Goal: Task Accomplishment & Management: Use online tool/utility

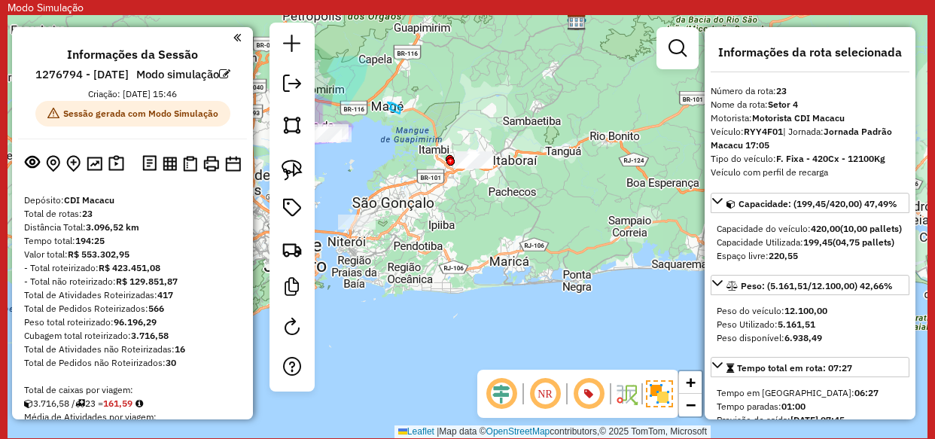
select select "*********"
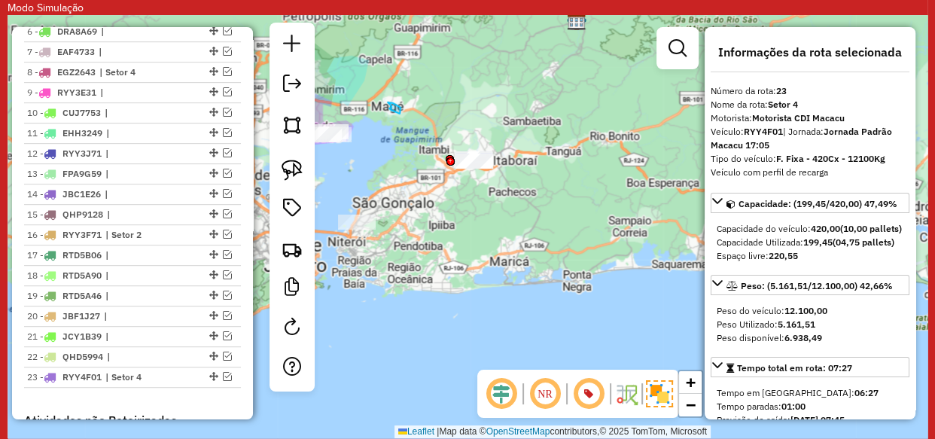
scroll to position [342, 0]
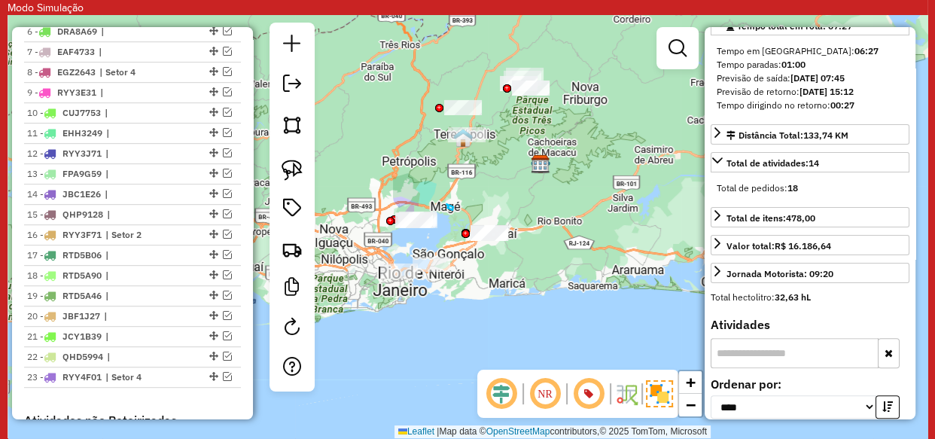
drag, startPoint x: 593, startPoint y: 139, endPoint x: 587, endPoint y: 182, distance: 43.5
click at [587, 182] on div "Janela de atendimento Grade de atendimento Capacidade Transportadoras Veículos …" at bounding box center [468, 226] width 920 height 423
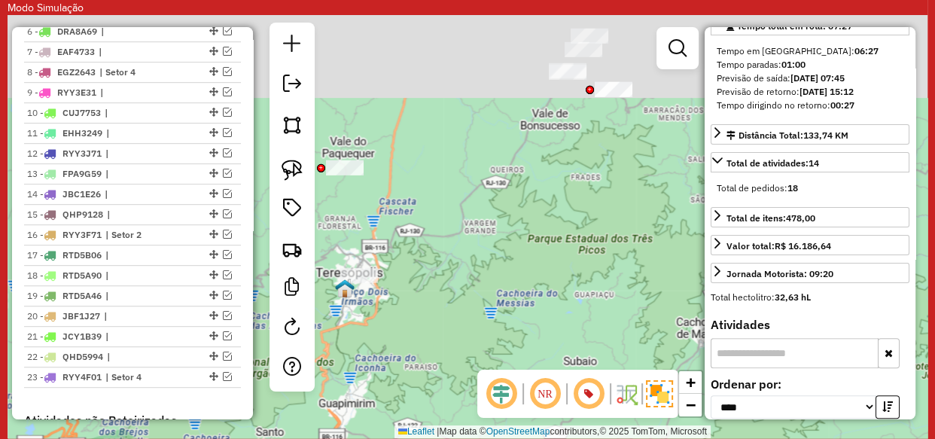
drag, startPoint x: 557, startPoint y: 78, endPoint x: 438, endPoint y: 328, distance: 276.2
click at [438, 328] on div "Janela de atendimento Grade de atendimento Capacidade Transportadoras Veículos …" at bounding box center [468, 226] width 920 height 423
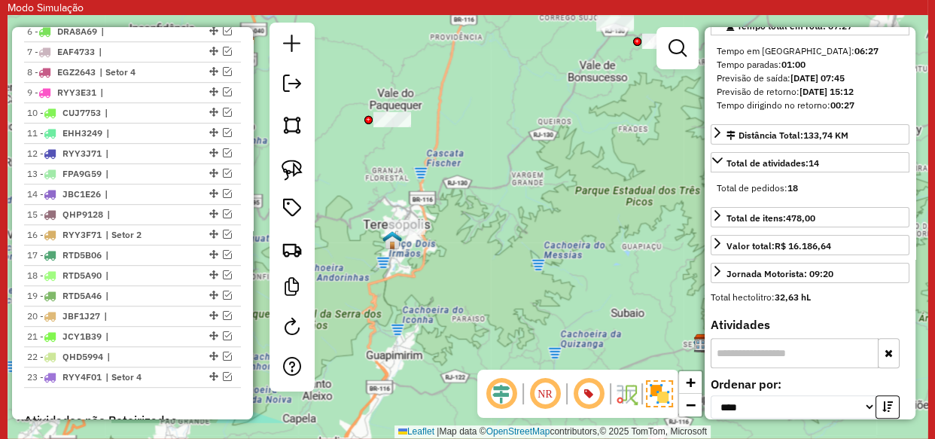
drag, startPoint x: 504, startPoint y: 207, endPoint x: 587, endPoint y: 151, distance: 100.3
click at [587, 151] on div "Janela de atendimento Grade de atendimento Capacidade Transportadoras Veículos …" at bounding box center [468, 226] width 920 height 423
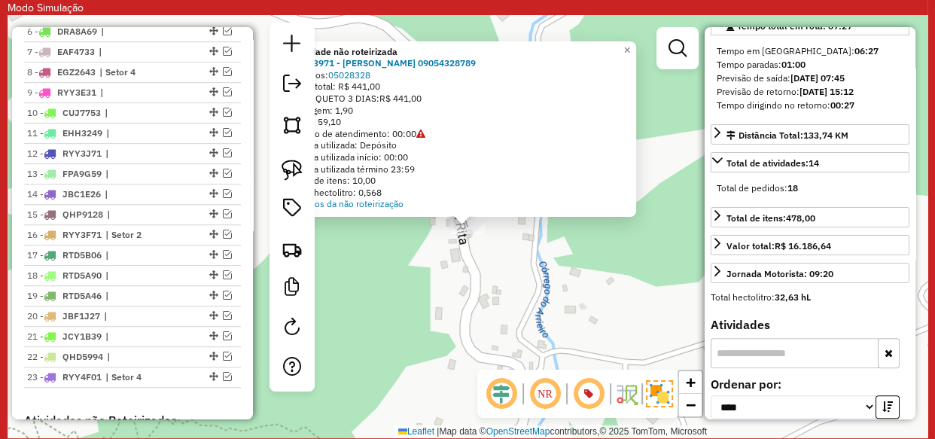
click at [563, 285] on div "Atividade não roteirizada 08513971 - CLAUDIA CAETANO QUINTANILHA 09054328789 Pe…" at bounding box center [468, 226] width 920 height 423
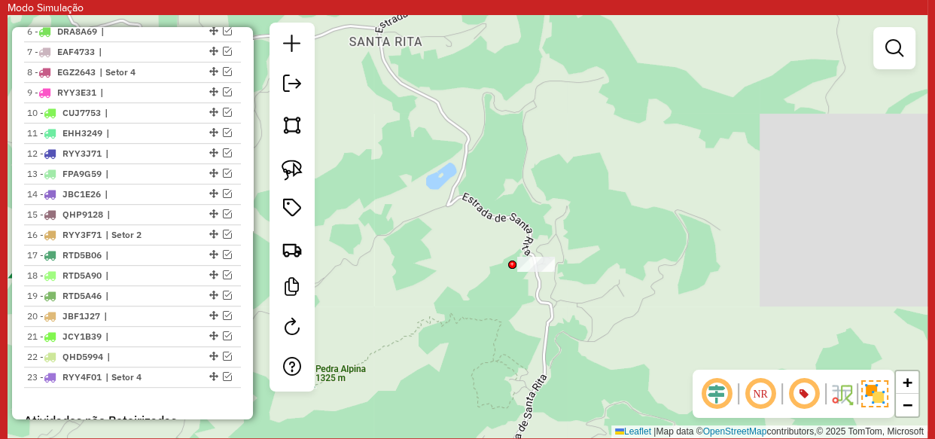
drag, startPoint x: 664, startPoint y: 257, endPoint x: 521, endPoint y: 274, distance: 144.1
click at [521, 274] on div "Janela de atendimento Grade de atendimento Capacidade Transportadoras Veículos …" at bounding box center [468, 226] width 920 height 423
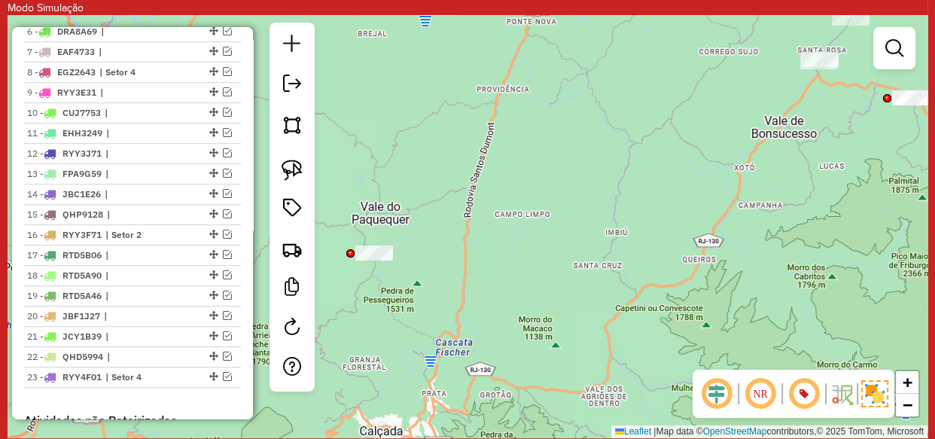
drag, startPoint x: 658, startPoint y: 270, endPoint x: 509, endPoint y: 245, distance: 151.3
click at [512, 246] on div "Janela de atendimento Grade de atendimento Capacidade Transportadoras Veículos …" at bounding box center [468, 226] width 920 height 423
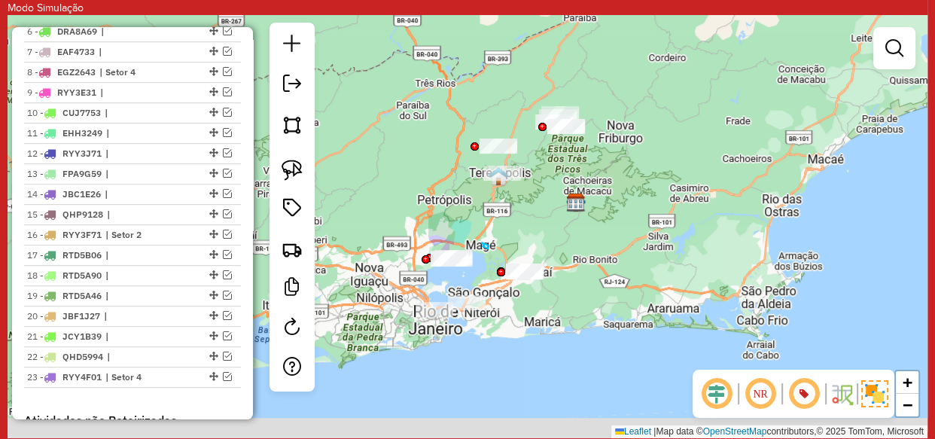
drag, startPoint x: 532, startPoint y: 301, endPoint x: 539, endPoint y: 203, distance: 98.9
click at [539, 203] on div "Janela de atendimento Grade de atendimento Capacidade Transportadoras Veículos …" at bounding box center [468, 226] width 920 height 423
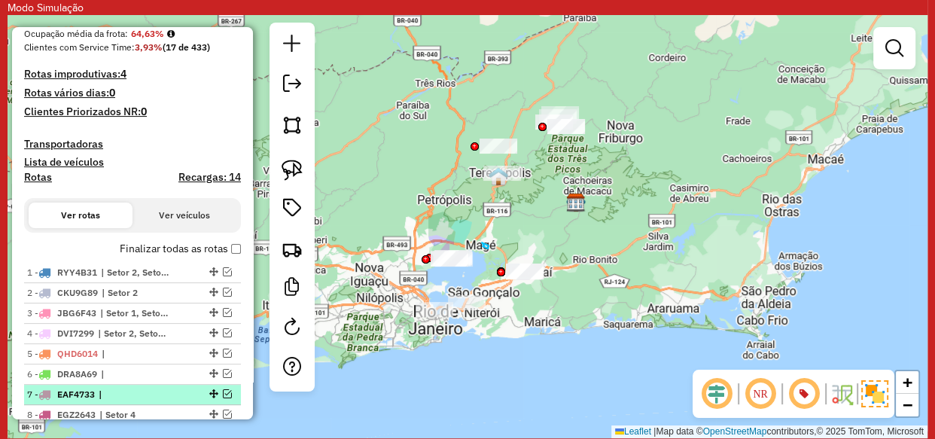
scroll to position [616, 0]
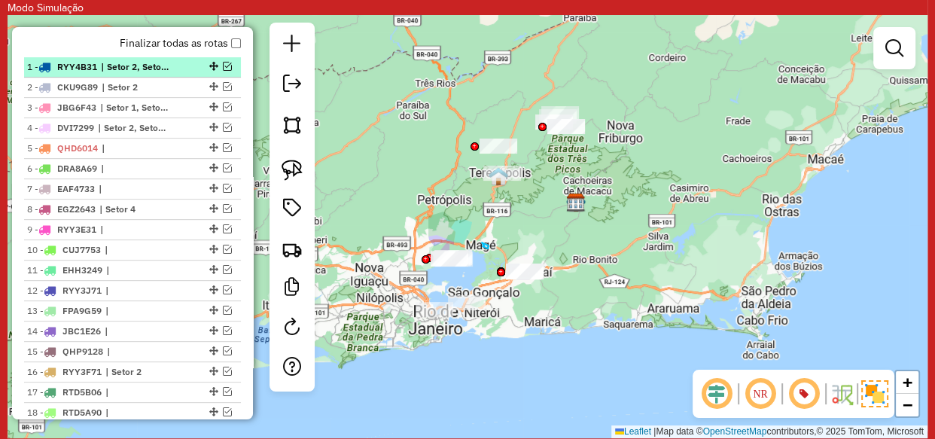
click at [120, 78] on li "1 - RYY4B31 | Setor 2, Setor 4" at bounding box center [132, 67] width 217 height 20
select select "*********"
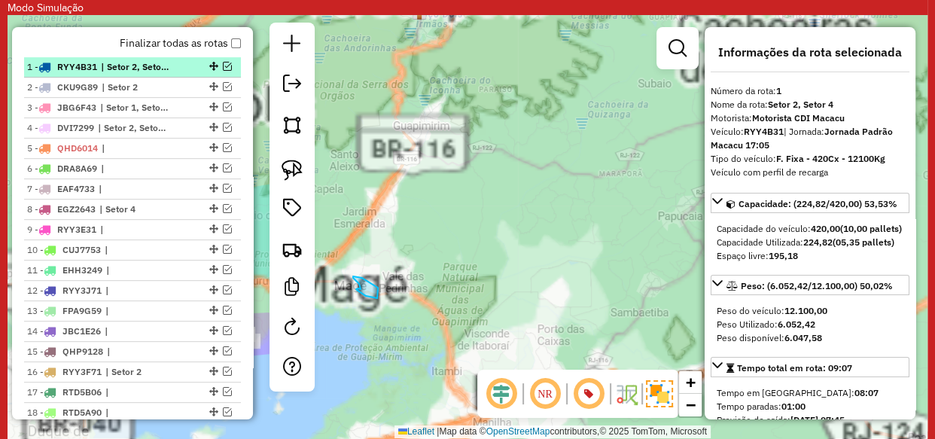
click at [224, 71] on em at bounding box center [227, 66] width 9 height 9
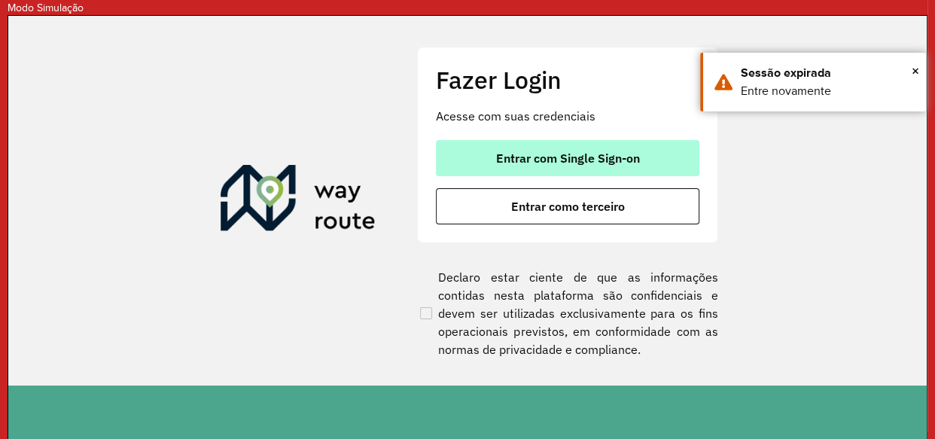
click at [545, 155] on span "Entrar com Single Sign-on" at bounding box center [568, 158] width 144 height 12
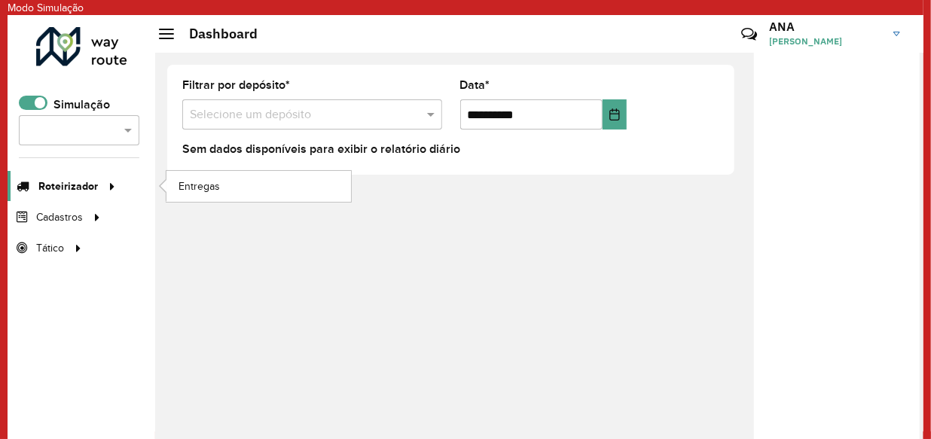
click at [86, 188] on span "Roteirizador" at bounding box center [67, 186] width 59 height 16
click at [234, 180] on link "Entregas" at bounding box center [258, 186] width 185 height 30
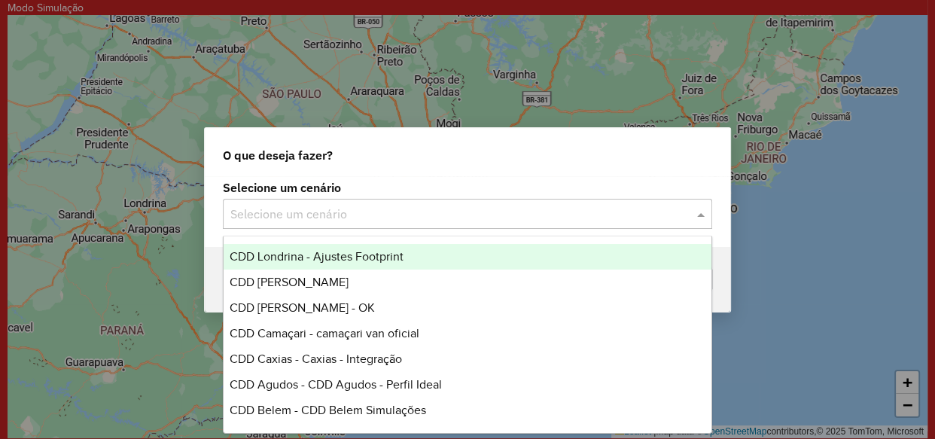
click at [344, 199] on div "Selecione um cenário" at bounding box center [467, 214] width 489 height 30
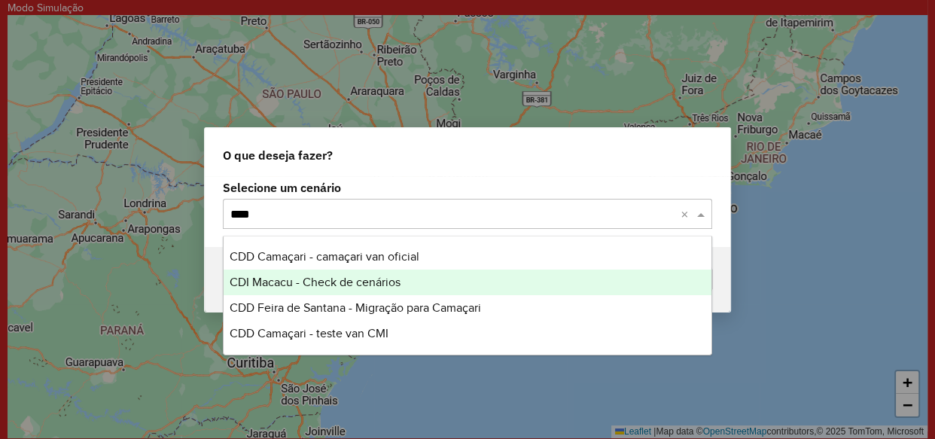
type input "****"
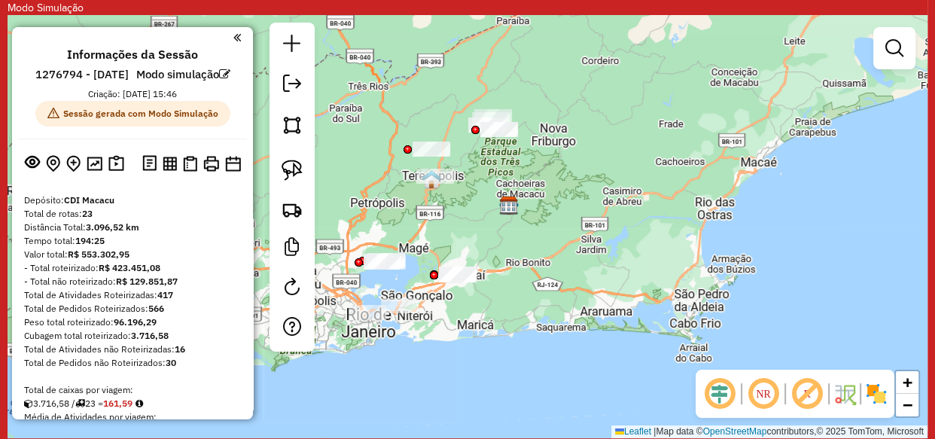
drag, startPoint x: 450, startPoint y: 234, endPoint x: 527, endPoint y: 227, distance: 77.2
click at [527, 227] on div "Janela de atendimento Grade de atendimento Capacidade Transportadoras Veículos …" at bounding box center [468, 226] width 920 height 423
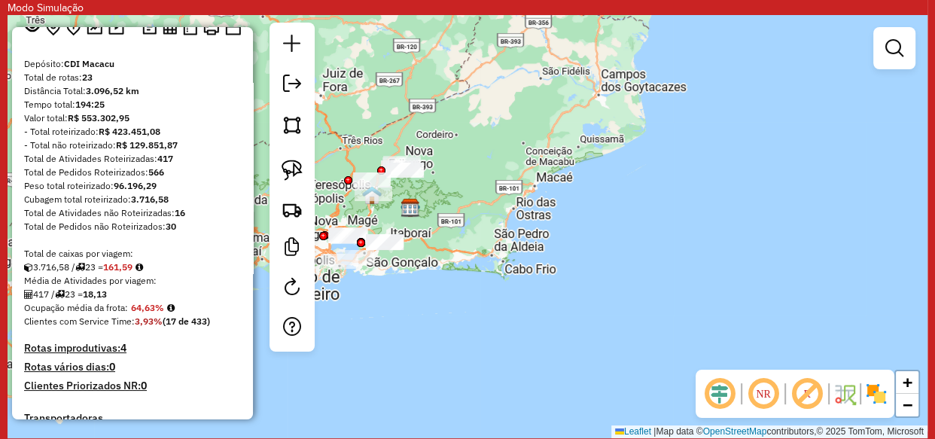
scroll to position [410, 0]
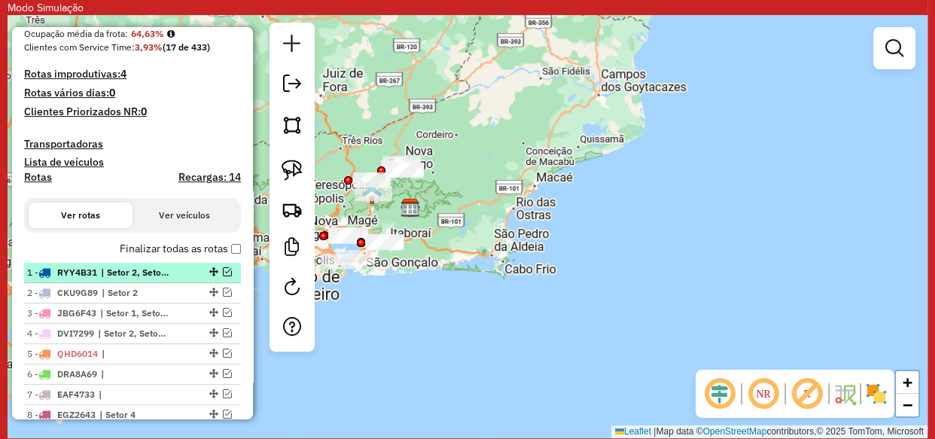
click at [143, 279] on span "| Setor 2, Setor 4" at bounding box center [135, 273] width 69 height 14
select select "**********"
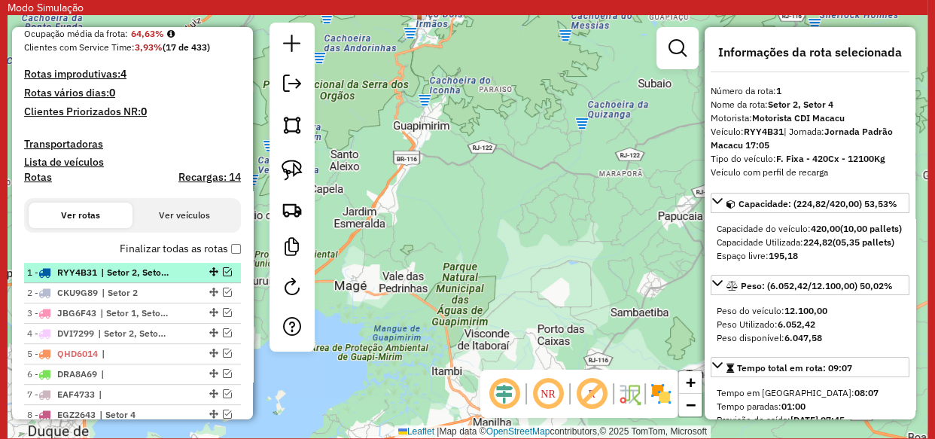
click at [223, 276] on em at bounding box center [227, 271] width 9 height 9
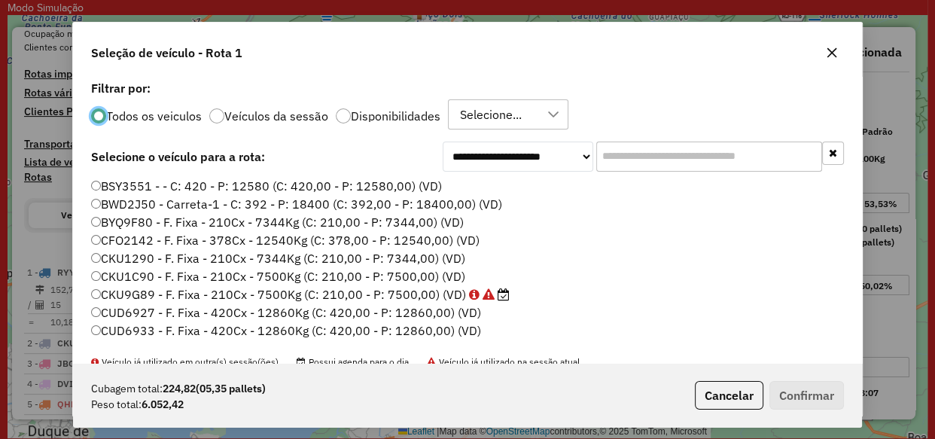
scroll to position [8, 5]
click at [217, 113] on div at bounding box center [216, 115] width 15 height 15
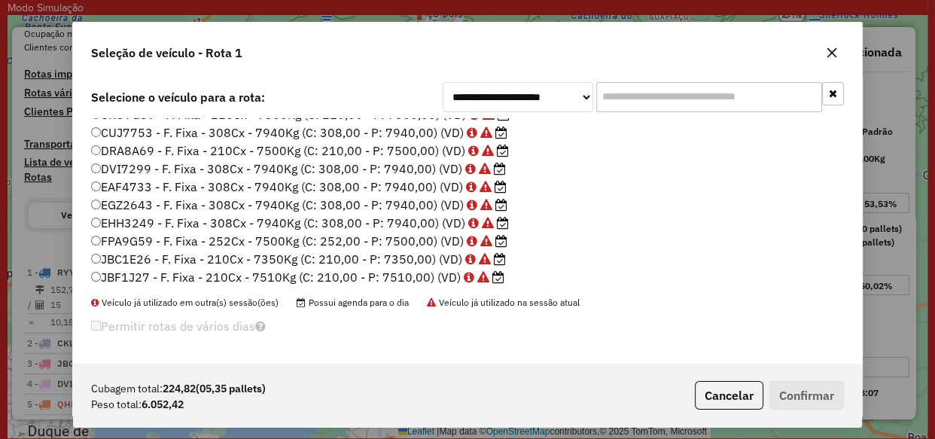
scroll to position [0, 0]
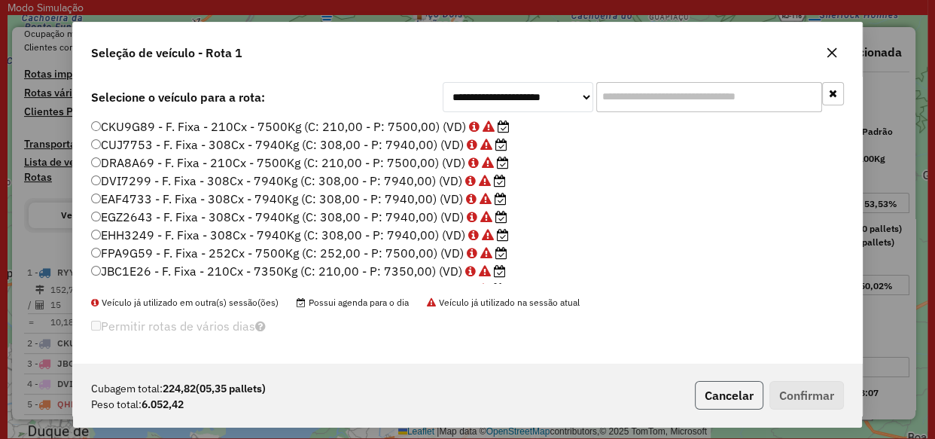
click at [731, 392] on button "Cancelar" at bounding box center [729, 395] width 69 height 29
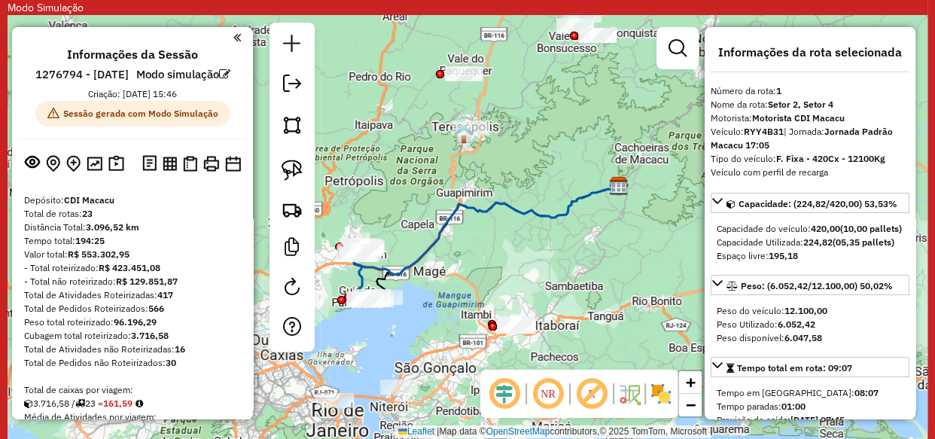
drag, startPoint x: 509, startPoint y: 250, endPoint x: 512, endPoint y: 263, distance: 13.2
click at [512, 263] on div "Janela de atendimento Grade de atendimento Capacidade Transportadoras Veículos …" at bounding box center [468, 226] width 920 height 423
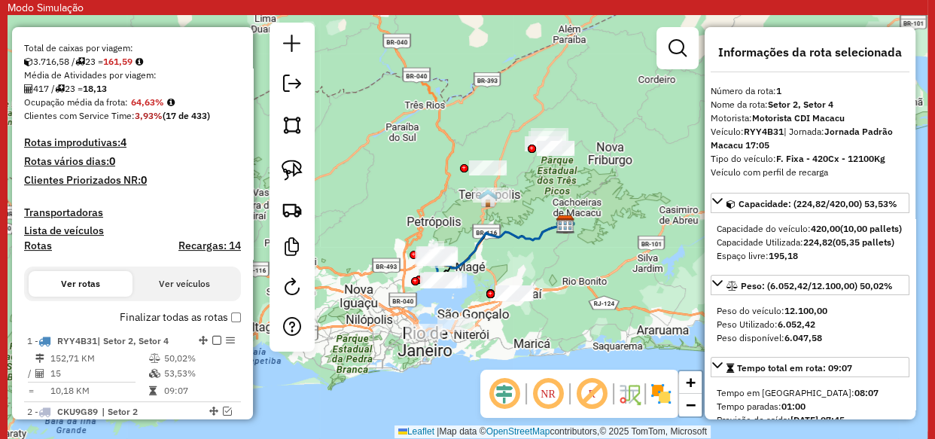
scroll to position [479, 0]
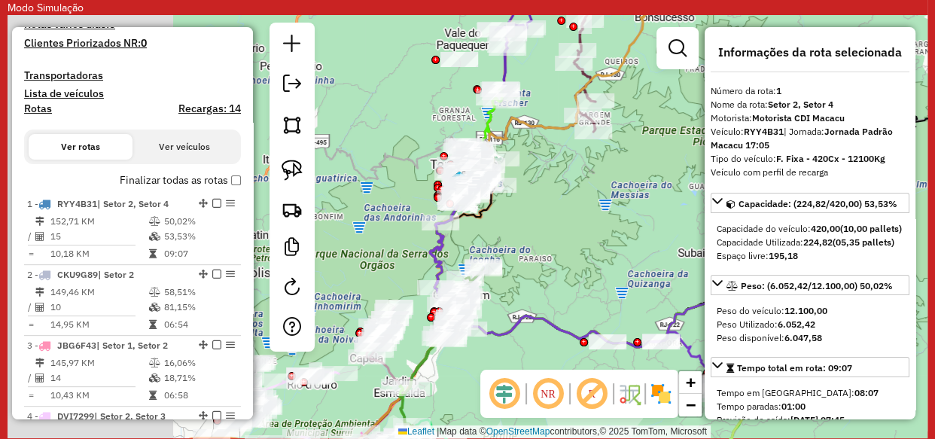
drag, startPoint x: 418, startPoint y: 234, endPoint x: 748, endPoint y: 204, distance: 331.2
click at [748, 204] on hb-router-mapa "Informações da Sessão 1276794 - 06/08/2025 Modo simulação Criação: 16/09/2025 1…" at bounding box center [468, 226] width 920 height 423
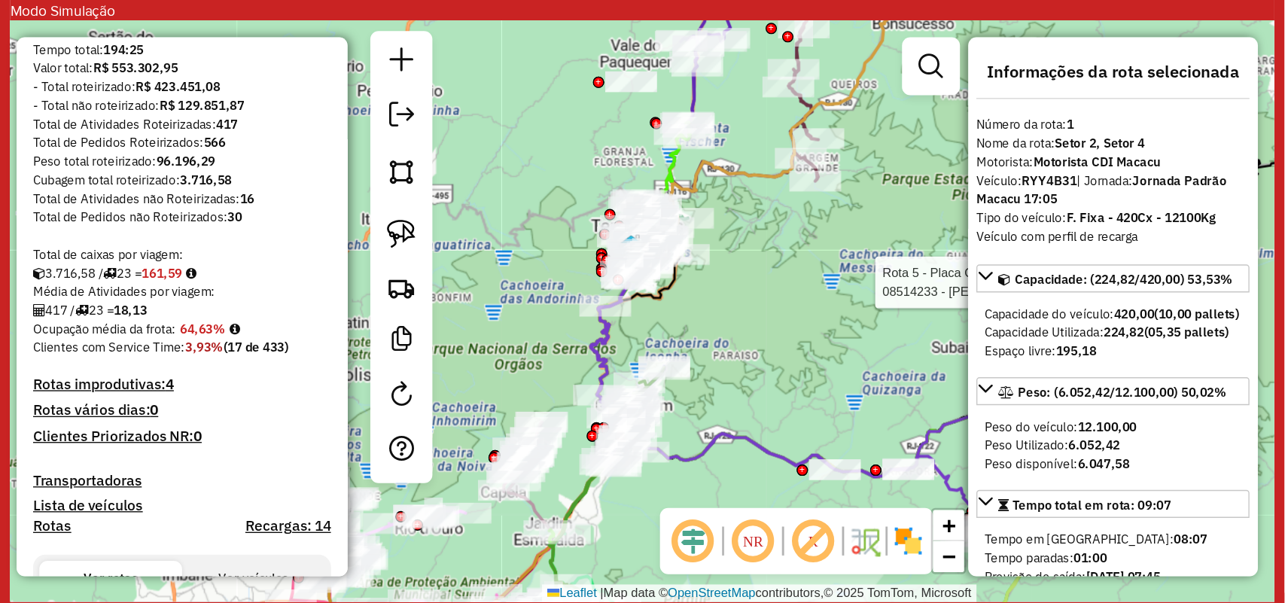
scroll to position [0, 0]
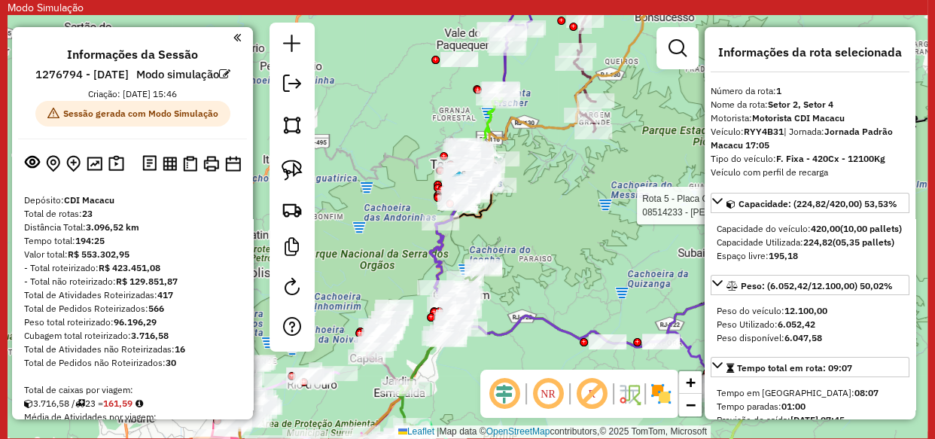
click at [235, 38] on em at bounding box center [237, 38] width 8 height 14
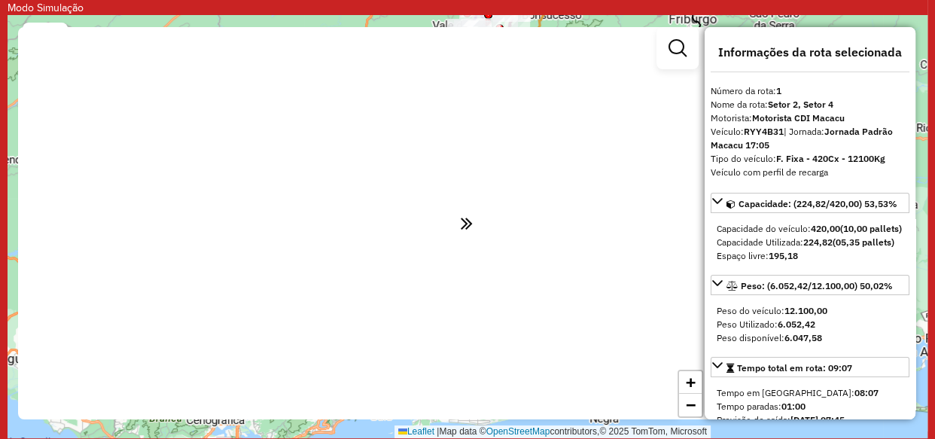
click at [335, 23] on div "Rota 5 - Placa QHD6014 08514233 - LENITA DIAS PIMENTEL BRITO Rota 14 - Placa JB…" at bounding box center [468, 226] width 920 height 423
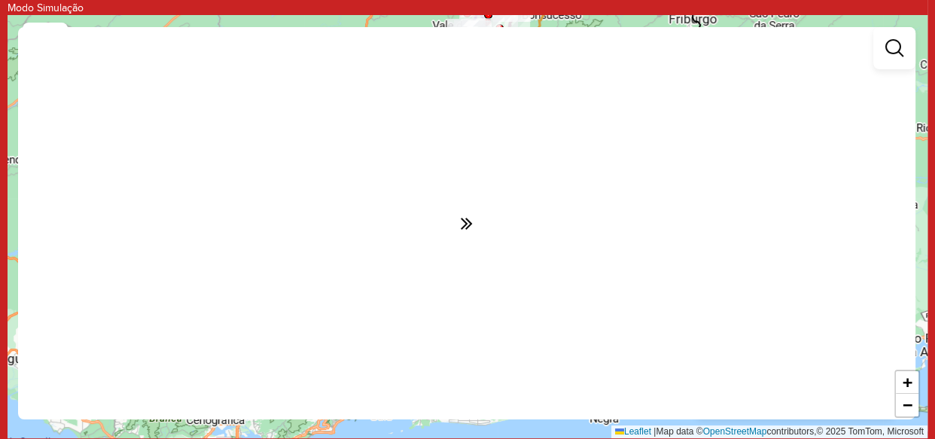
click at [94, 14] on p "Modo Simulação" at bounding box center [468, 7] width 920 height 15
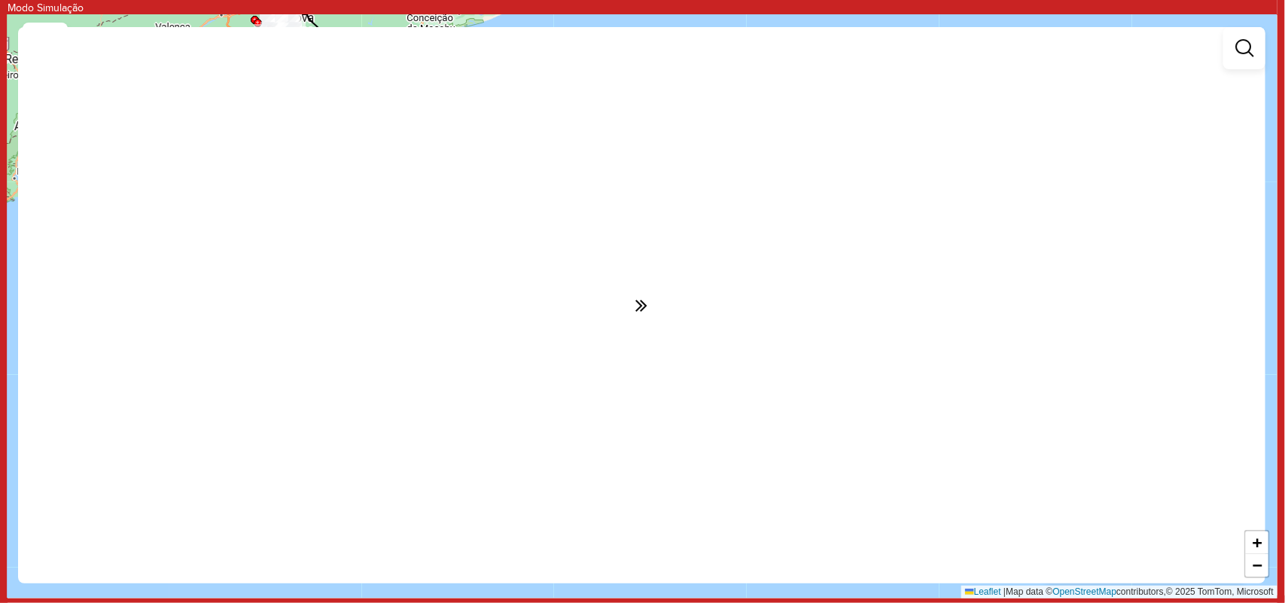
click at [40, 30] on div at bounding box center [642, 305] width 1248 height 557
click at [40, 23] on div at bounding box center [45, 193] width 45 height 341
click at [935, 54] on em at bounding box center [1245, 48] width 18 height 18
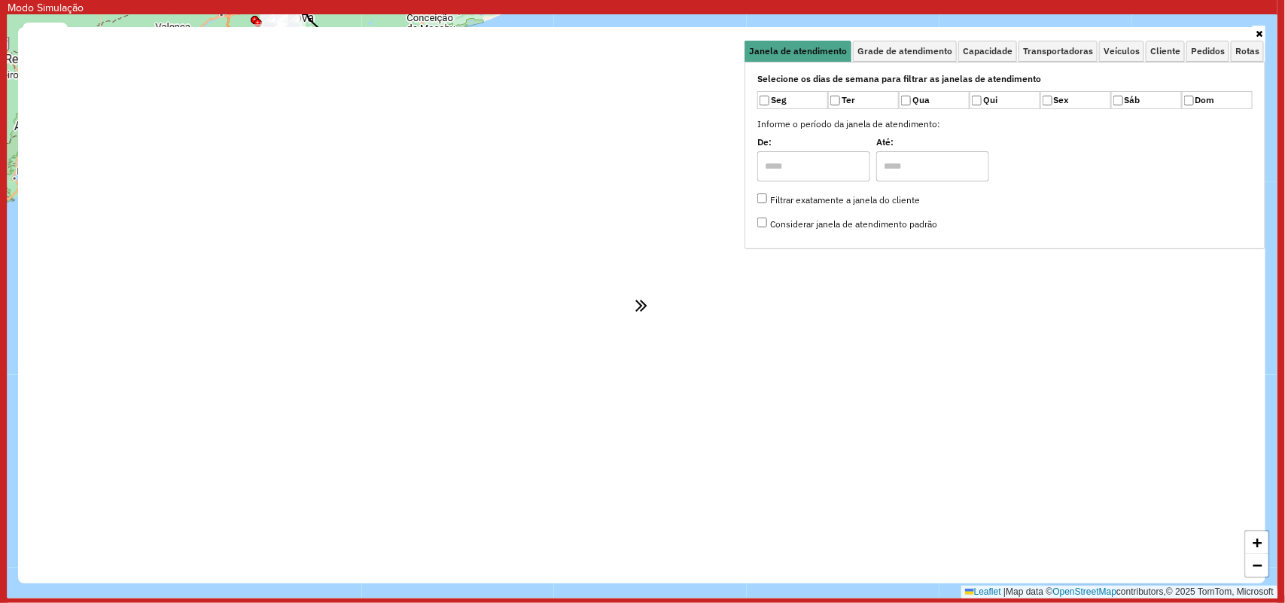
click at [855, 399] on div at bounding box center [642, 305] width 1248 height 557
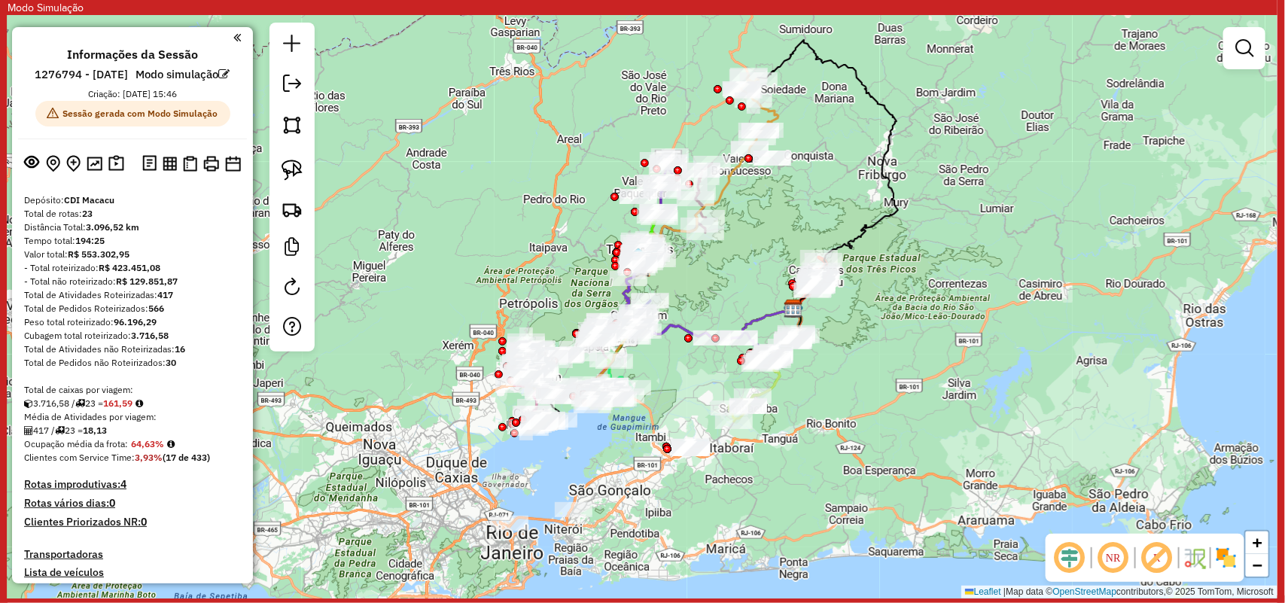
drag, startPoint x: 783, startPoint y: 212, endPoint x: 934, endPoint y: 215, distance: 150.6
click at [934, 215] on div "Janela de atendimento Grade de atendimento Capacidade Transportadoras Veículos …" at bounding box center [643, 307] width 1270 height 584
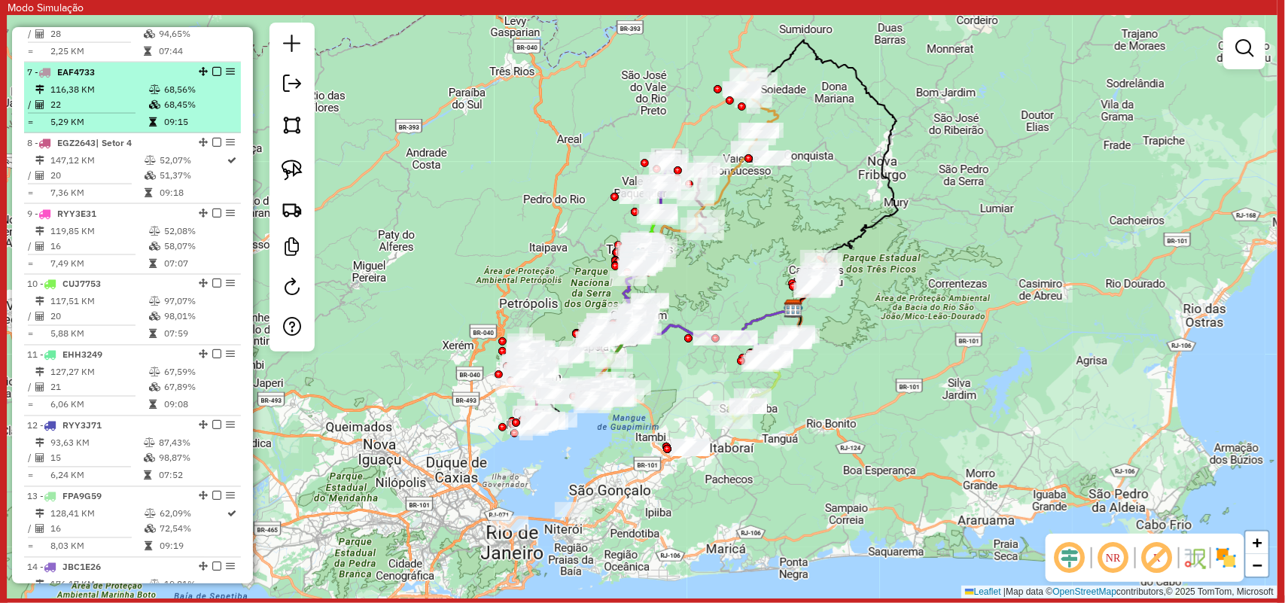
scroll to position [471, 0]
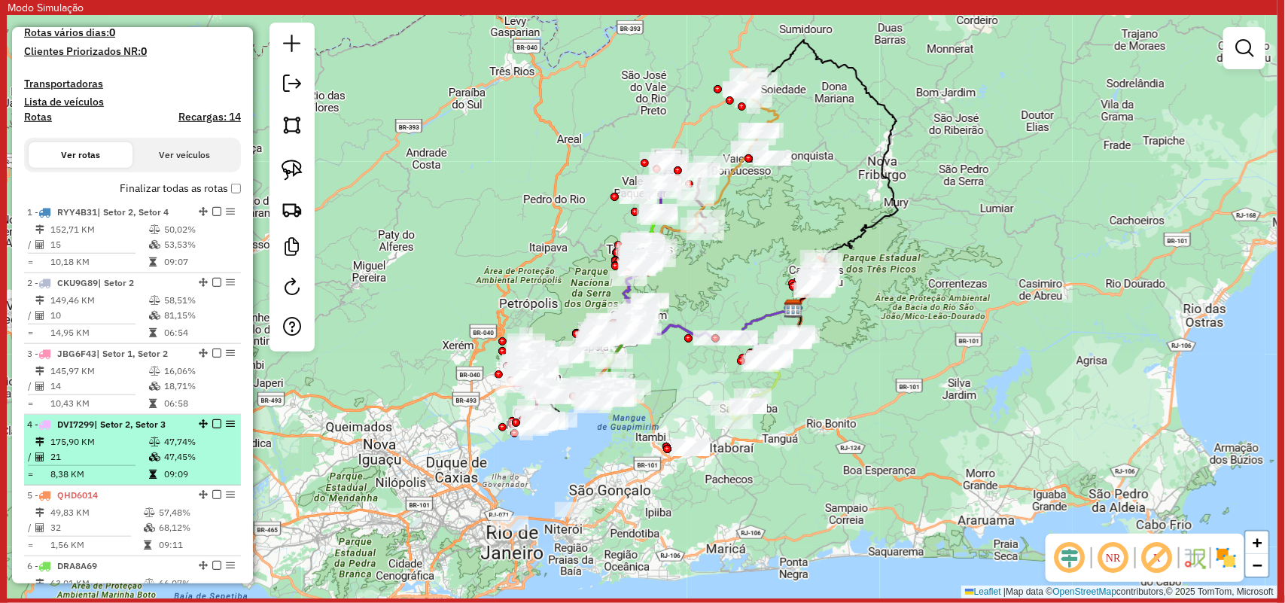
click at [96, 450] on td "175,90 KM" at bounding box center [99, 442] width 99 height 15
select select "**********"
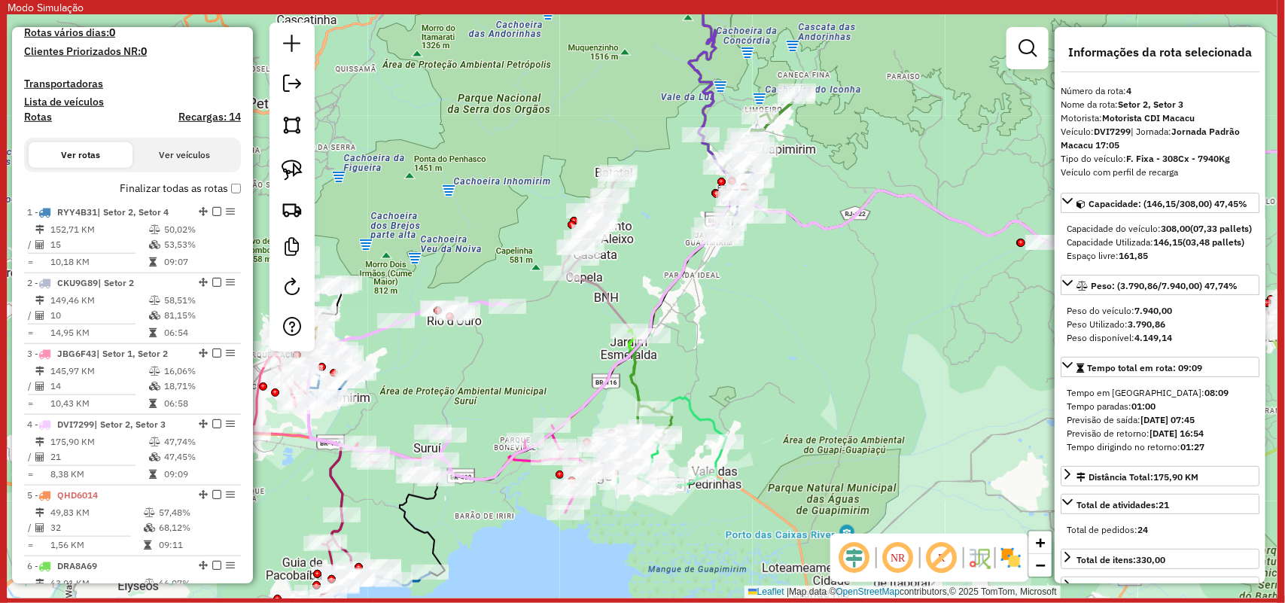
drag, startPoint x: 533, startPoint y: 351, endPoint x: 728, endPoint y: 341, distance: 195.3
click at [728, 341] on div "Janela de atendimento Grade de atendimento Capacidade Transportadoras Veículos …" at bounding box center [643, 307] width 1270 height 584
click at [499, 473] on icon at bounding box center [901, 303] width 937 height 354
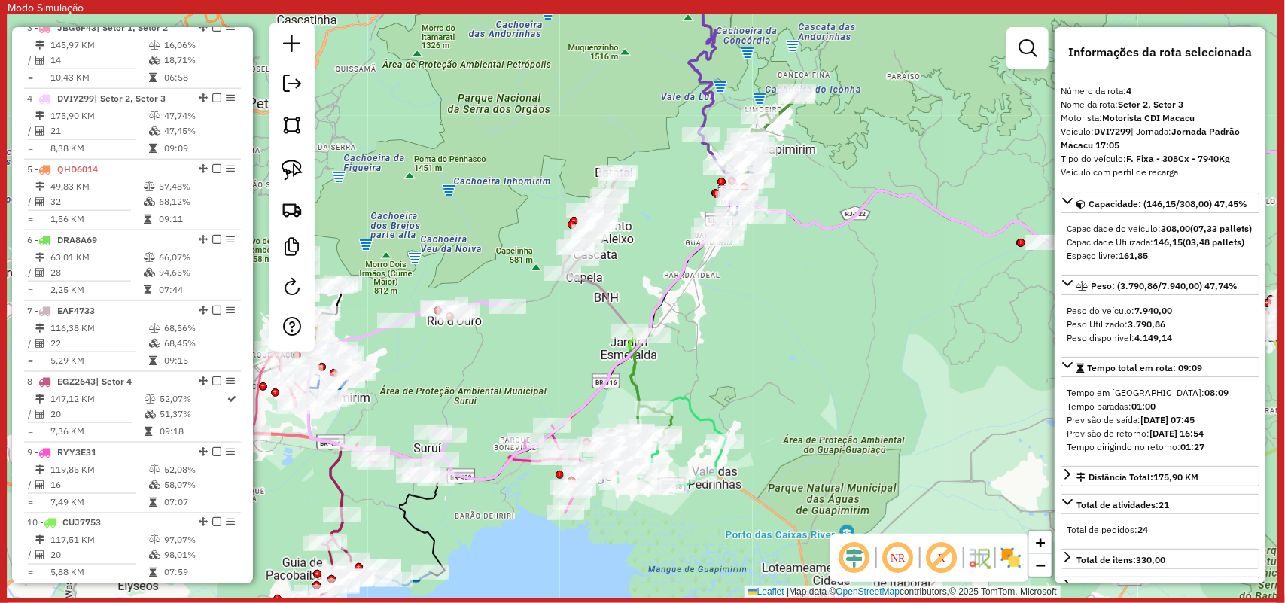
scroll to position [878, 0]
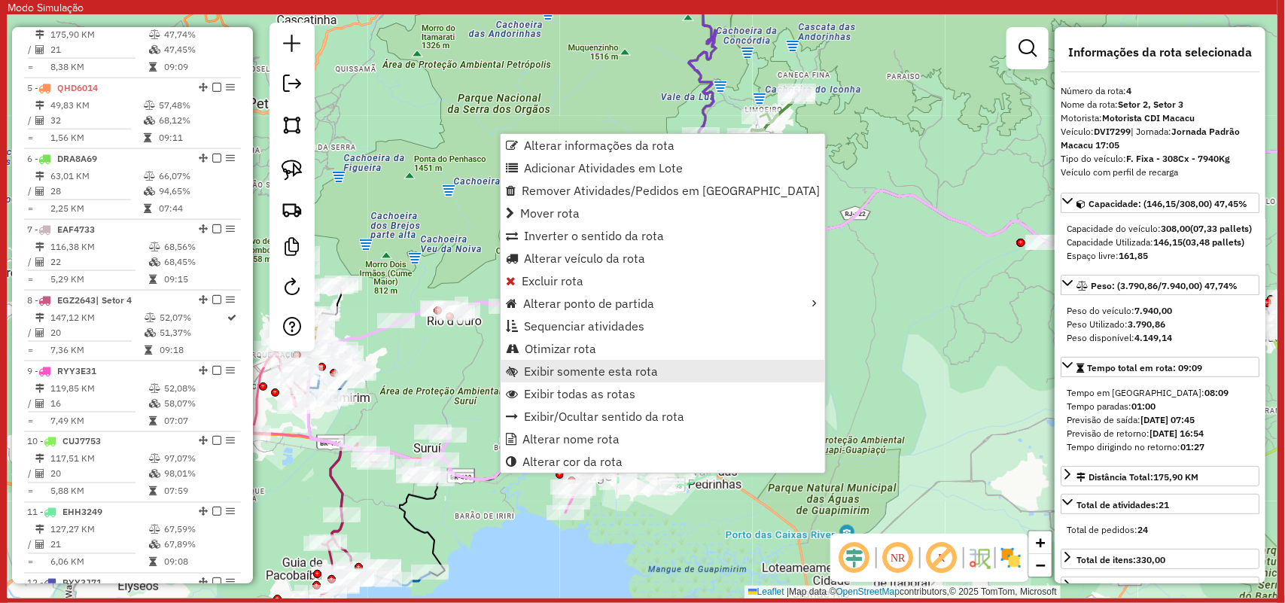
click at [584, 365] on span "Exibir somente esta rota" at bounding box center [591, 371] width 134 height 12
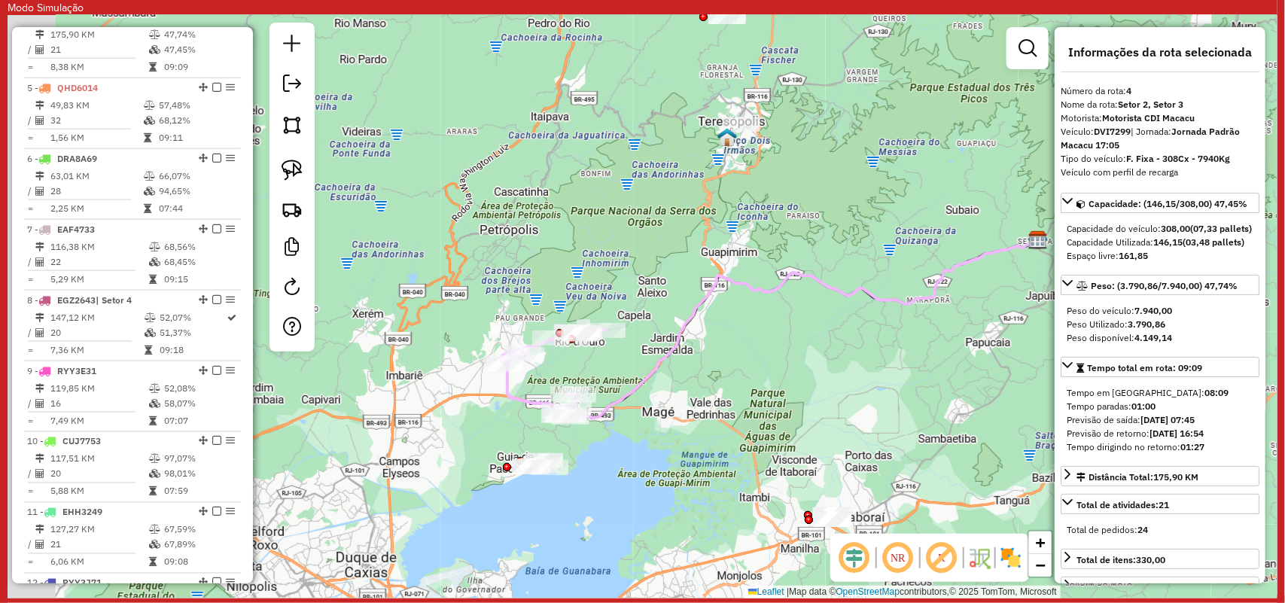
drag, startPoint x: 475, startPoint y: 443, endPoint x: 621, endPoint y: 442, distance: 146.1
click at [621, 442] on div "Janela de atendimento Grade de atendimento Capacidade Transportadoras Veículos …" at bounding box center [643, 307] width 1270 height 584
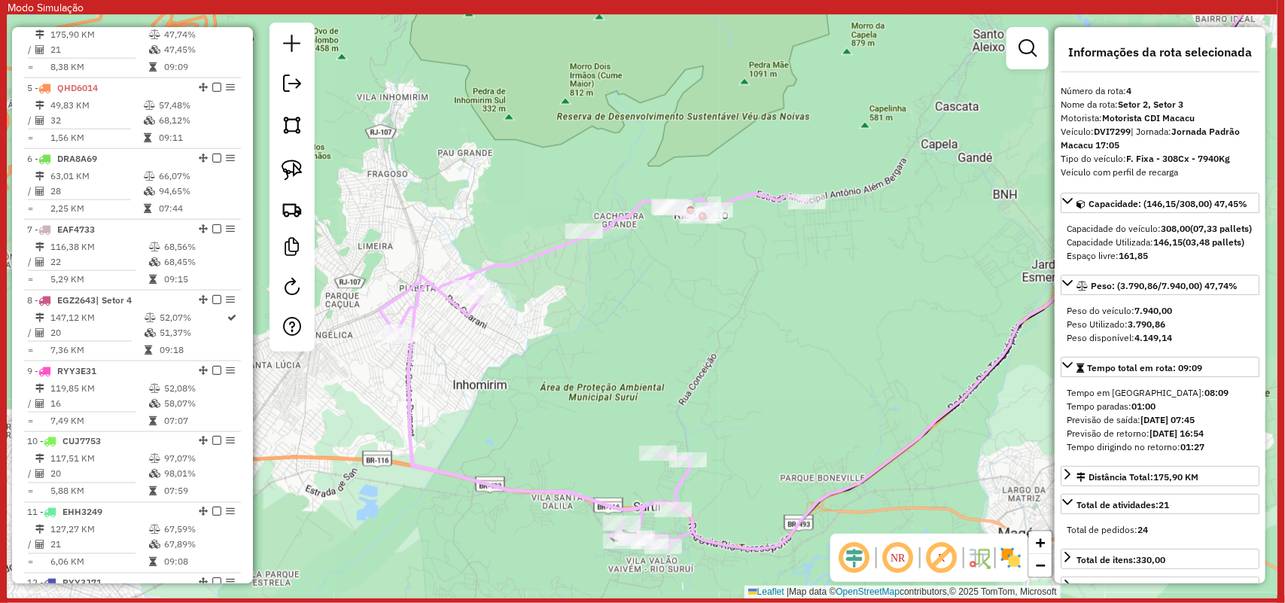
drag, startPoint x: 588, startPoint y: 355, endPoint x: 703, endPoint y: 354, distance: 114.5
click at [703, 354] on div "Janela de atendimento Grade de atendimento Capacidade Transportadoras Veículos …" at bounding box center [643, 307] width 1270 height 584
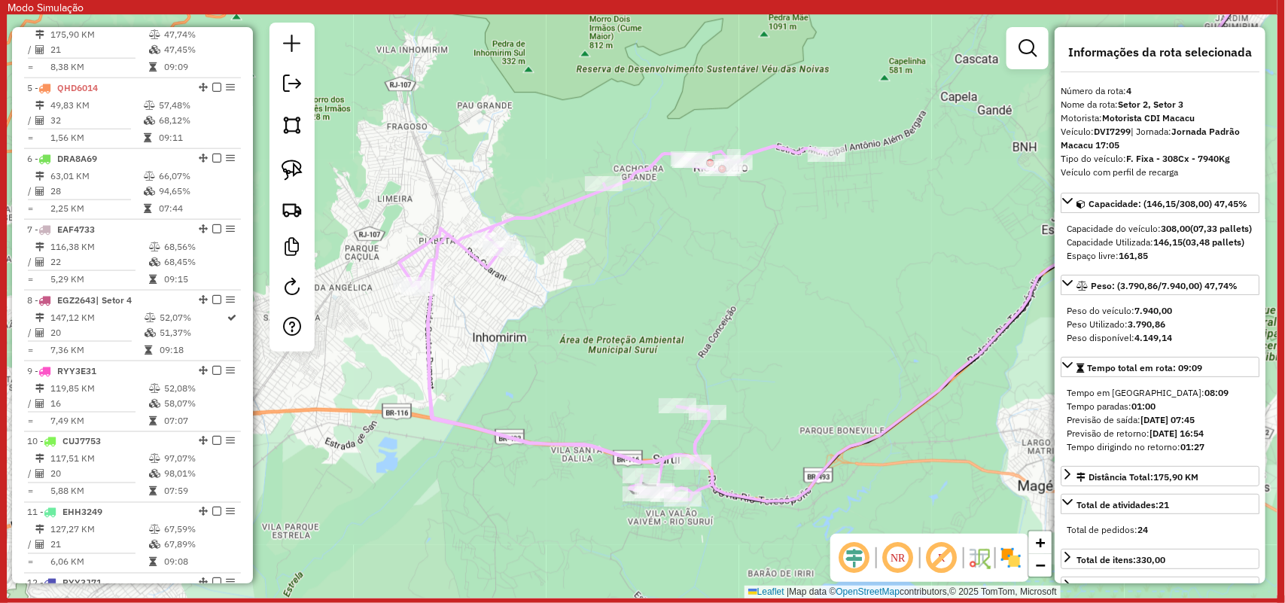
drag, startPoint x: 712, startPoint y: 377, endPoint x: 732, endPoint y: 329, distance: 51.3
click at [732, 329] on div "Janela de atendimento Grade de atendimento Capacidade Transportadoras Veículos …" at bounding box center [643, 307] width 1270 height 584
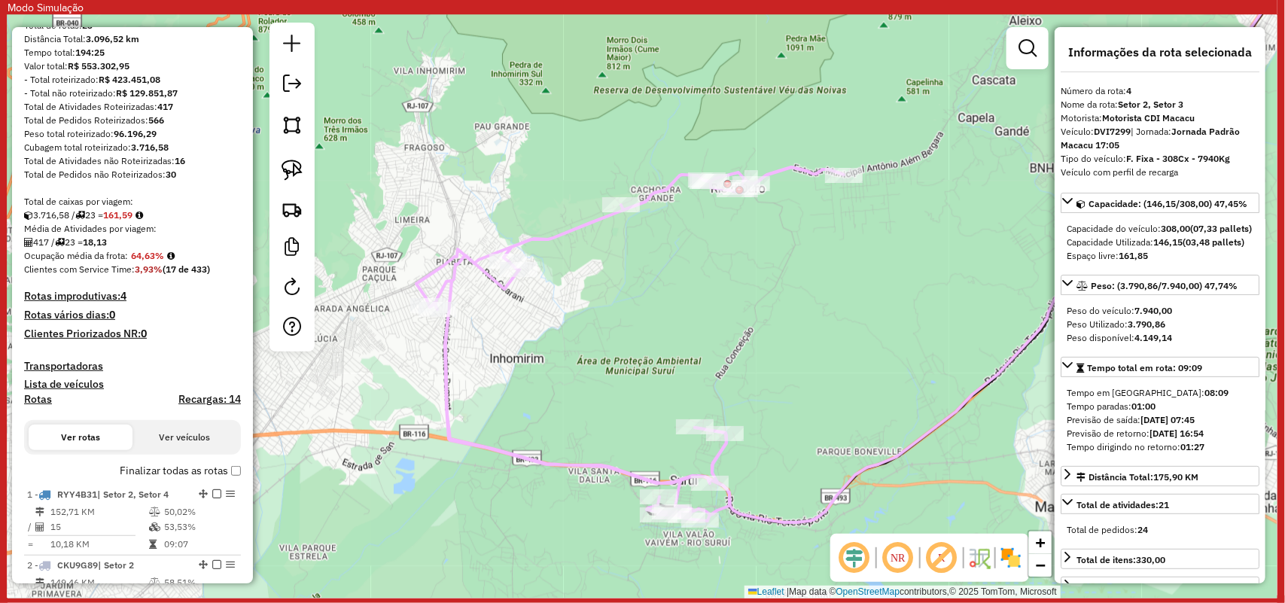
scroll to position [282, 0]
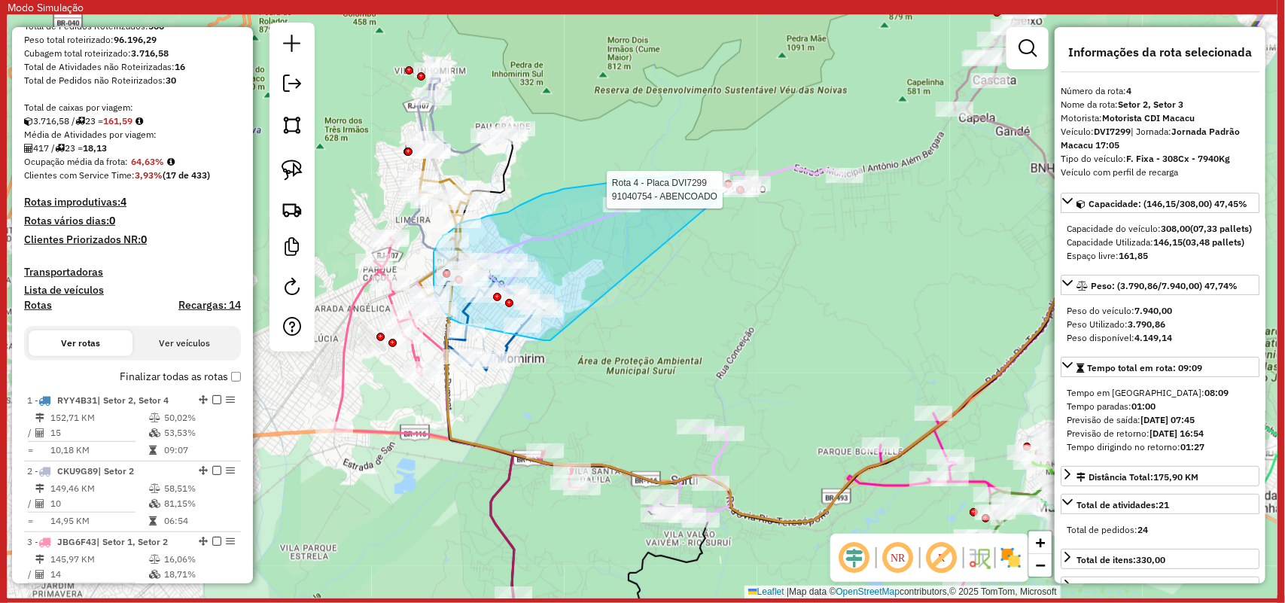
click at [724, 193] on div "Rota 4 - Placa DVI7299 91040754 - ABENCOADO Janela de atendimento Grade de aten…" at bounding box center [643, 307] width 1270 height 584
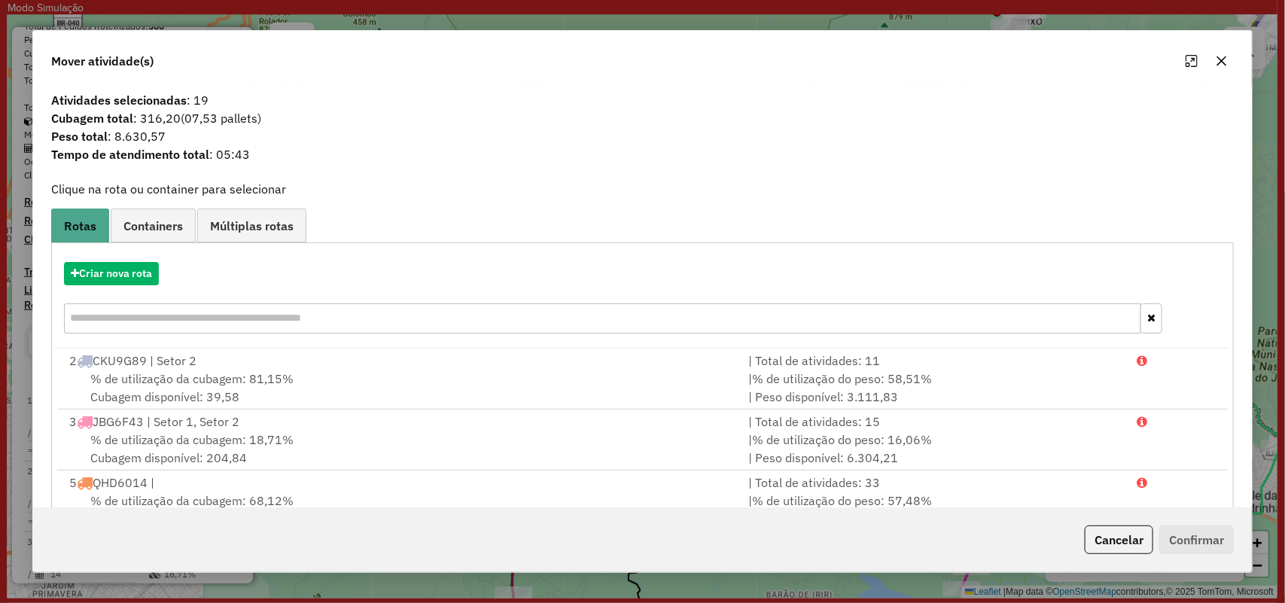
click at [1221, 66] on icon "button" at bounding box center [1222, 61] width 12 height 12
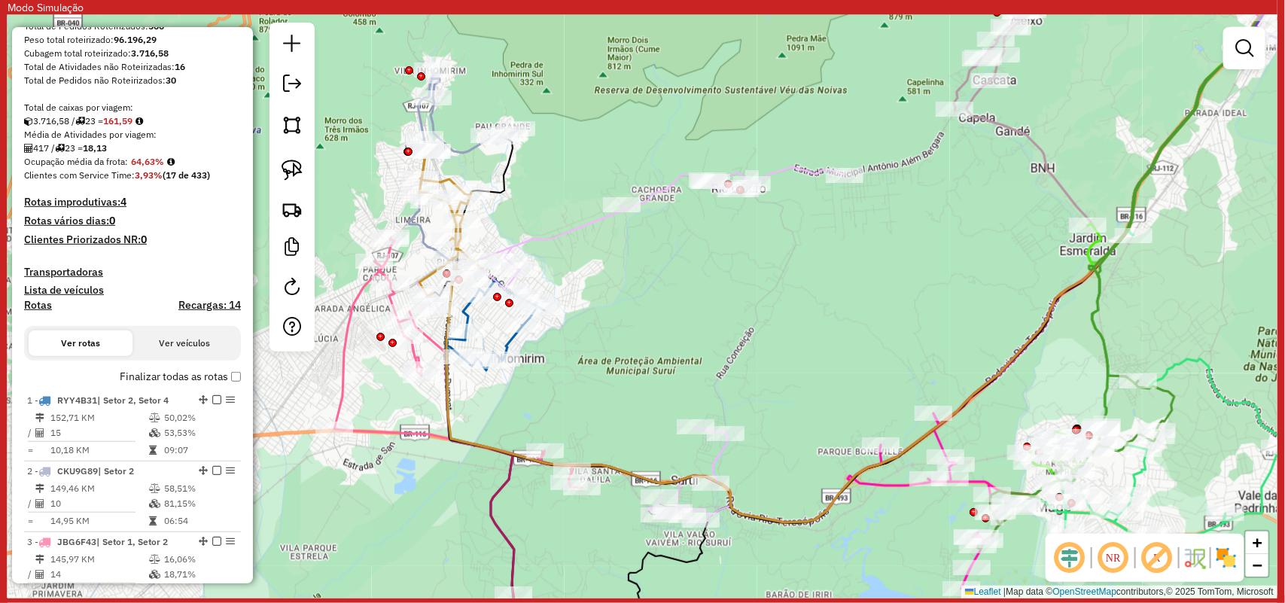
click at [509, 345] on icon at bounding box center [495, 468] width 99 height 377
select select "**********"
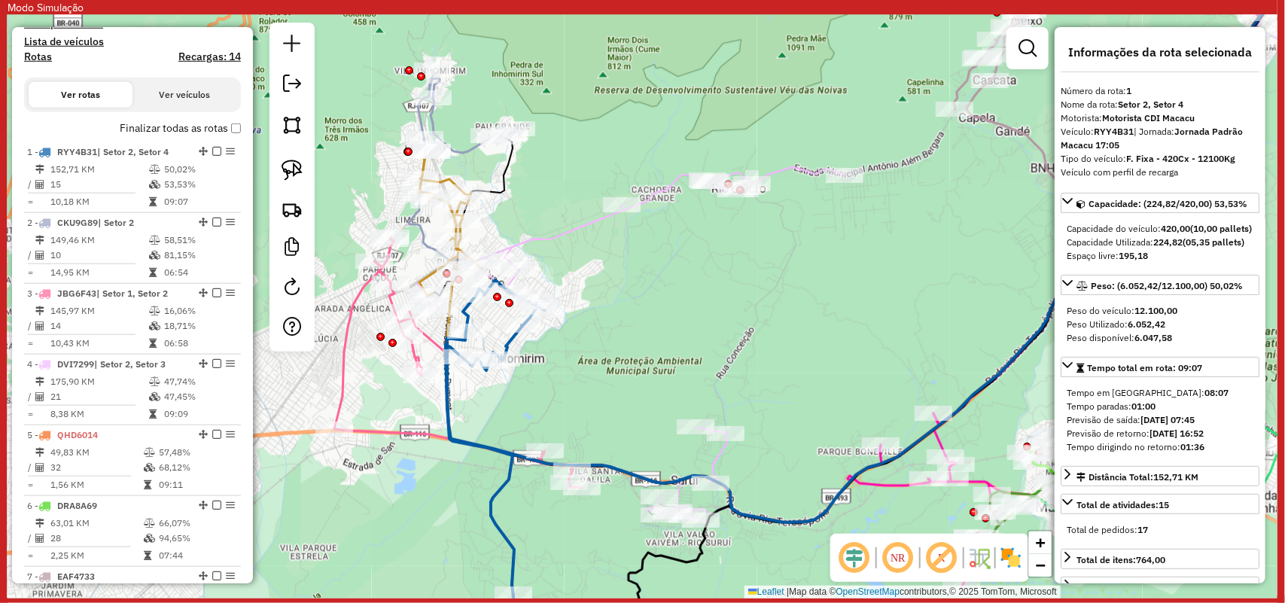
scroll to position [665, 0]
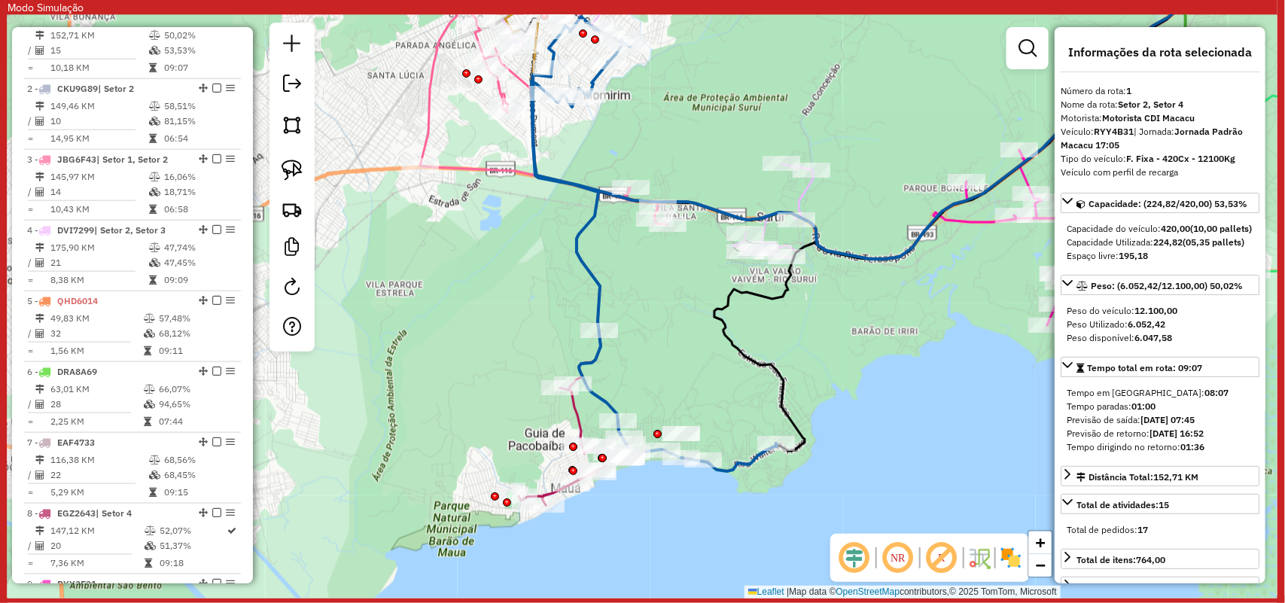
drag, startPoint x: 665, startPoint y: 490, endPoint x: 672, endPoint y: 411, distance: 79.4
click at [672, 411] on div "Janela de atendimento Grade de atendimento Capacidade Transportadoras Veículos …" at bounding box center [643, 307] width 1270 height 584
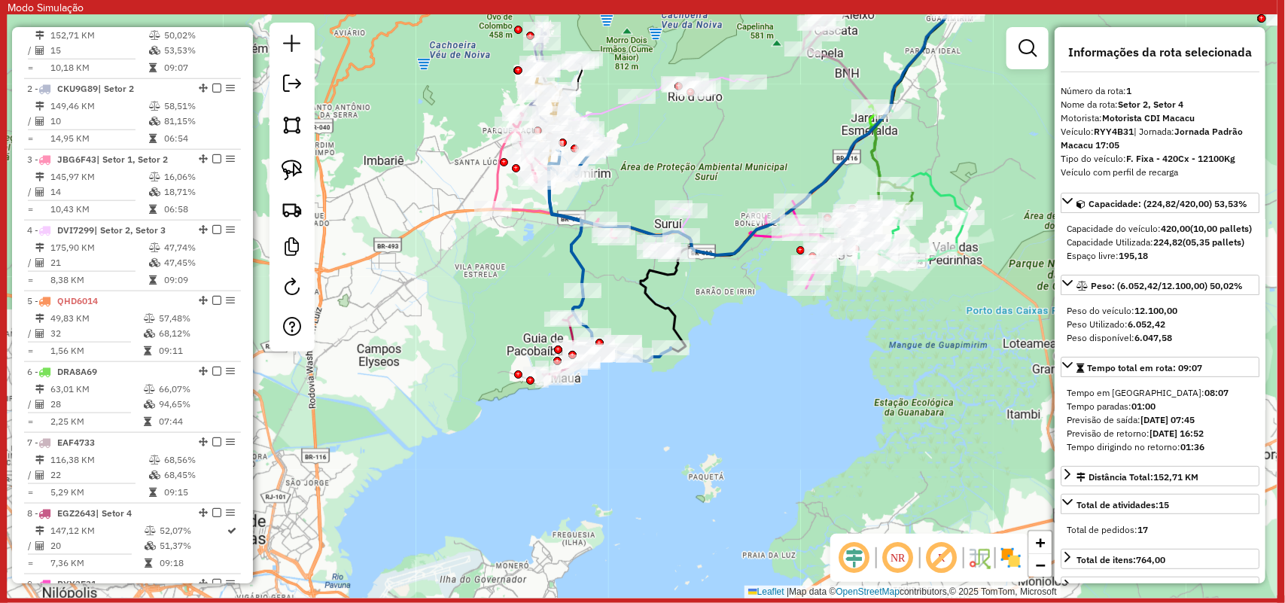
drag, startPoint x: 675, startPoint y: 145, endPoint x: 627, endPoint y: 276, distance: 140.3
click at [627, 276] on div "Janela de atendimento Grade de atendimento Capacidade Transportadoras Veículos …" at bounding box center [643, 307] width 1270 height 584
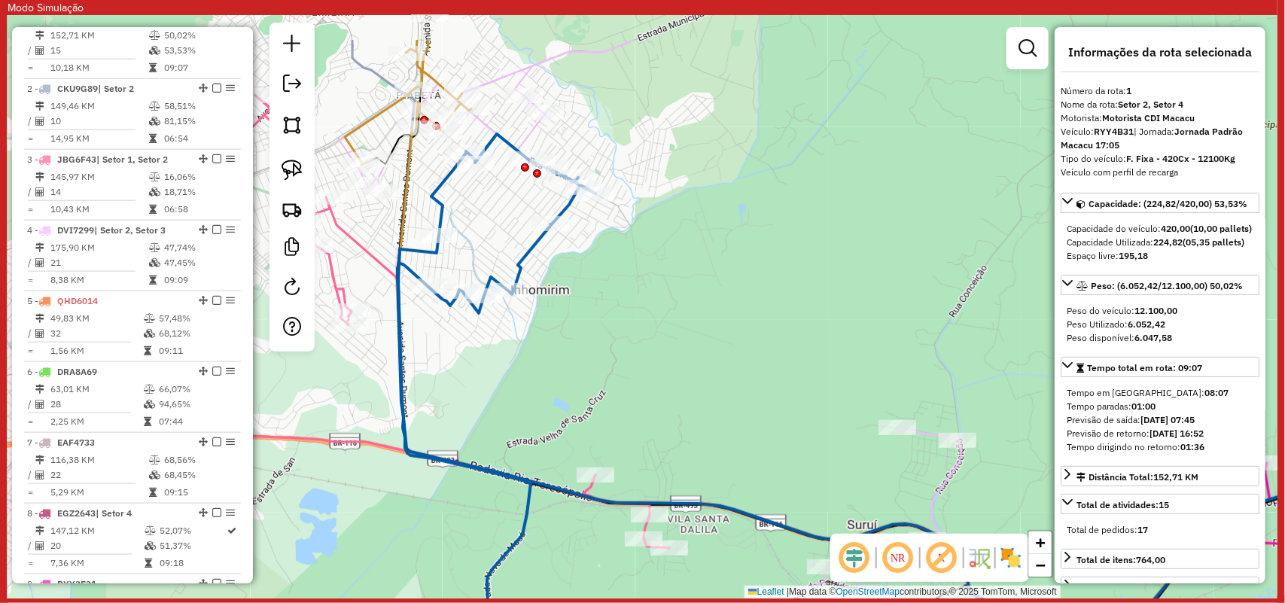
drag, startPoint x: 548, startPoint y: 237, endPoint x: 605, endPoint y: 359, distance: 134.4
click at [605, 359] on div "Janela de atendimento Grade de atendimento Capacidade Transportadoras Veículos …" at bounding box center [643, 307] width 1270 height 584
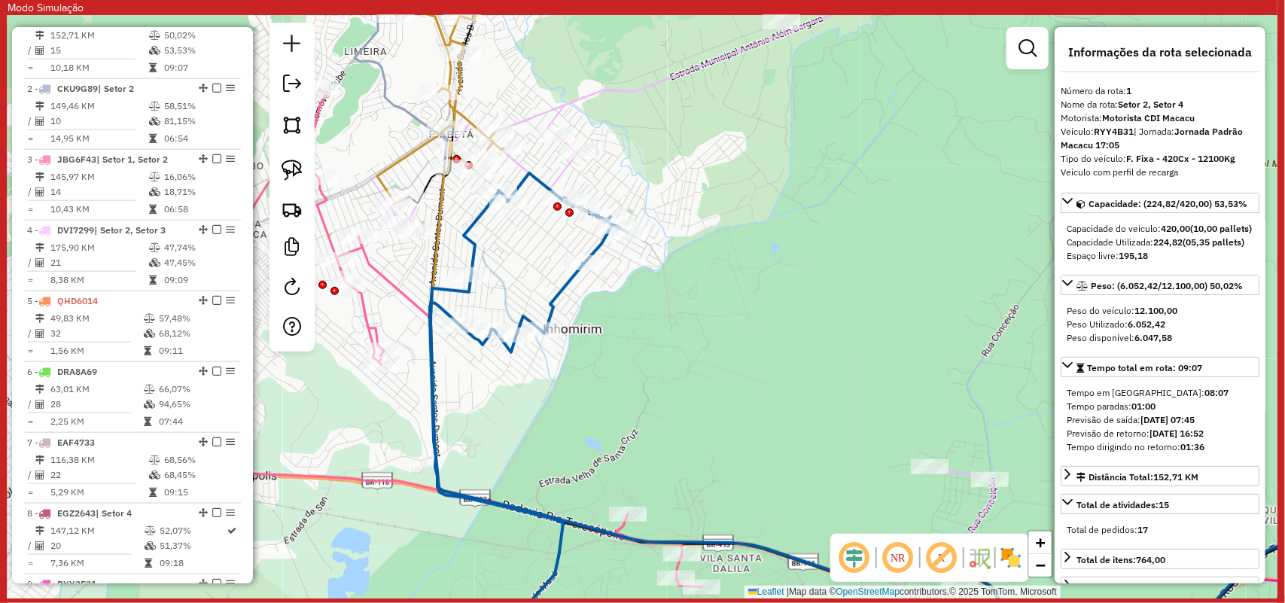
click at [469, 228] on icon at bounding box center [529, 415] width 198 height 484
click at [480, 216] on icon at bounding box center [529, 415] width 198 height 484
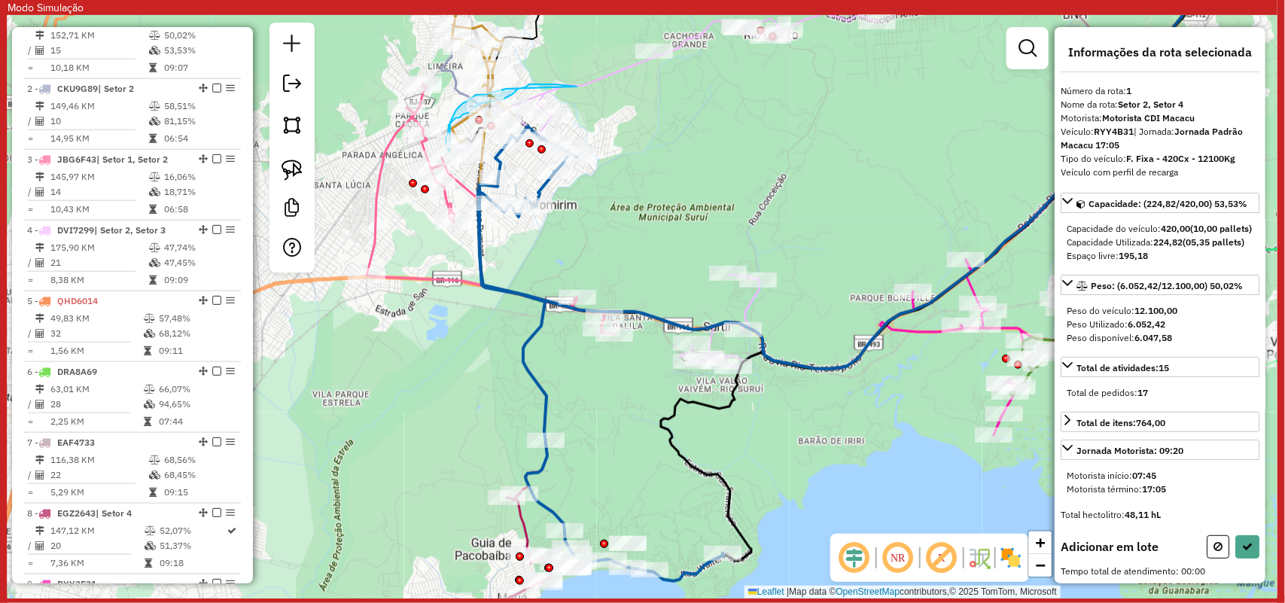
drag, startPoint x: 555, startPoint y: 84, endPoint x: 577, endPoint y: 87, distance: 22.0
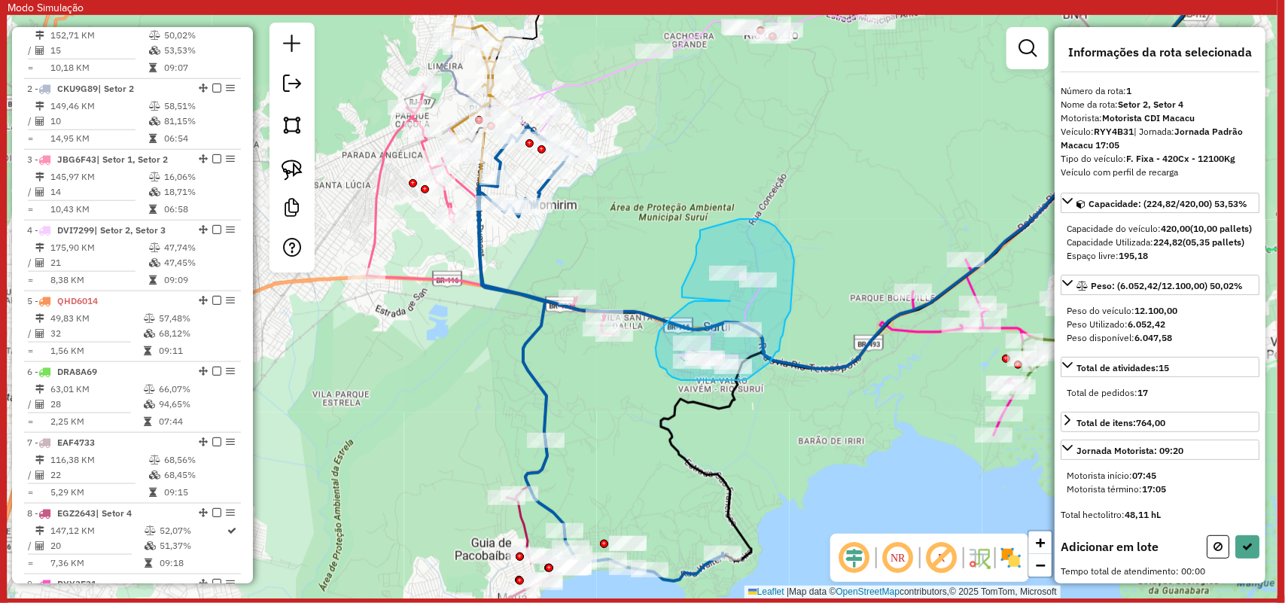
drag, startPoint x: 730, startPoint y: 301, endPoint x: 682, endPoint y: 297, distance: 48.3
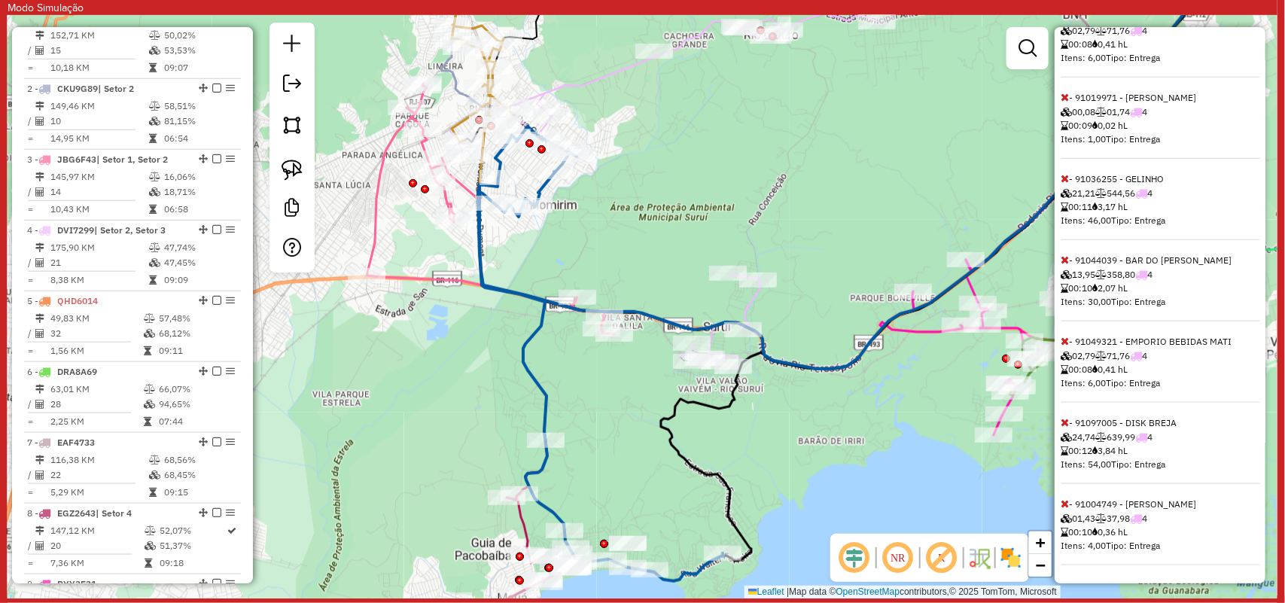
scroll to position [322, 0]
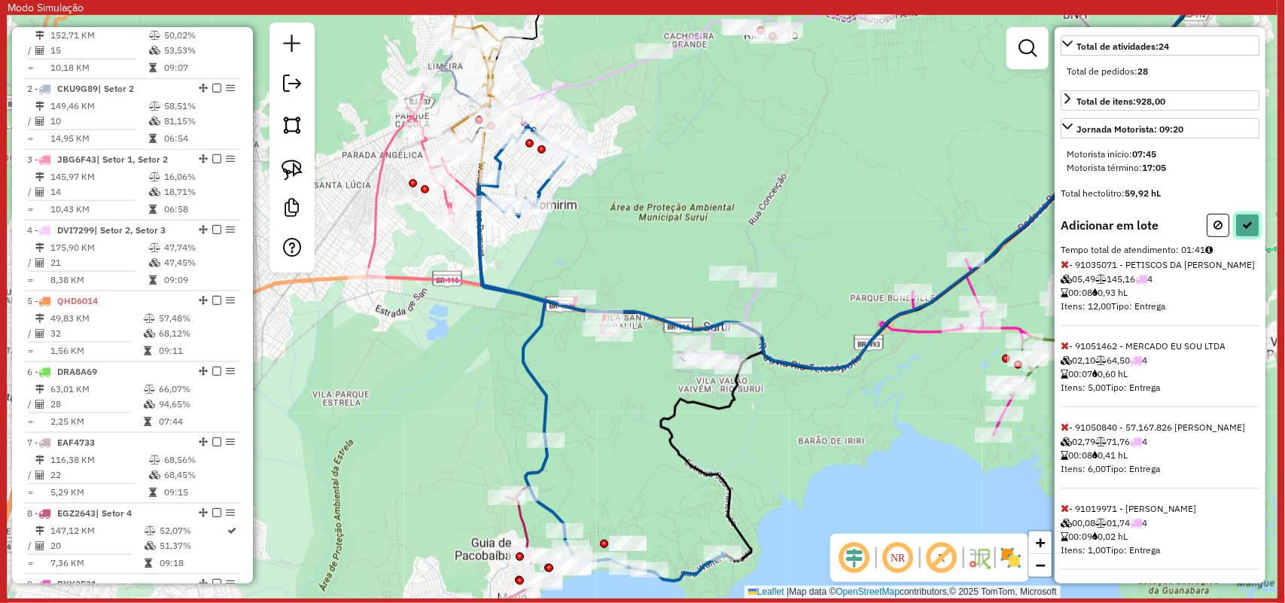
click at [1247, 237] on button at bounding box center [1248, 225] width 24 height 23
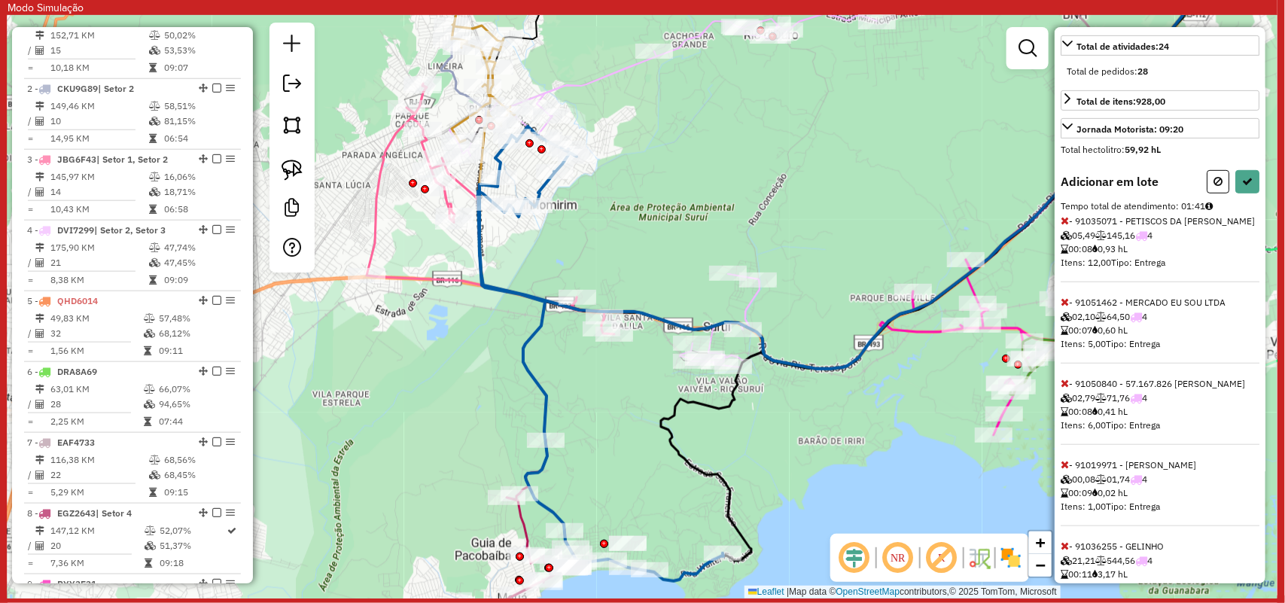
select select "**********"
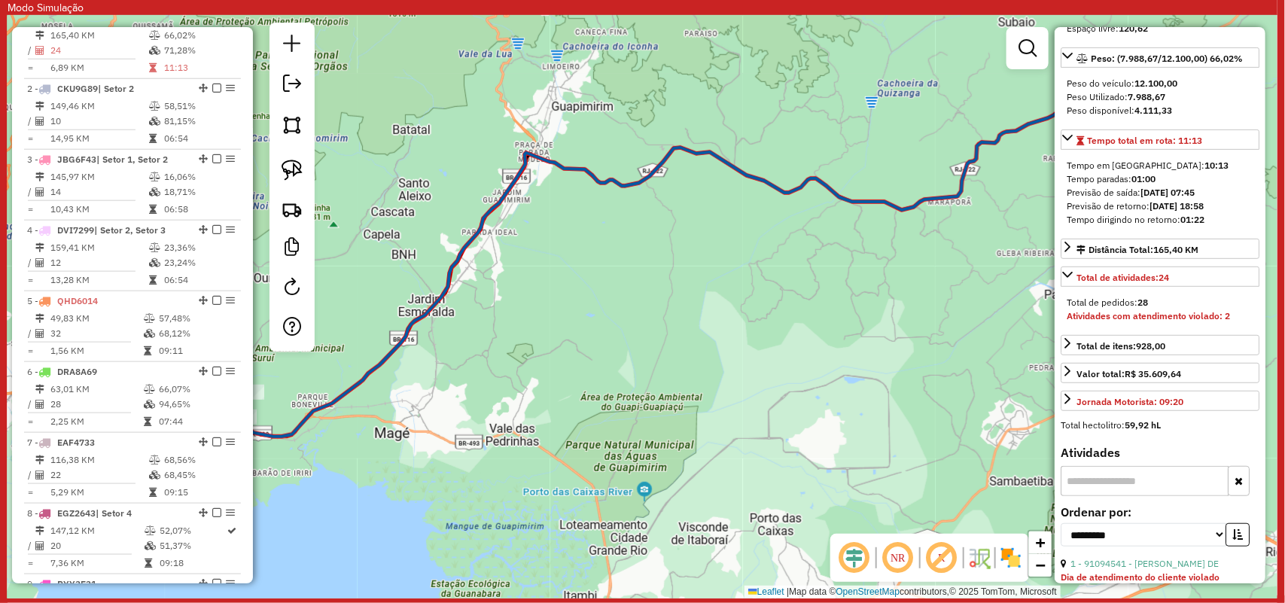
scroll to position [39, 0]
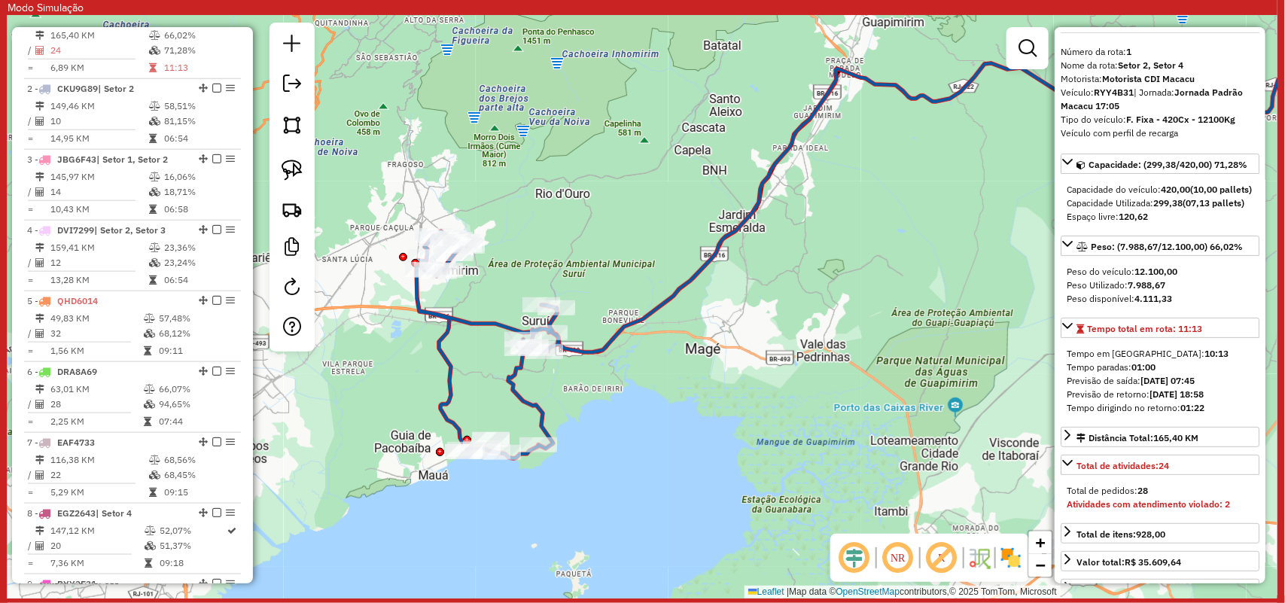
drag, startPoint x: 625, startPoint y: 404, endPoint x: 657, endPoint y: 404, distance: 32.4
click at [657, 404] on div "Janela de atendimento Grade de atendimento Capacidade Transportadoras Veículos …" at bounding box center [643, 307] width 1270 height 584
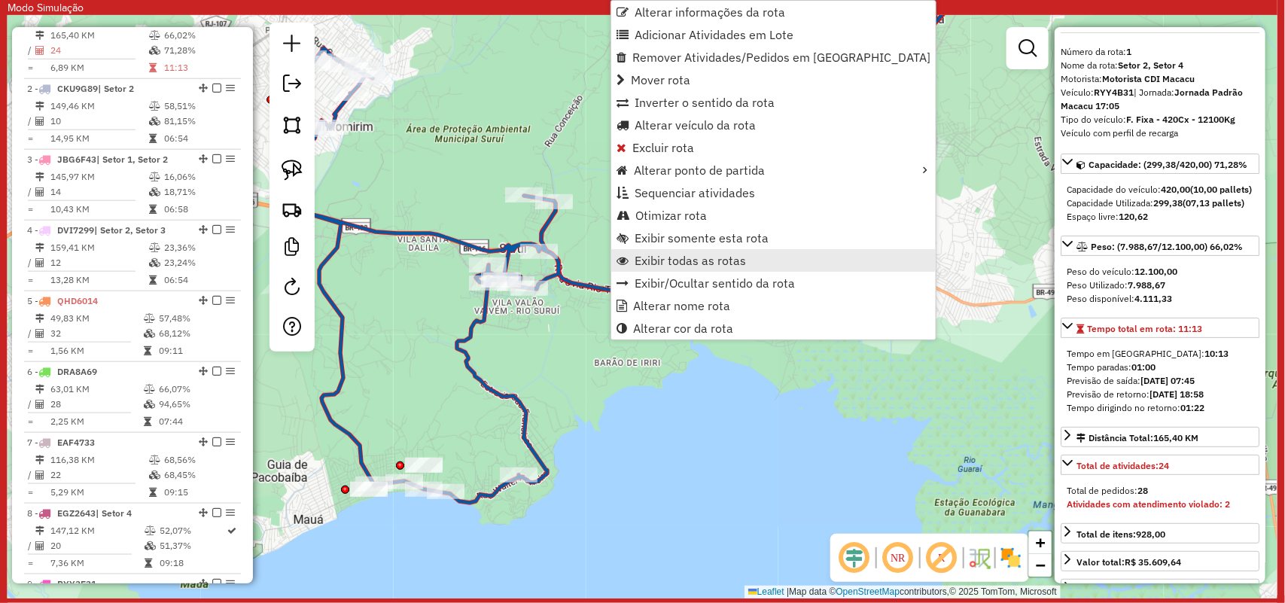
click at [669, 262] on span "Exibir todas as rotas" at bounding box center [690, 261] width 111 height 12
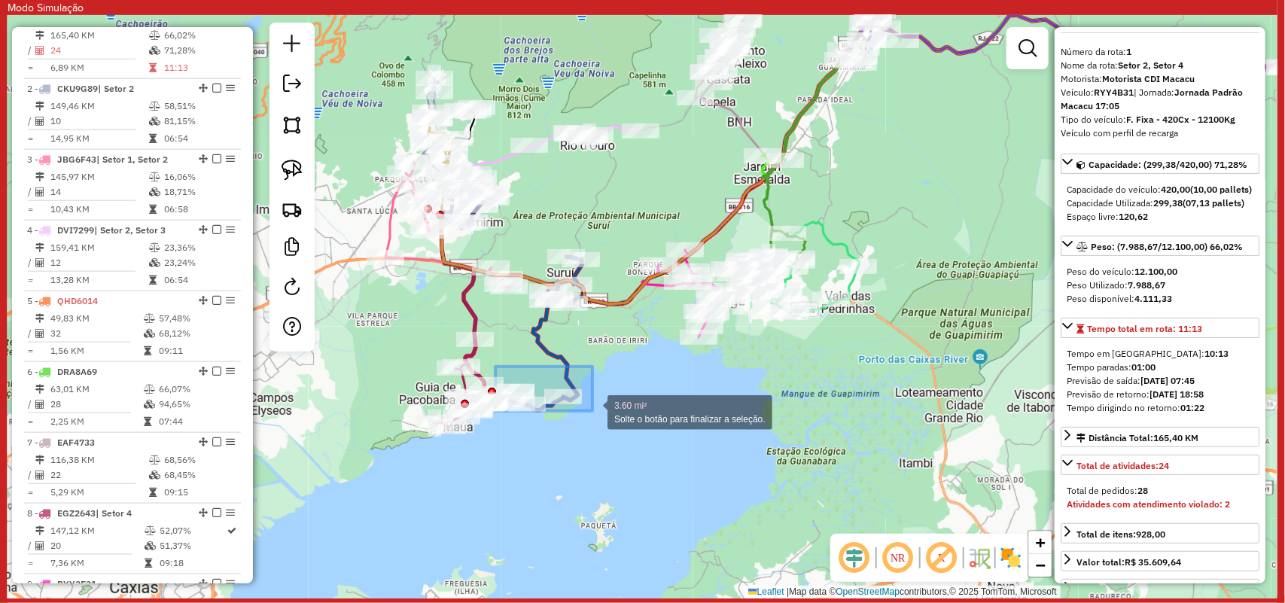
drag, startPoint x: 496, startPoint y: 367, endPoint x: 593, endPoint y: 411, distance: 106.8
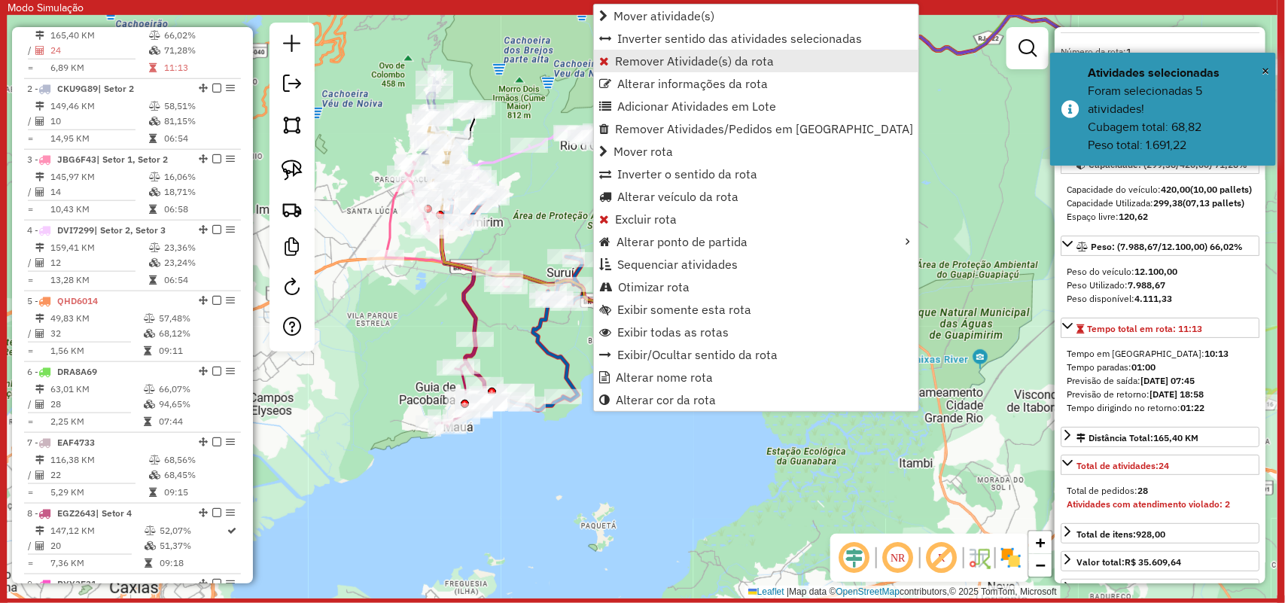
click at [697, 62] on span "Remover Atividade(s) da rota" at bounding box center [694, 61] width 159 height 12
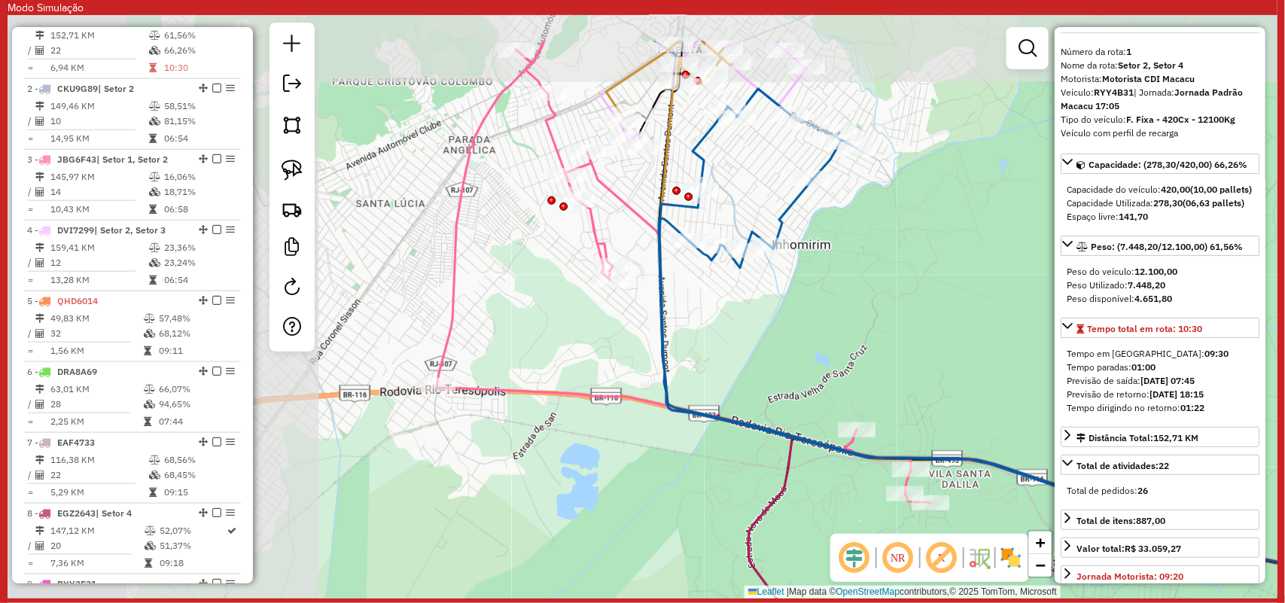
drag, startPoint x: 368, startPoint y: 257, endPoint x: 865, endPoint y: 345, distance: 504.8
click at [865, 345] on div "Janela de atendimento Grade de atendimento Capacidade Transportadoras Veículos …" at bounding box center [643, 307] width 1270 height 584
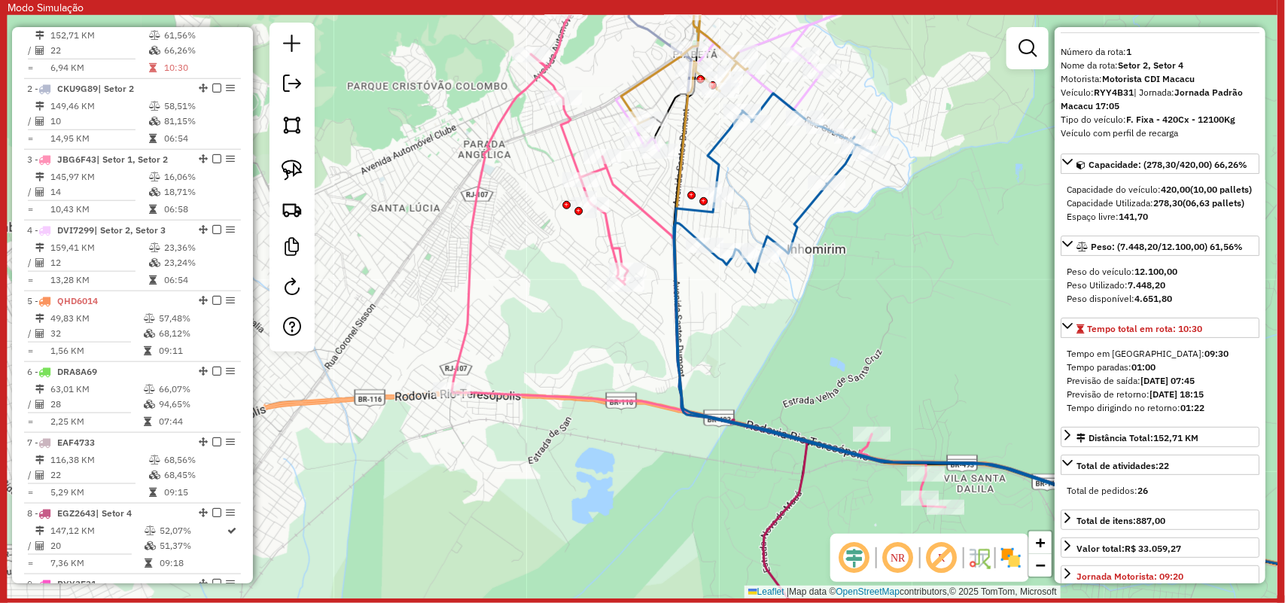
click at [471, 253] on icon at bounding box center [699, 258] width 494 height 500
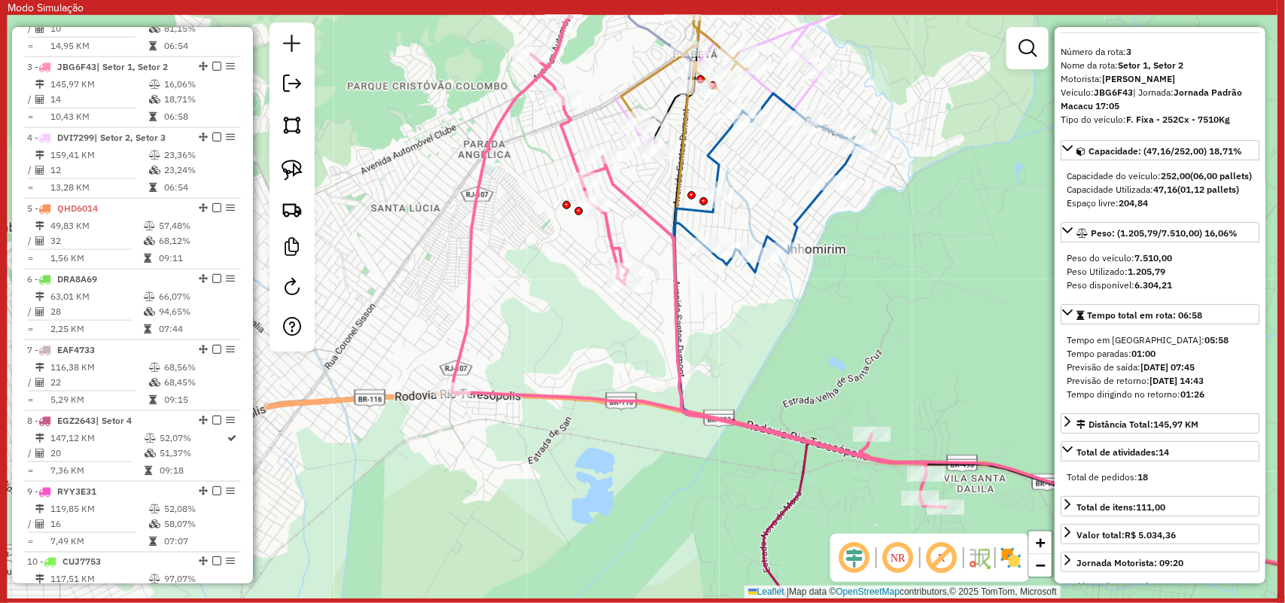
scroll to position [807, 0]
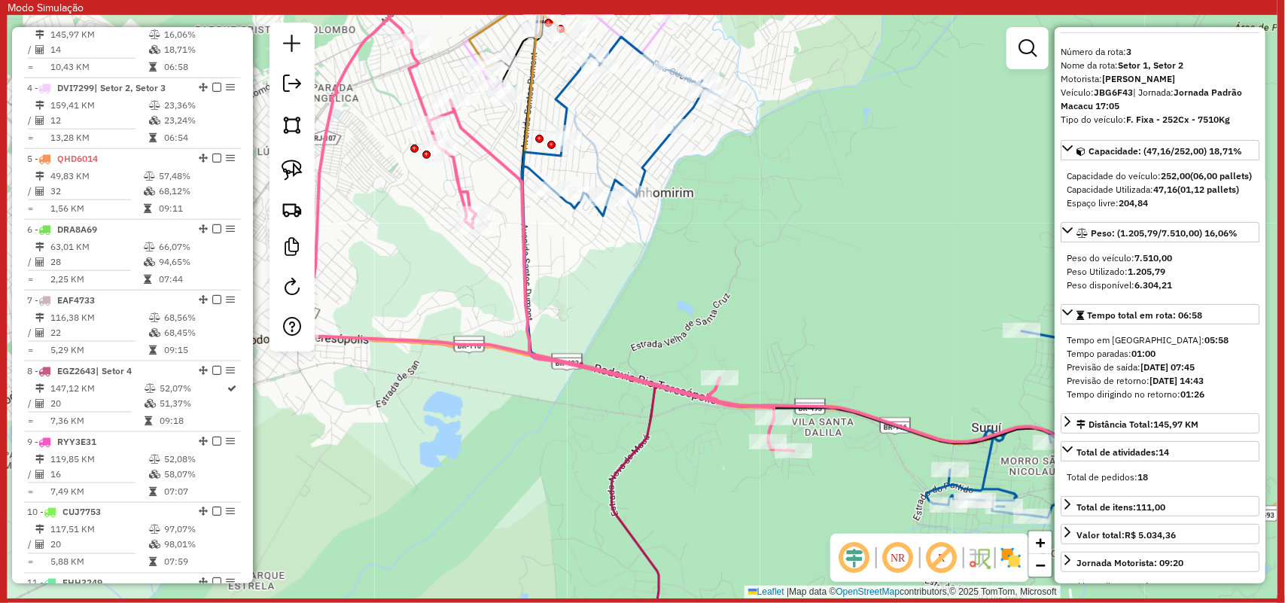
drag, startPoint x: 956, startPoint y: 398, endPoint x: 639, endPoint y: 320, distance: 327.1
click at [699, 325] on div "Janela de atendimento Grade de atendimento Capacidade Transportadoras Veículos …" at bounding box center [643, 307] width 1270 height 584
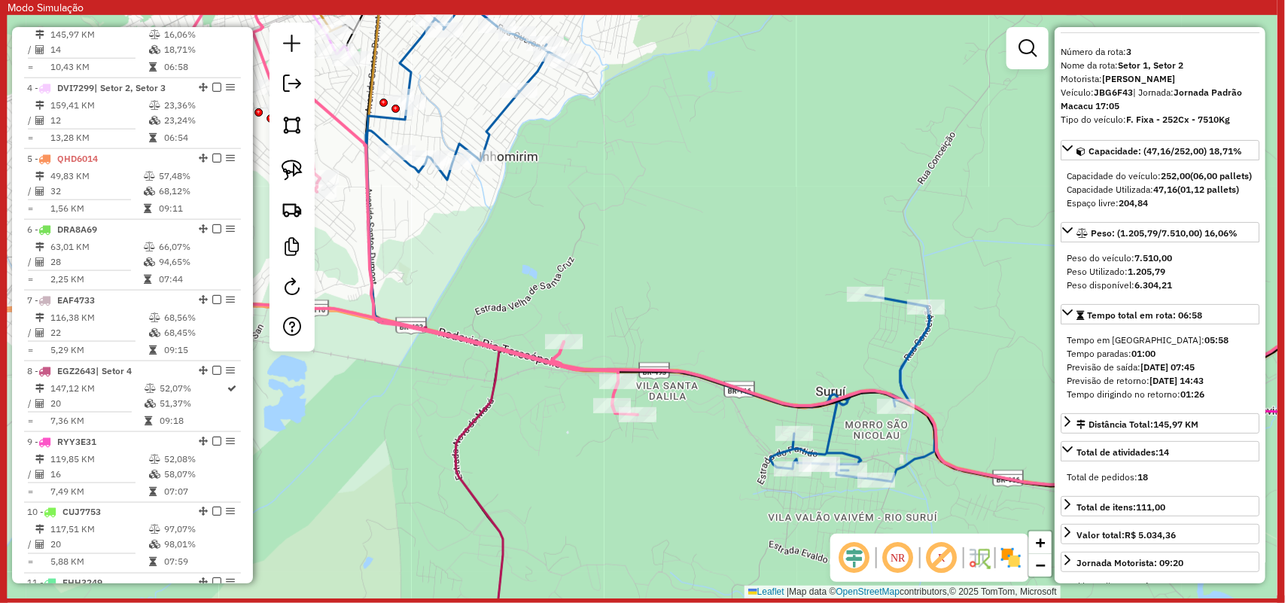
drag, startPoint x: 984, startPoint y: 382, endPoint x: 724, endPoint y: 334, distance: 264.2
click at [723, 334] on div "Janela de atendimento Grade de atendimento Capacidade Transportadoras Veículos …" at bounding box center [643, 307] width 1270 height 584
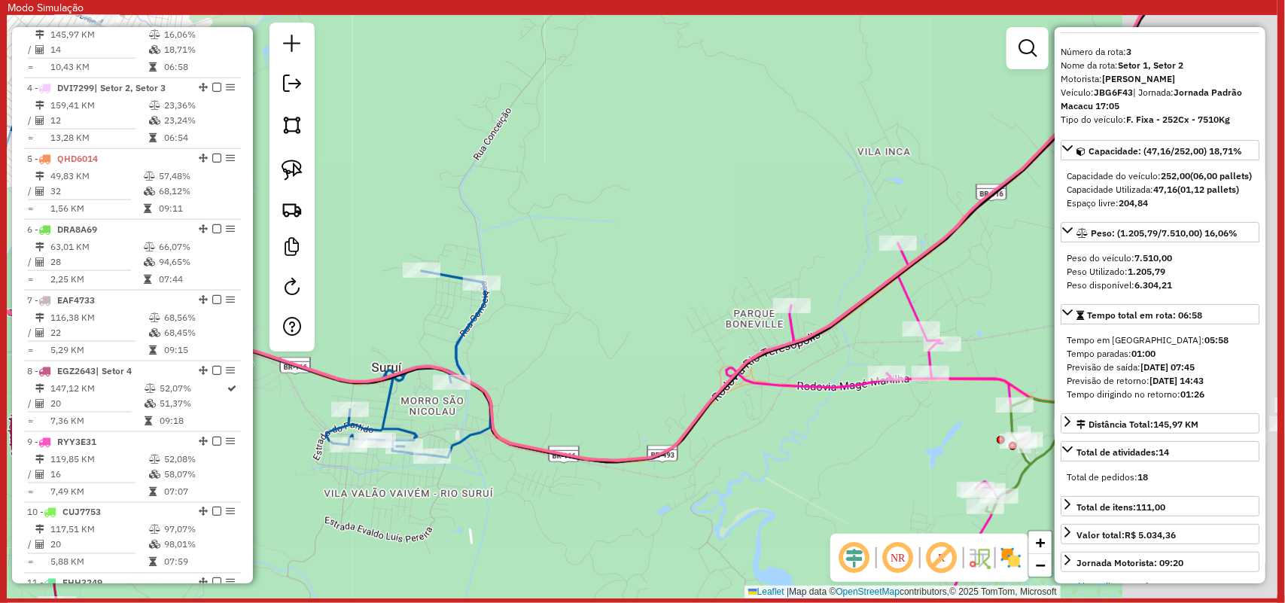
drag, startPoint x: 939, startPoint y: 363, endPoint x: 676, endPoint y: 369, distance: 263.6
click at [676, 369] on div "Janela de atendimento Grade de atendimento Capacidade Transportadoras Veículos …" at bounding box center [643, 307] width 1270 height 584
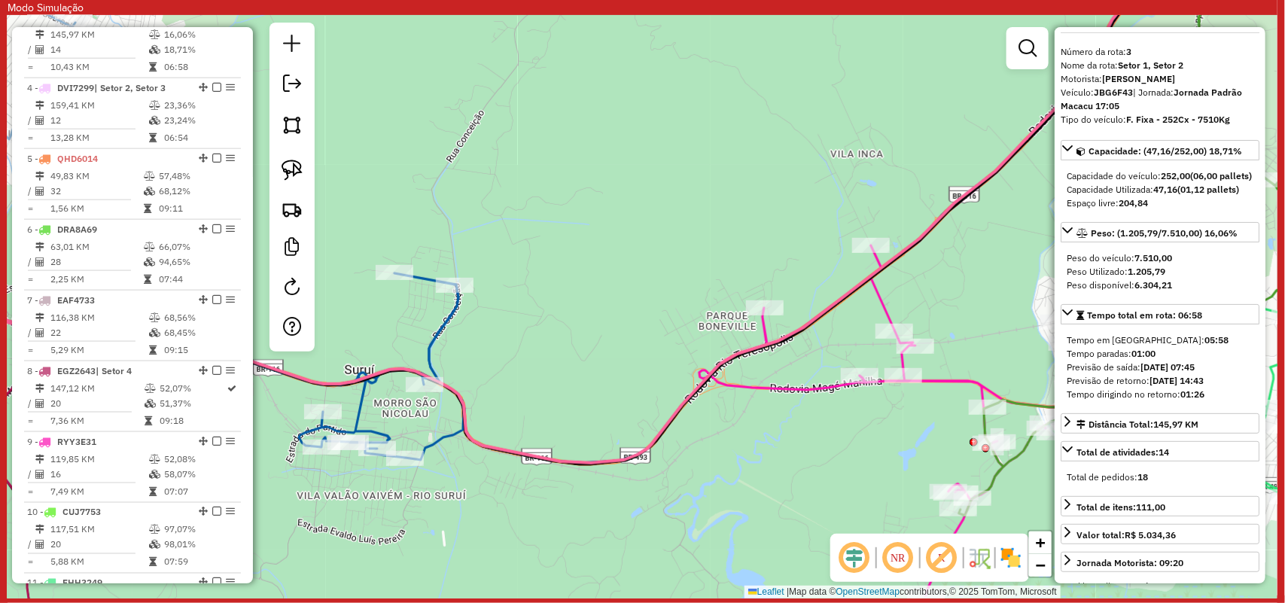
drag, startPoint x: 661, startPoint y: 257, endPoint x: 649, endPoint y: 197, distance: 60.7
click at [744, 448] on div "Janela de atendimento Grade de atendimento Capacidade Transportadoras Veículos …" at bounding box center [643, 307] width 1270 height 584
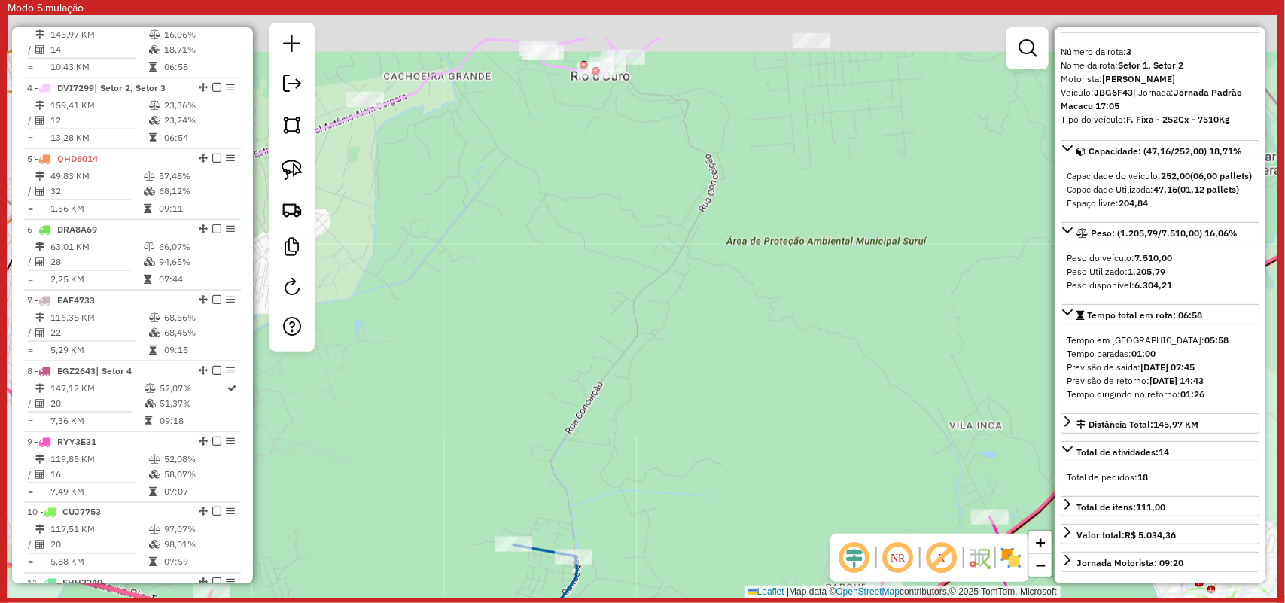
drag, startPoint x: 645, startPoint y: 194, endPoint x: 691, endPoint y: 311, distance: 125.2
click at [728, 337] on div "Janela de atendimento Grade de atendimento Capacidade Transportadoras Veículos …" at bounding box center [643, 307] width 1270 height 584
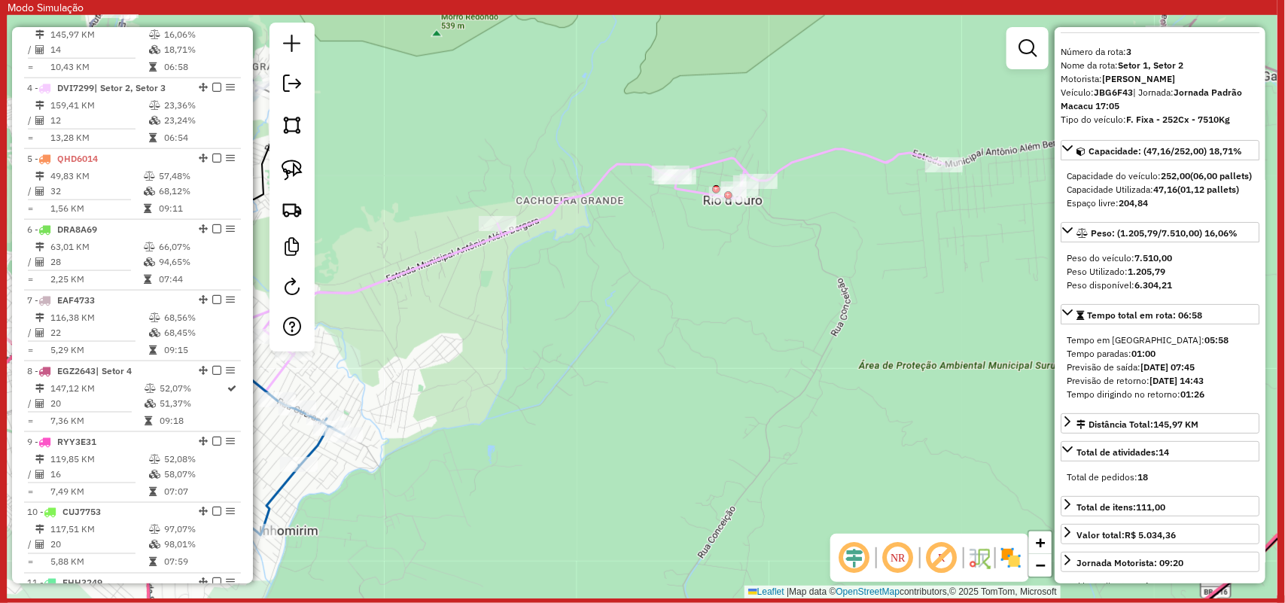
drag, startPoint x: 525, startPoint y: 196, endPoint x: 611, endPoint y: 258, distance: 105.8
click at [611, 258] on div "Janela de atendimento Grade de atendimento Capacidade Transportadoras Veículos …" at bounding box center [643, 307] width 1270 height 584
click at [529, 226] on icon at bounding box center [516, 290] width 857 height 283
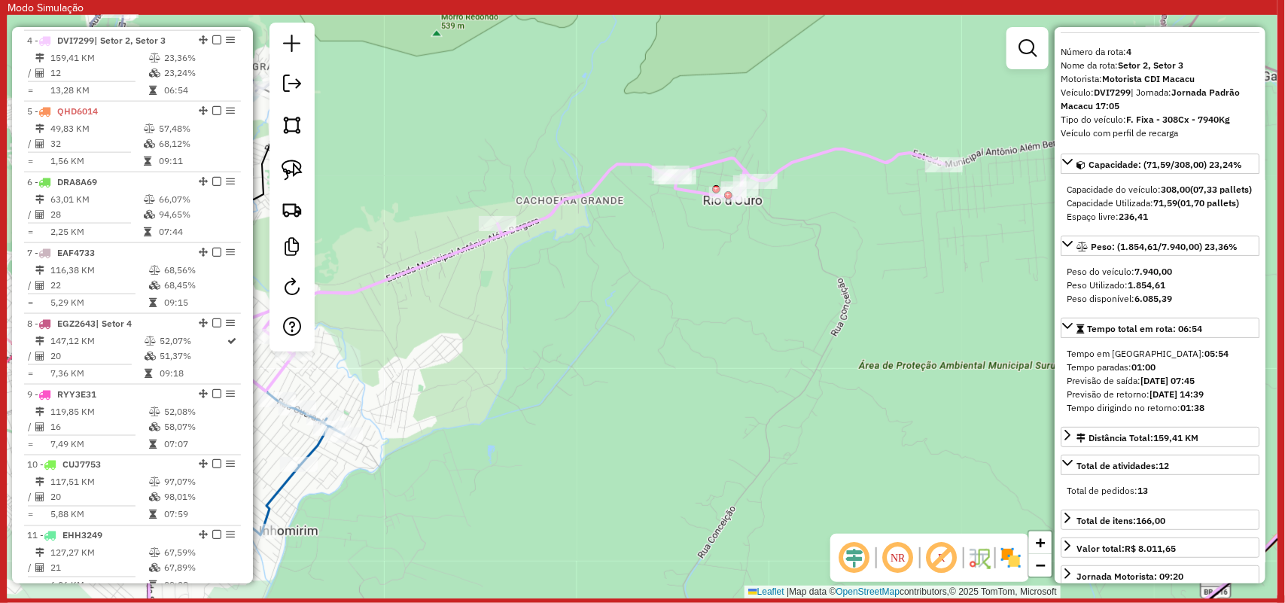
scroll to position [878, 0]
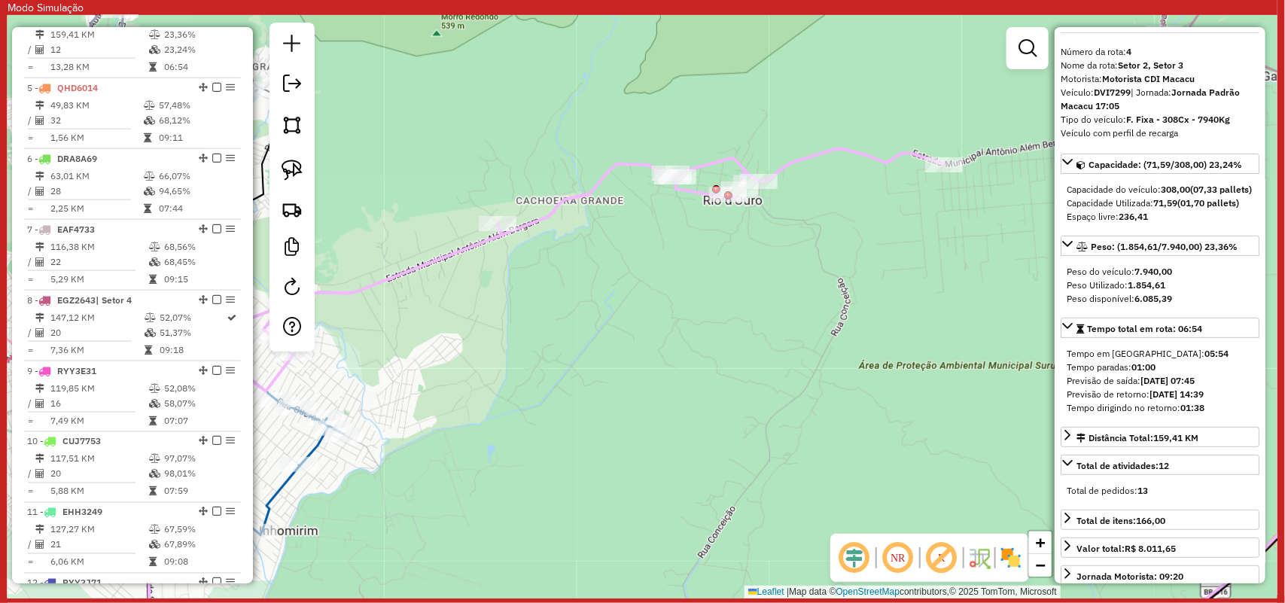
click at [526, 223] on icon at bounding box center [516, 290] width 857 height 283
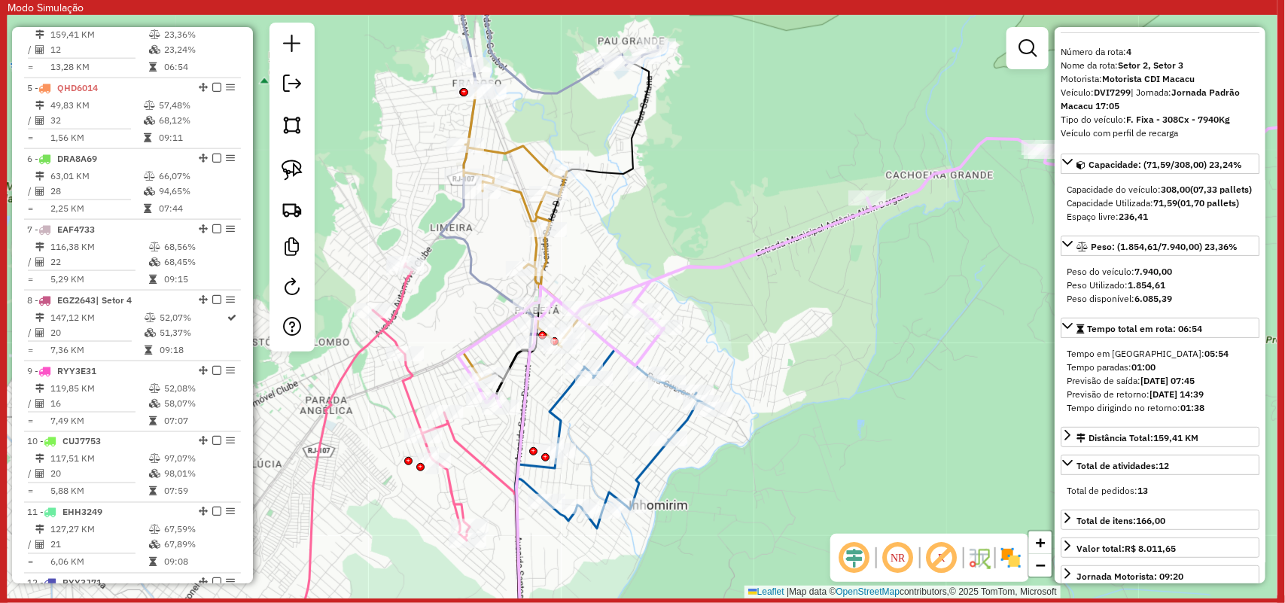
drag, startPoint x: 452, startPoint y: 337, endPoint x: 822, endPoint y: 311, distance: 370.6
click at [822, 311] on div "Janela de atendimento Grade de atendimento Capacidade Transportadoras Veículos …" at bounding box center [643, 307] width 1270 height 584
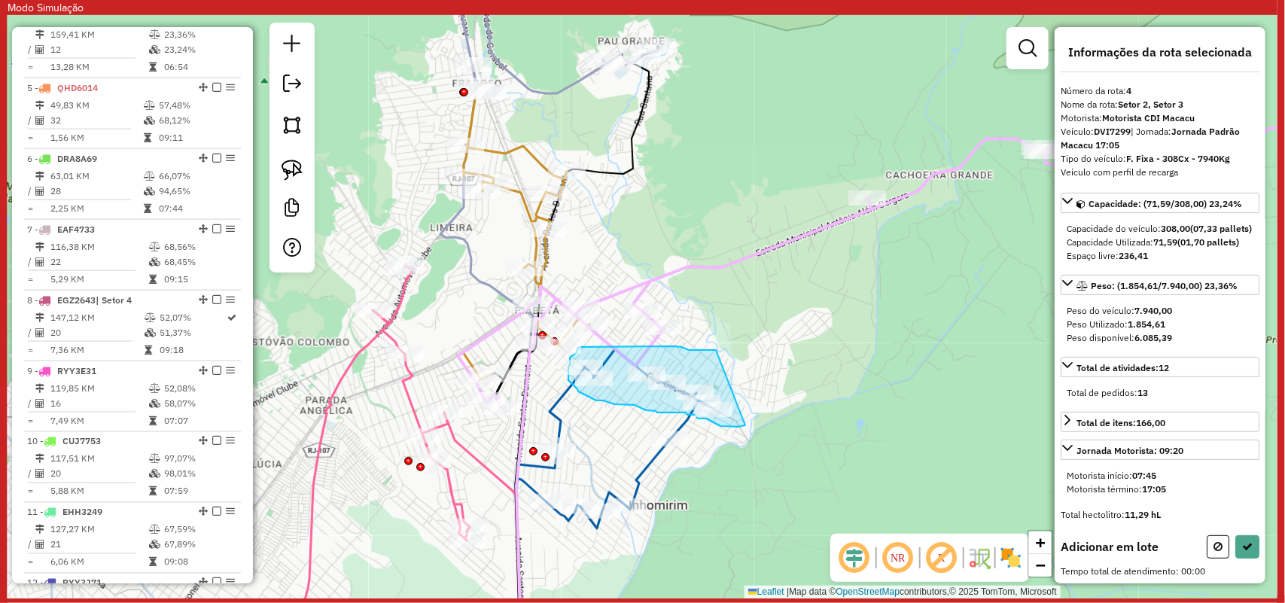
drag, startPoint x: 716, startPoint y: 350, endPoint x: 746, endPoint y: 425, distance: 80.8
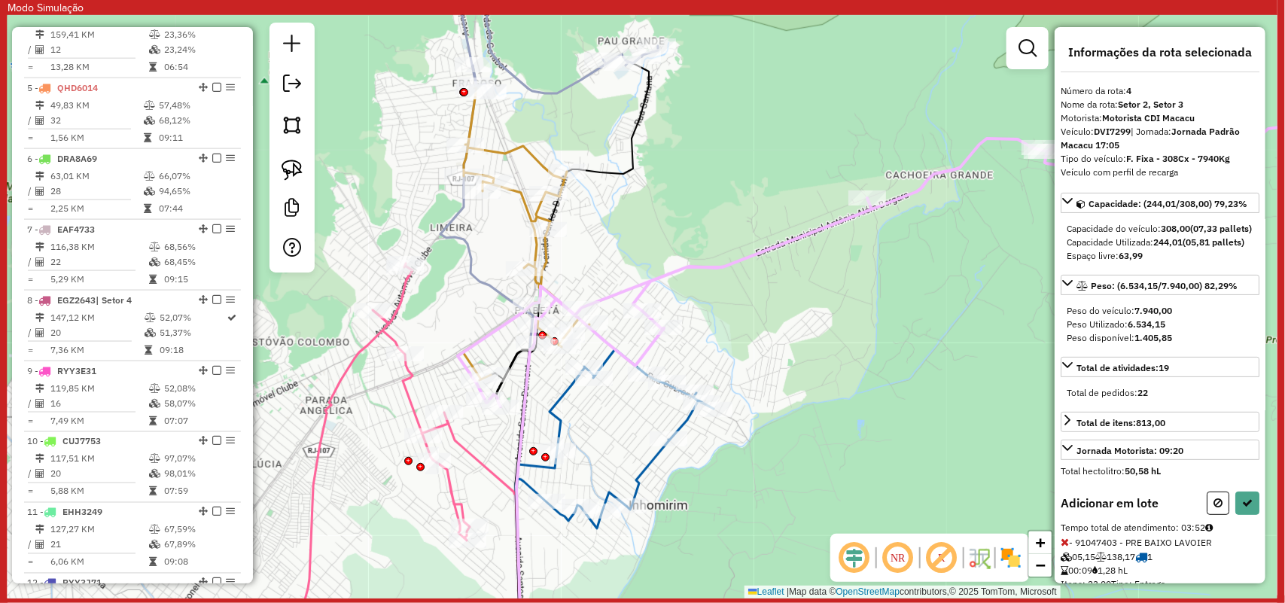
select select "**********"
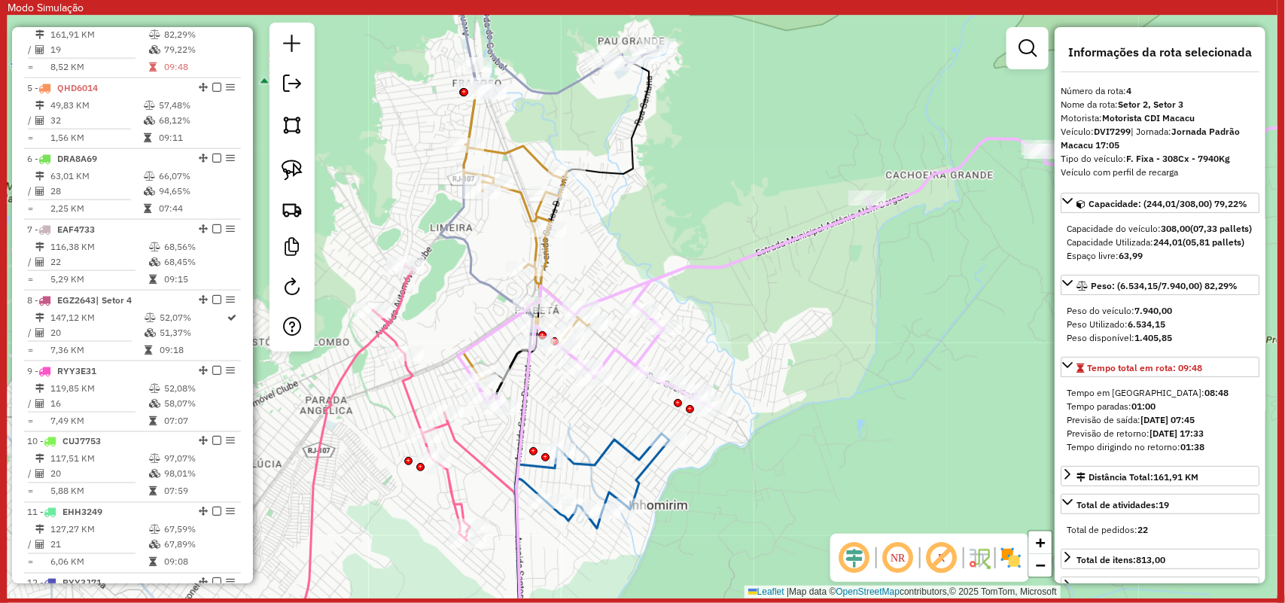
click at [640, 477] on icon at bounding box center [797, 546] width 563 height 224
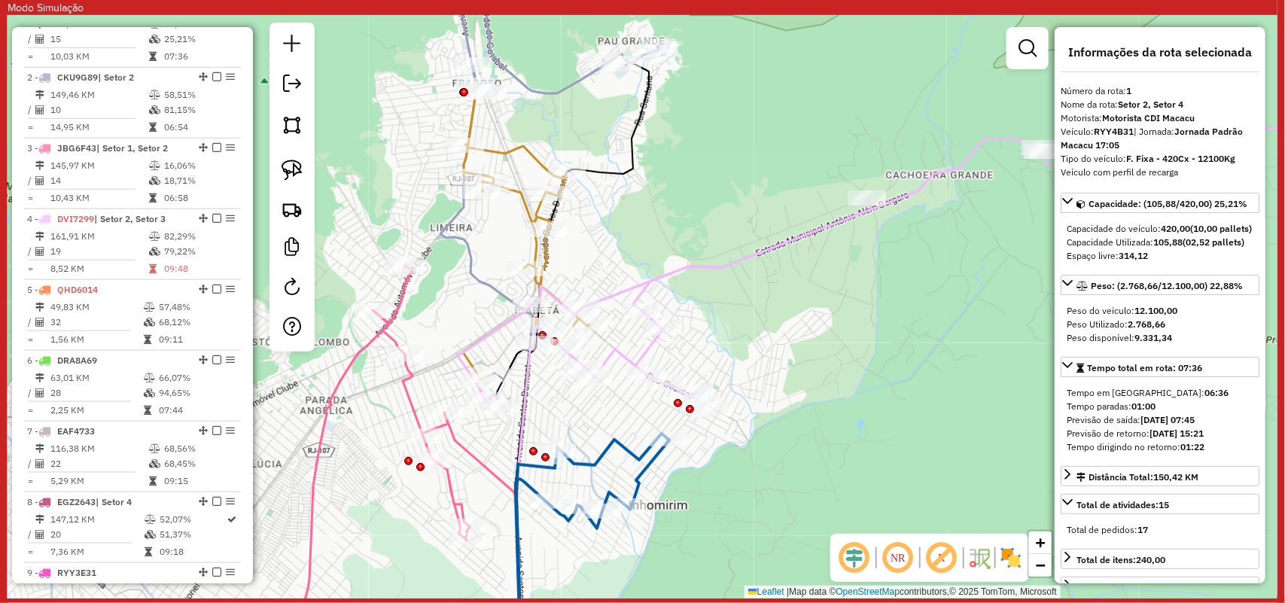
scroll to position [665, 0]
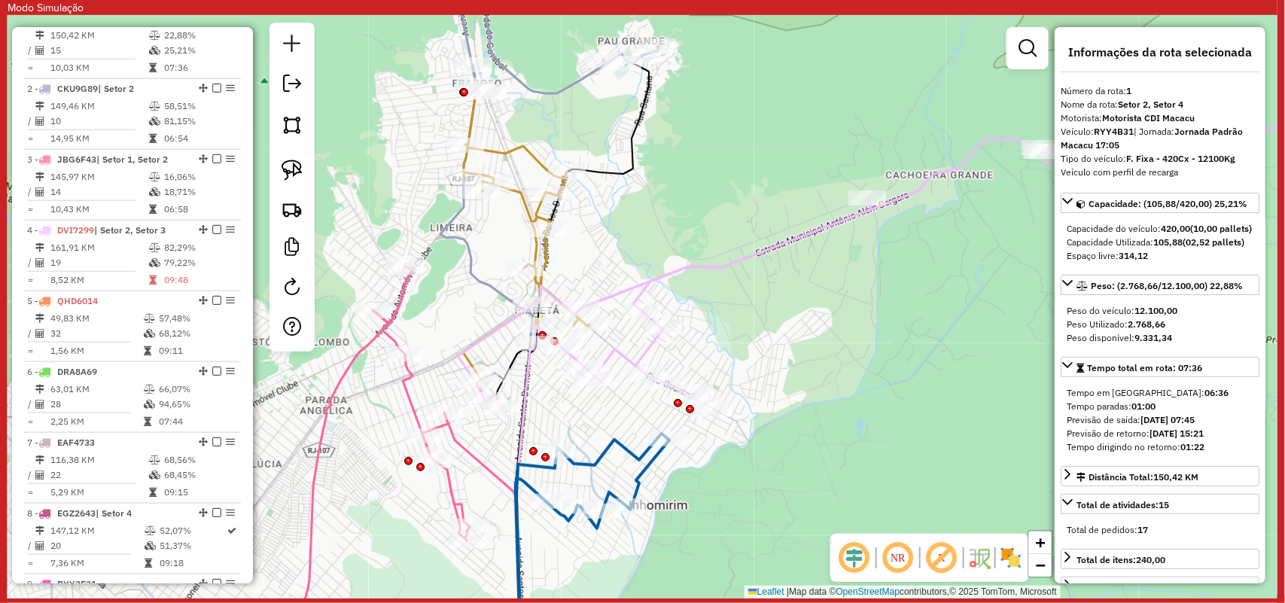
click at [521, 468] on icon at bounding box center [797, 546] width 563 height 224
click at [522, 462] on icon at bounding box center [797, 546] width 563 height 224
click at [517, 475] on icon at bounding box center [797, 546] width 563 height 224
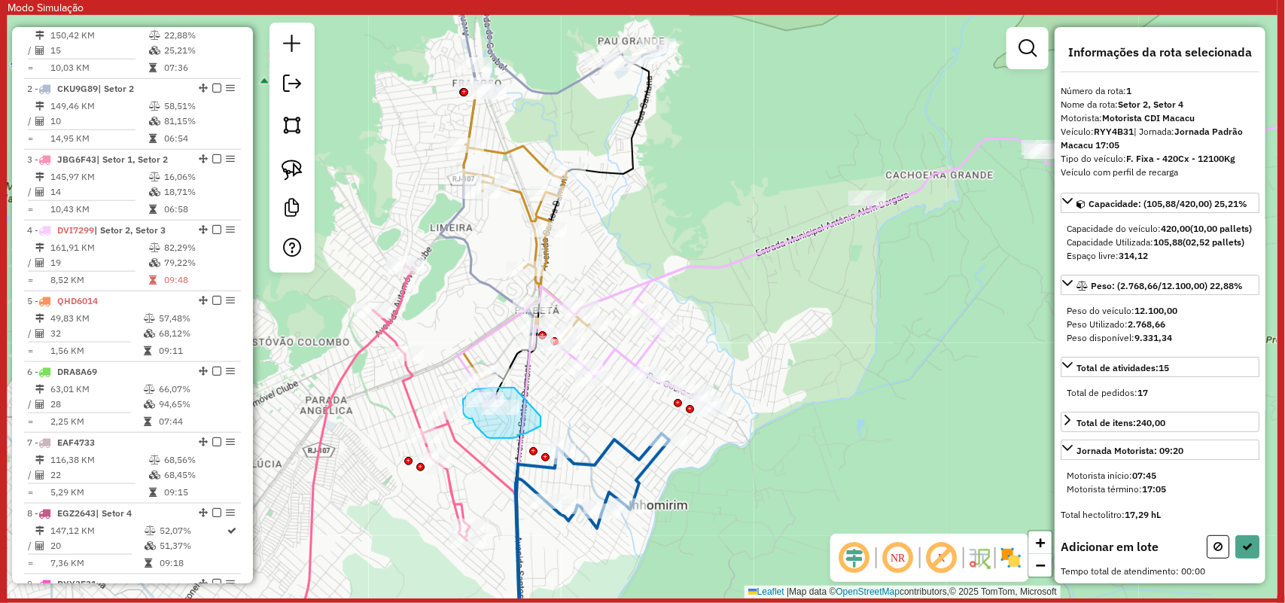
drag, startPoint x: 514, startPoint y: 388, endPoint x: 541, endPoint y: 416, distance: 38.9
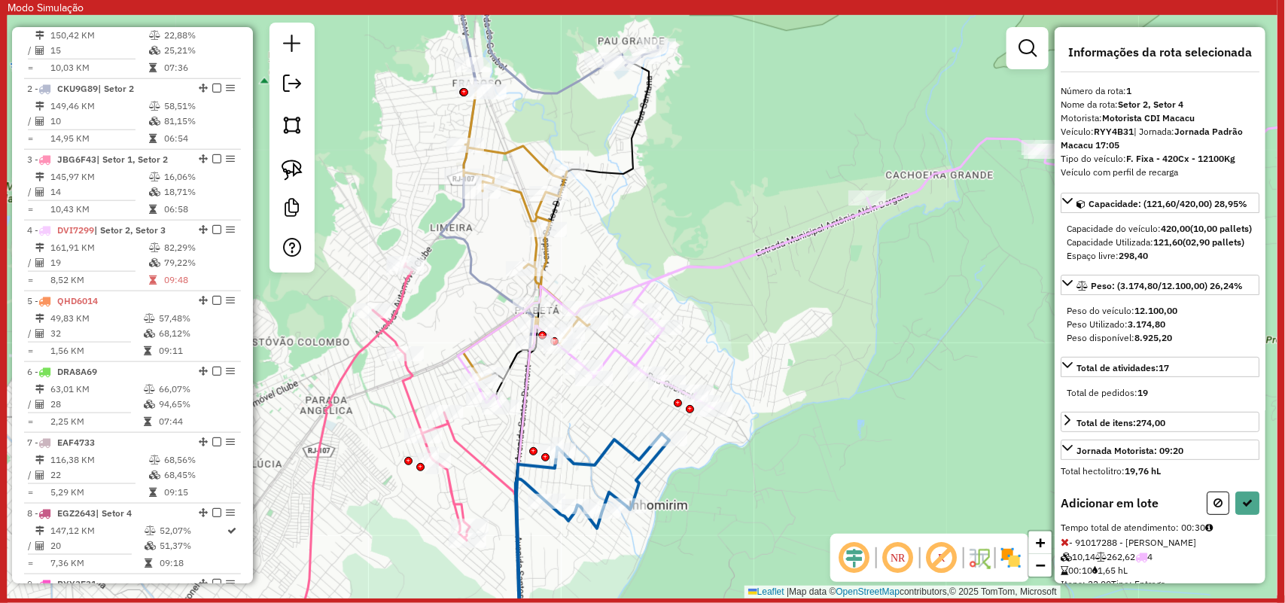
select select "**********"
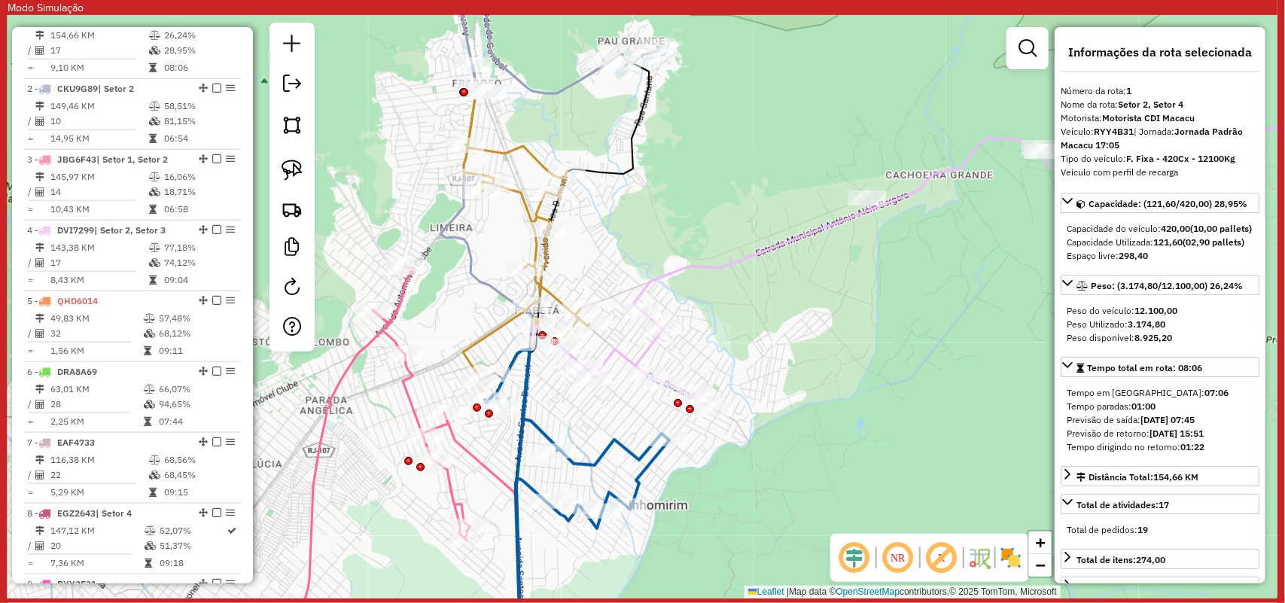
click at [638, 296] on icon at bounding box center [949, 266] width 730 height 285
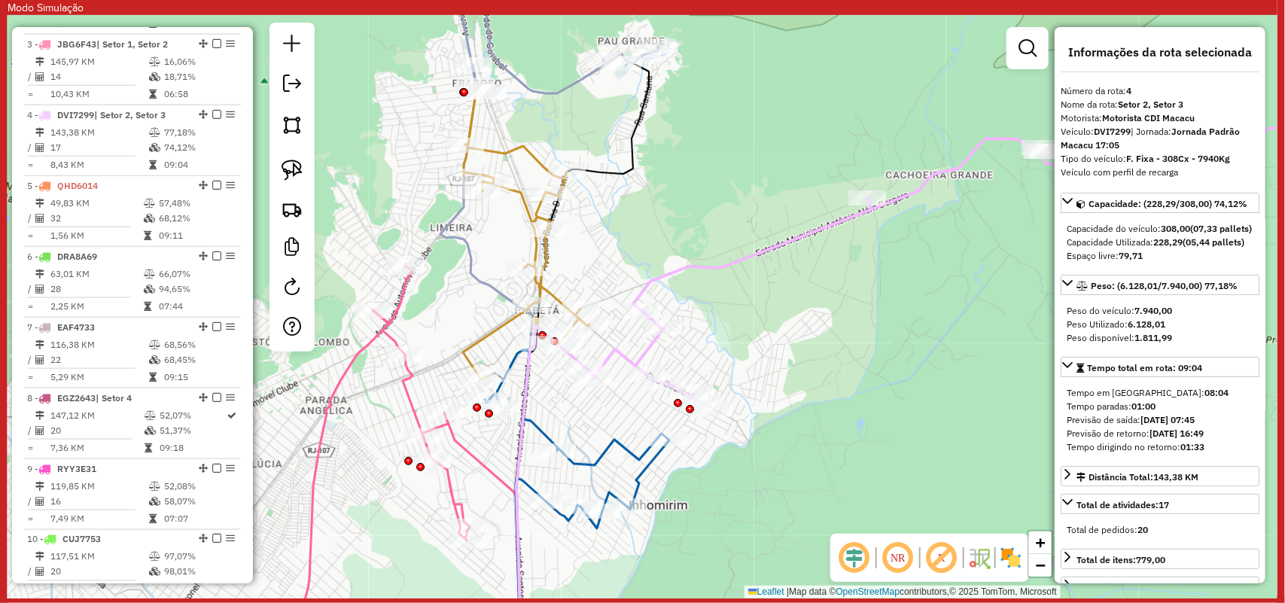
scroll to position [878, 0]
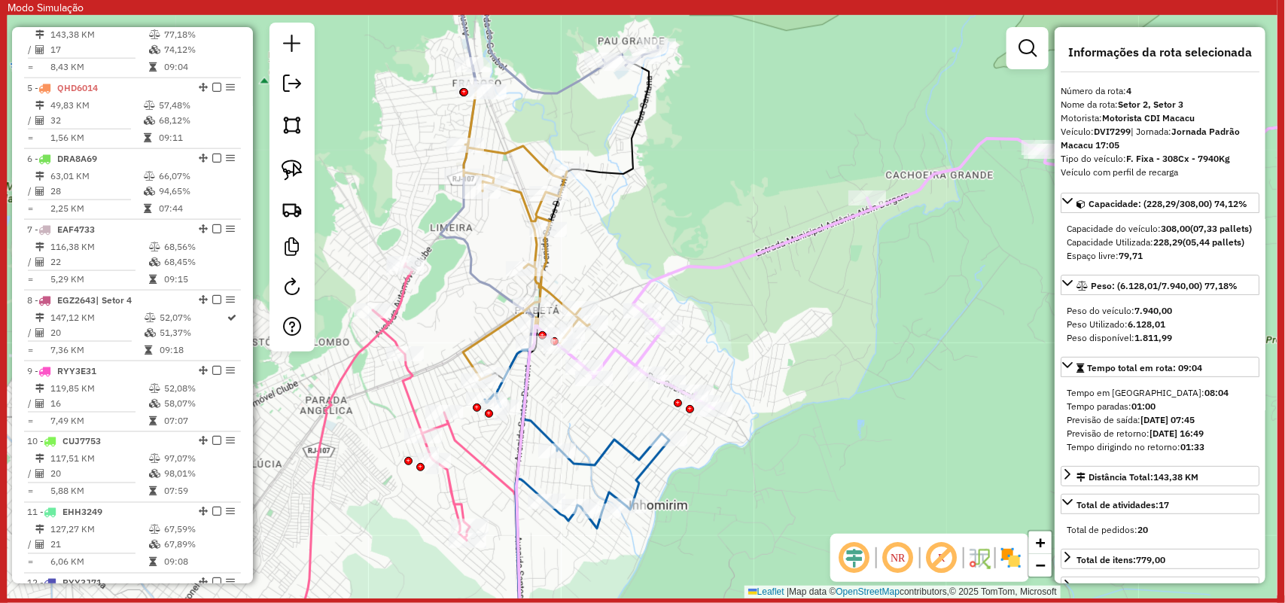
click at [636, 486] on icon at bounding box center [781, 503] width 593 height 308
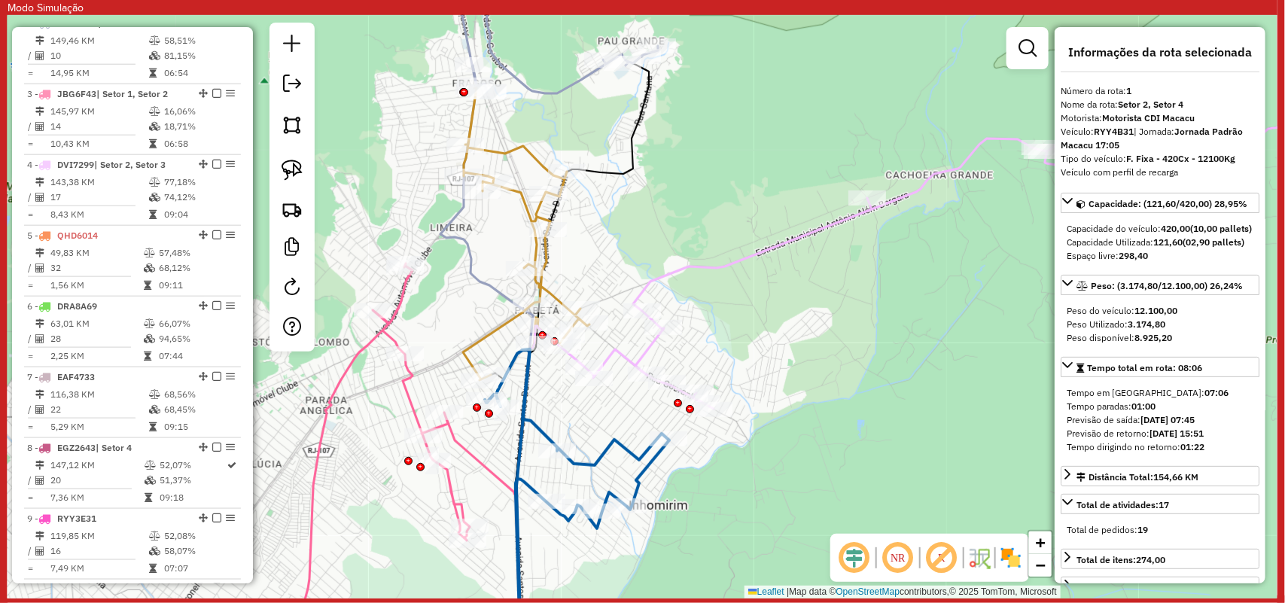
scroll to position [665, 0]
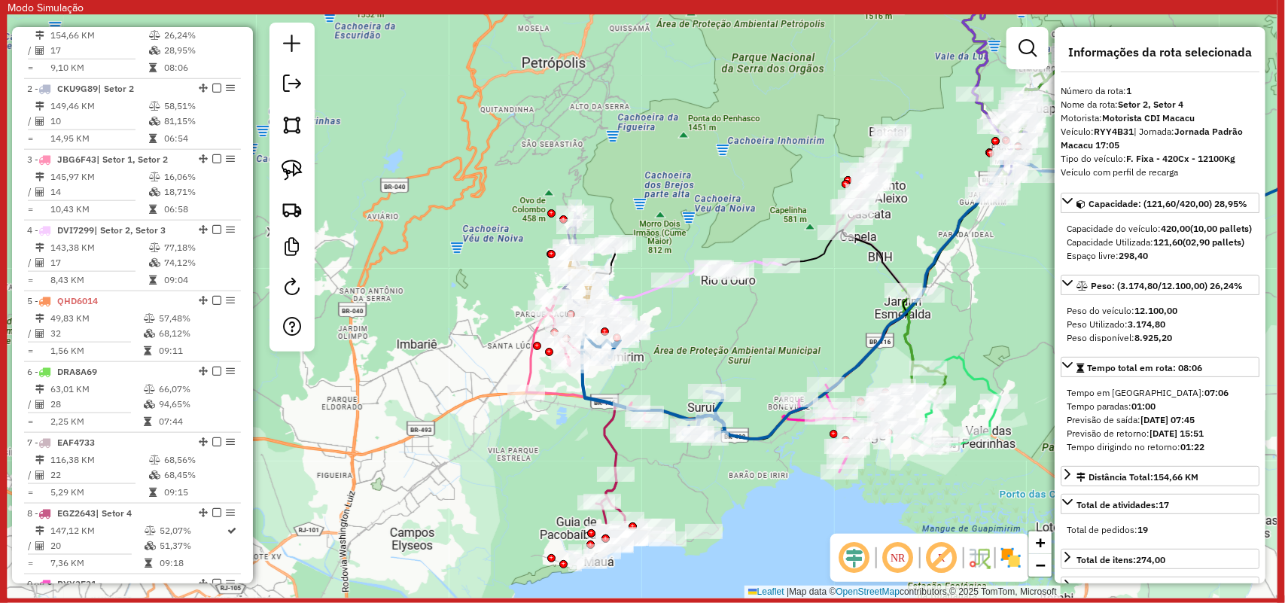
drag, startPoint x: 776, startPoint y: 458, endPoint x: 753, endPoint y: 325, distance: 134.5
click at [753, 325] on div "Janela de atendimento Grade de atendimento Capacidade Transportadoras Veículos …" at bounding box center [643, 307] width 1270 height 584
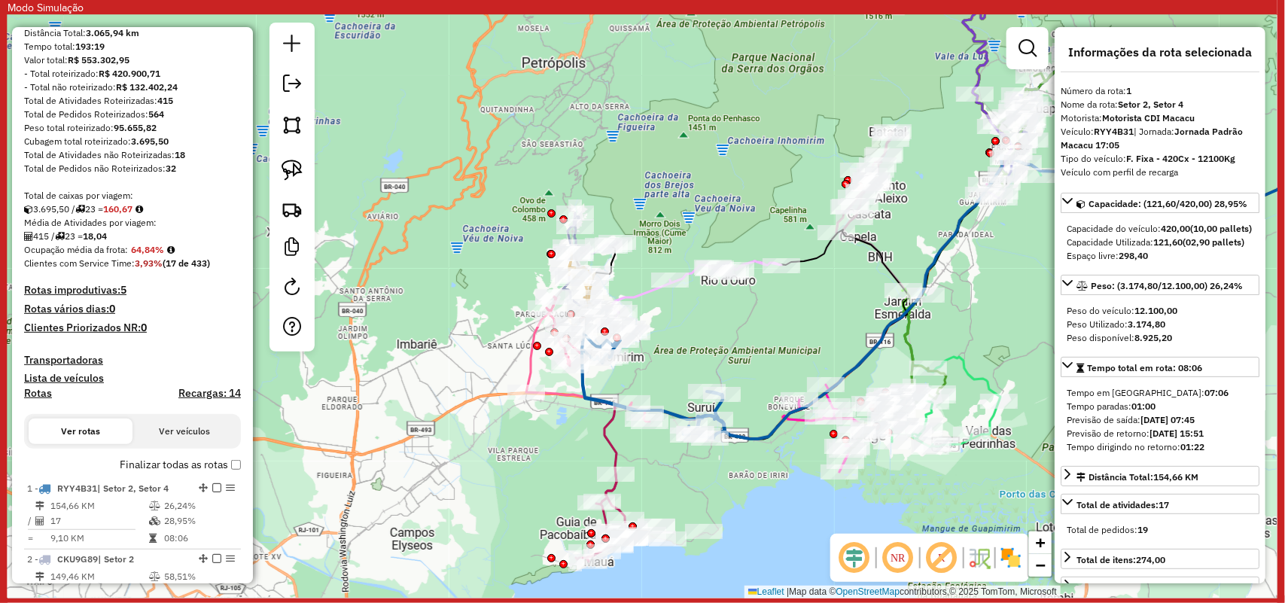
scroll to position [0, 0]
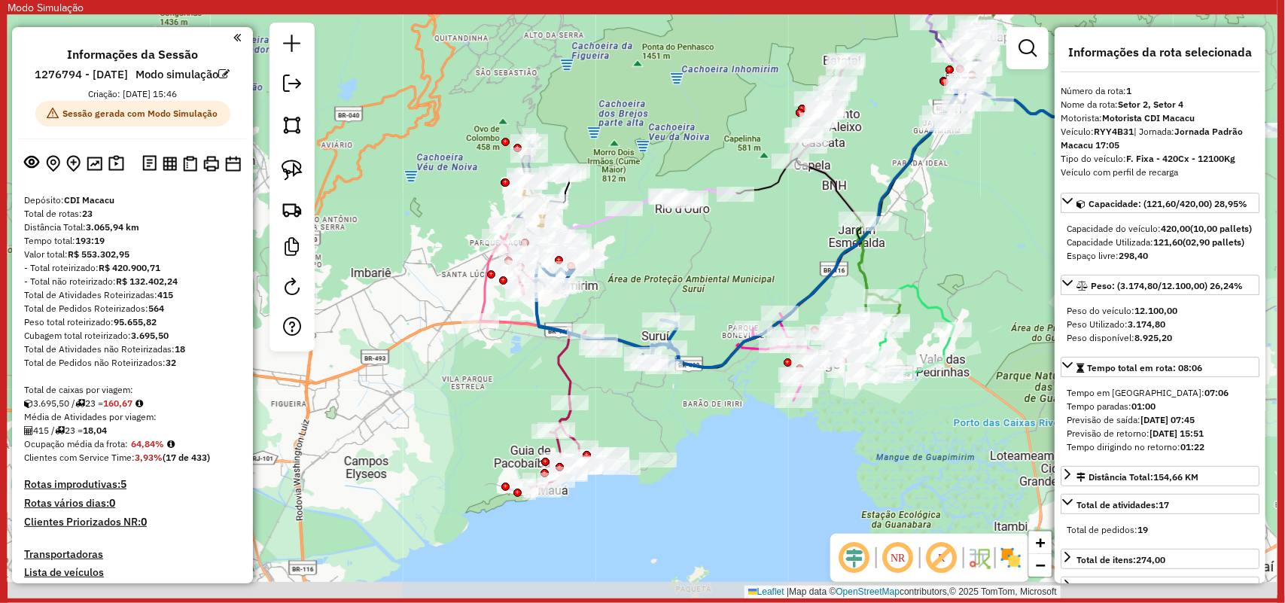
drag, startPoint x: 795, startPoint y: 385, endPoint x: 703, endPoint y: 279, distance: 140.3
click at [703, 279] on div "Janela de atendimento Grade de atendimento Capacidade Transportadoras Veículos …" at bounding box center [643, 307] width 1270 height 584
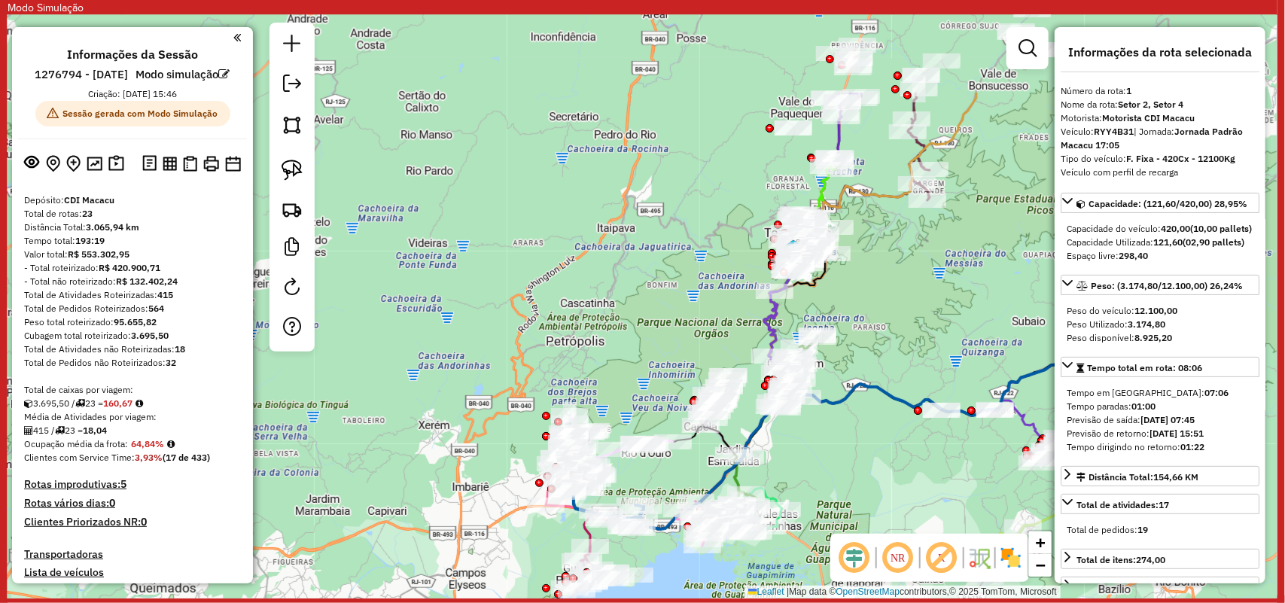
drag, startPoint x: 985, startPoint y: 325, endPoint x: 830, endPoint y: 461, distance: 206.5
click at [830, 461] on div "Janela de atendimento Grade de atendimento Capacidade Transportadoras Veículos …" at bounding box center [643, 307] width 1270 height 584
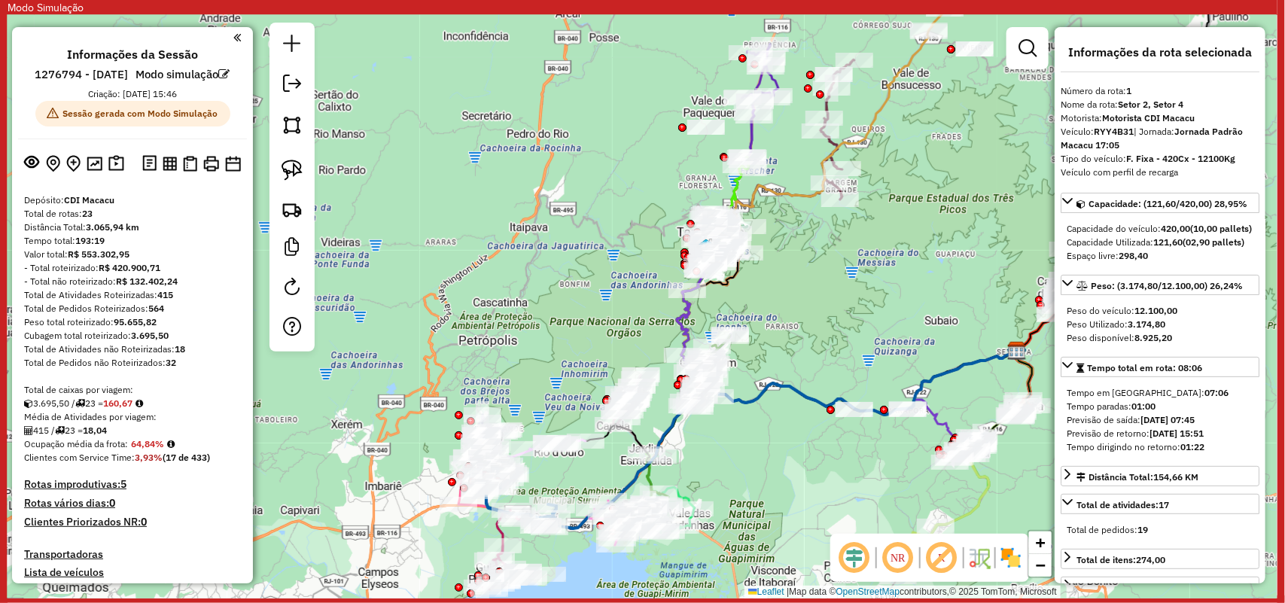
drag, startPoint x: 950, startPoint y: 450, endPoint x: 862, endPoint y: 450, distance: 87.4
click at [862, 450] on div "Janela de atendimento Grade de atendimento Capacidade Transportadoras Veículos …" at bounding box center [643, 307] width 1270 height 584
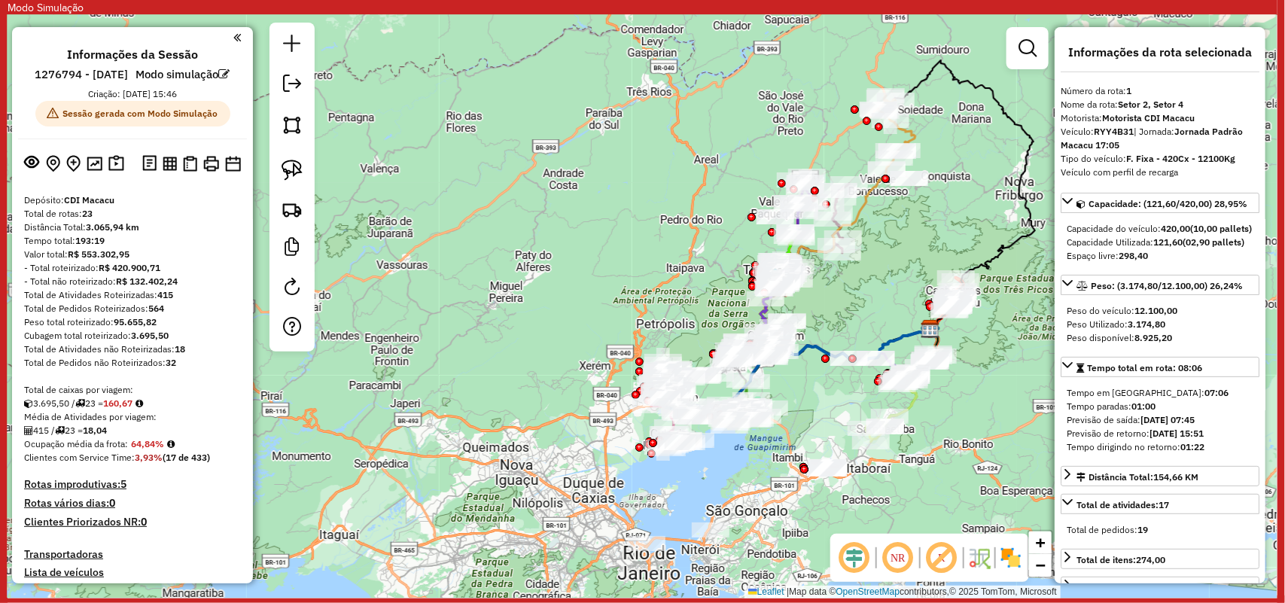
drag, startPoint x: 993, startPoint y: 475, endPoint x: 984, endPoint y: 404, distance: 71.4
click at [984, 404] on div "Janela de atendimento Grade de atendimento Capacidade Transportadoras Veículos …" at bounding box center [643, 307] width 1270 height 584
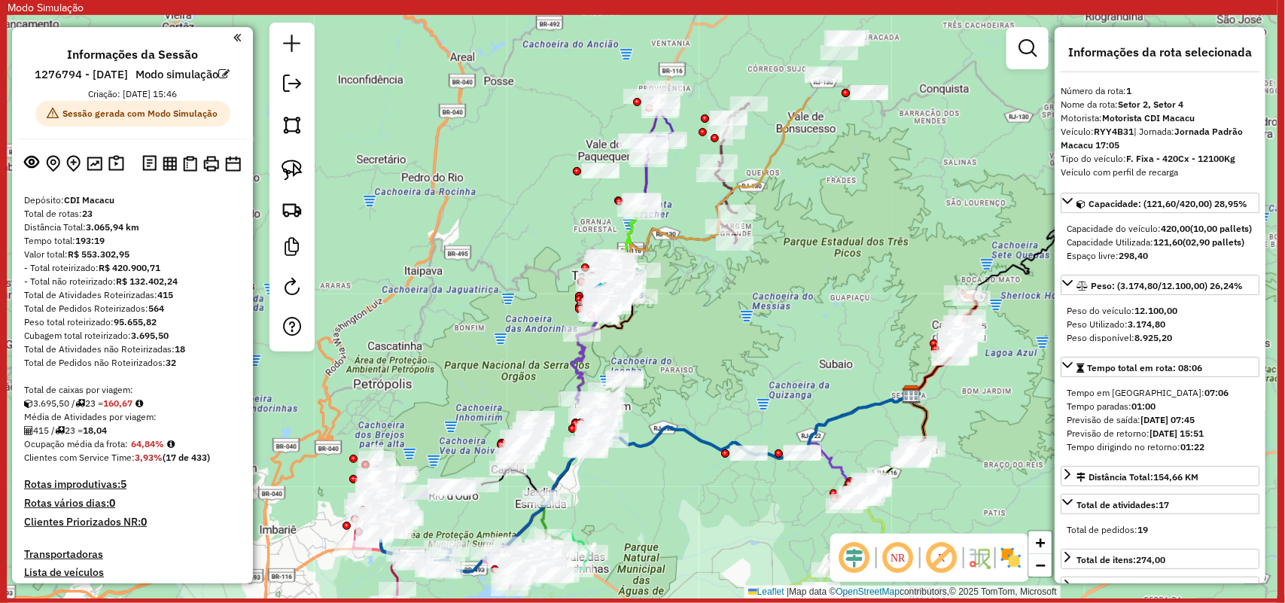
drag, startPoint x: 664, startPoint y: 386, endPoint x: 698, endPoint y: 527, distance: 144.8
click at [698, 527] on div "Janela de atendimento Grade de atendimento Capacidade Transportadoras Veículos …" at bounding box center [643, 307] width 1270 height 584
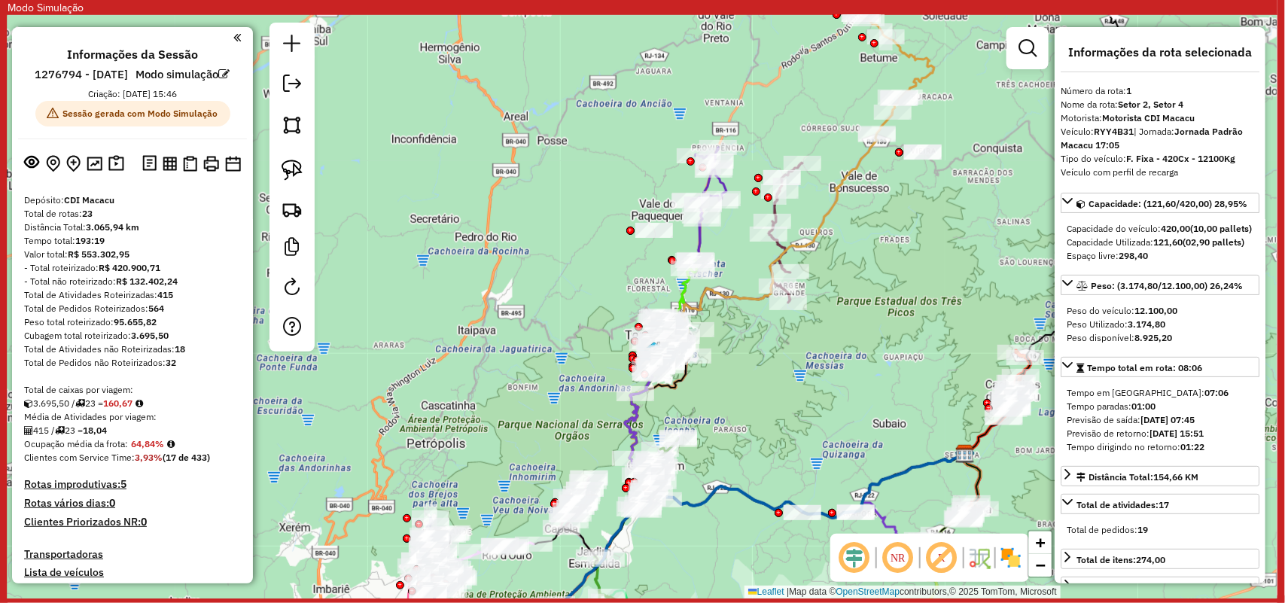
drag, startPoint x: 791, startPoint y: 315, endPoint x: 845, endPoint y: 374, distance: 80.0
click at [845, 374] on div "Janela de atendimento Grade de atendimento Capacidade Transportadoras Veículos …" at bounding box center [643, 307] width 1270 height 584
click at [708, 492] on icon at bounding box center [733, 543] width 465 height 177
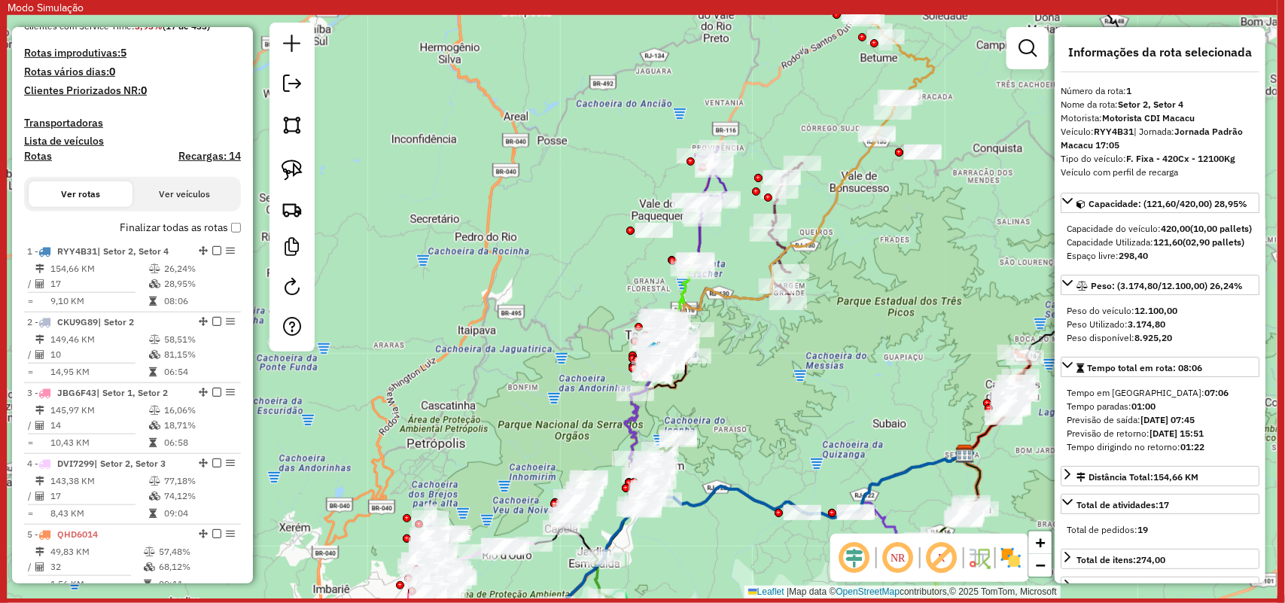
scroll to position [665, 0]
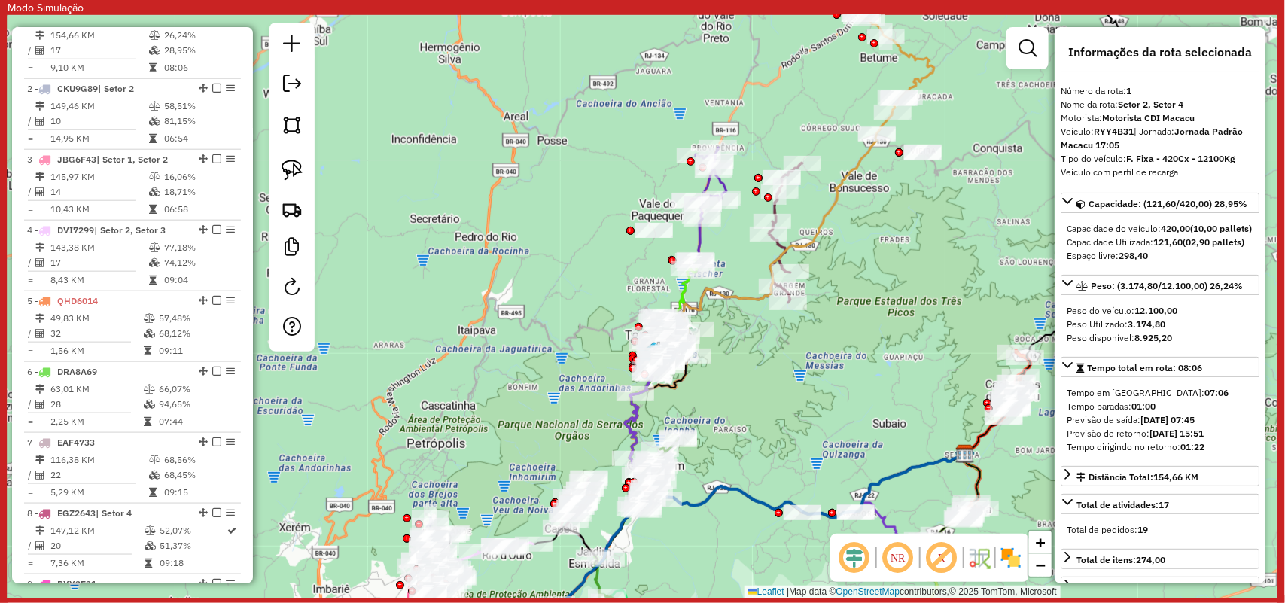
click at [710, 495] on icon at bounding box center [733, 543] width 465 height 177
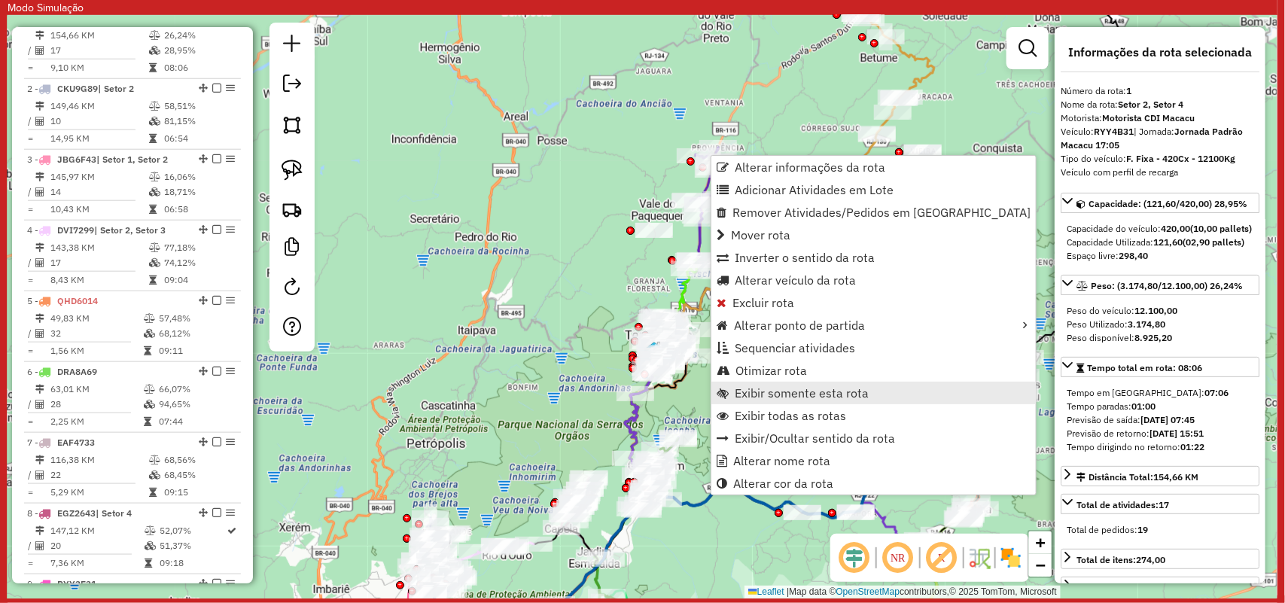
click at [827, 388] on span "Exibir somente esta rota" at bounding box center [802, 393] width 134 height 12
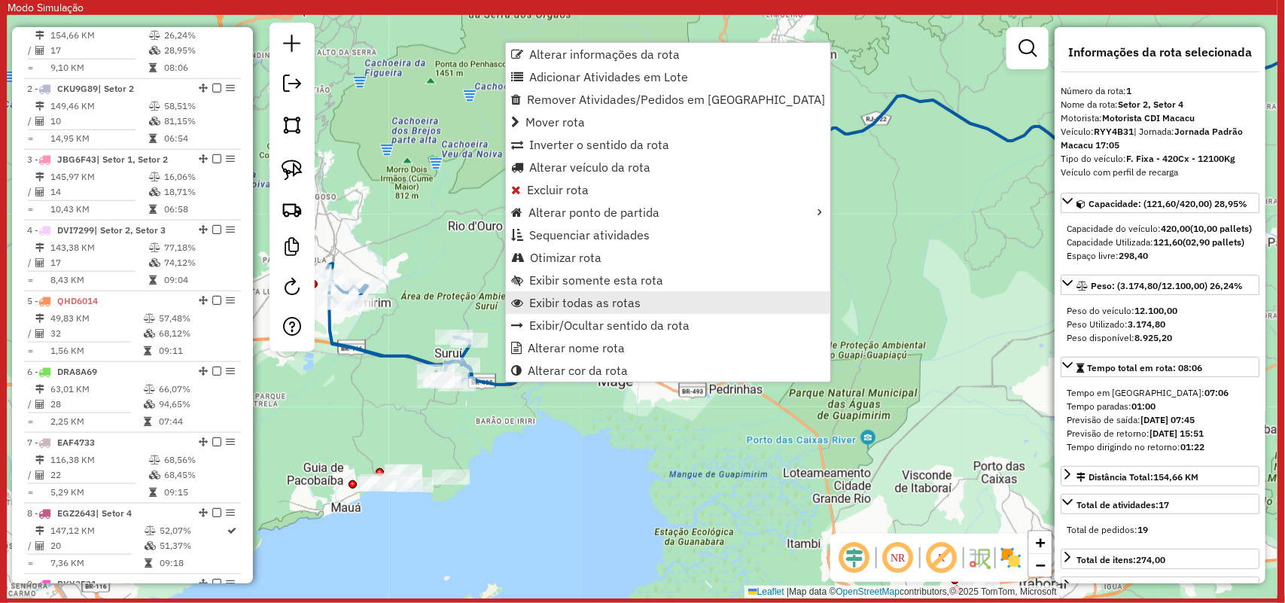
click at [635, 307] on span "Exibir todas as rotas" at bounding box center [584, 303] width 111 height 12
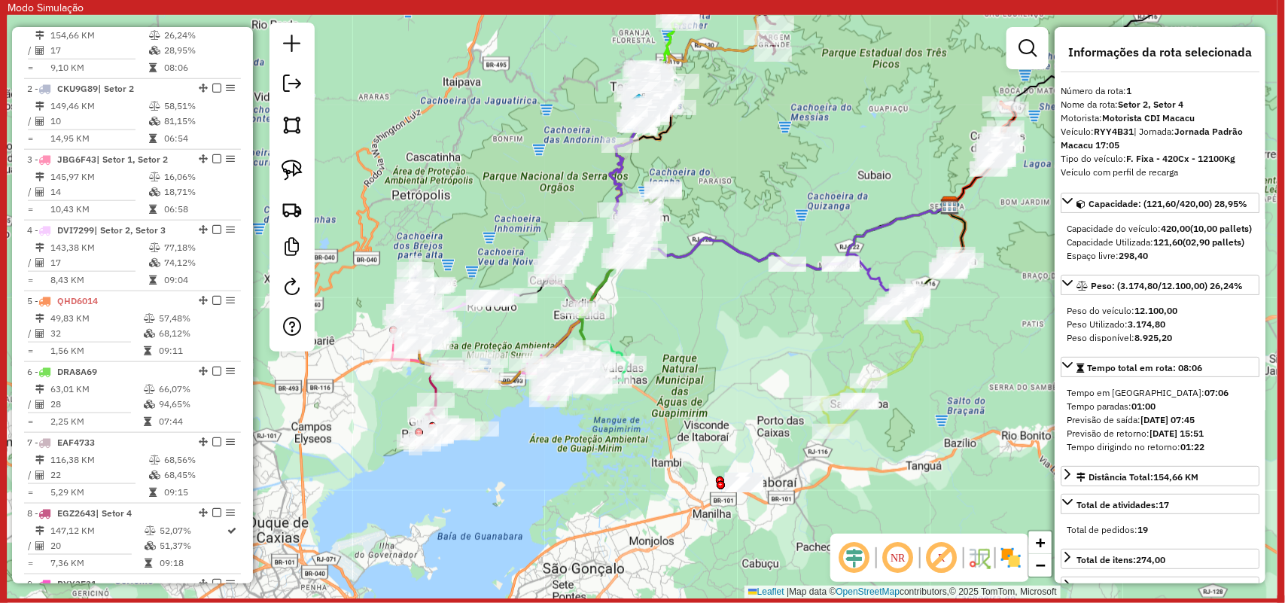
drag, startPoint x: 758, startPoint y: 287, endPoint x: 747, endPoint y: 315, distance: 29.8
click at [747, 315] on div "Janela de atendimento Grade de atendimento Capacidade Transportadoras Veículos …" at bounding box center [643, 307] width 1270 height 584
click at [753, 261] on icon at bounding box center [760, 203] width 300 height 193
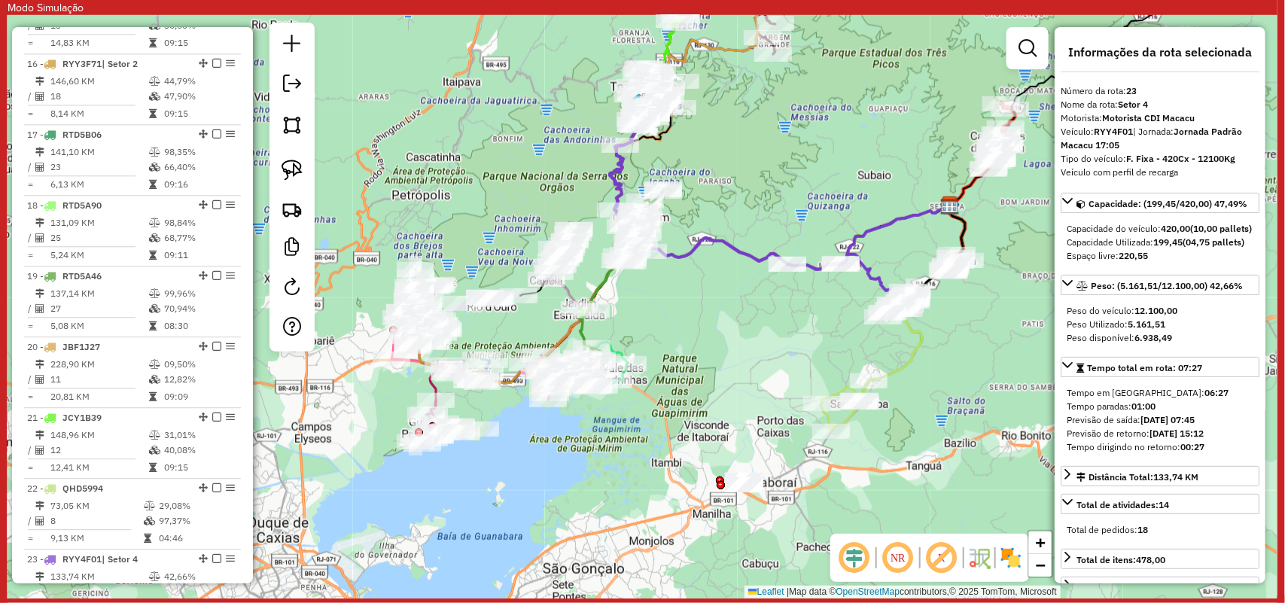
scroll to position [2144, 0]
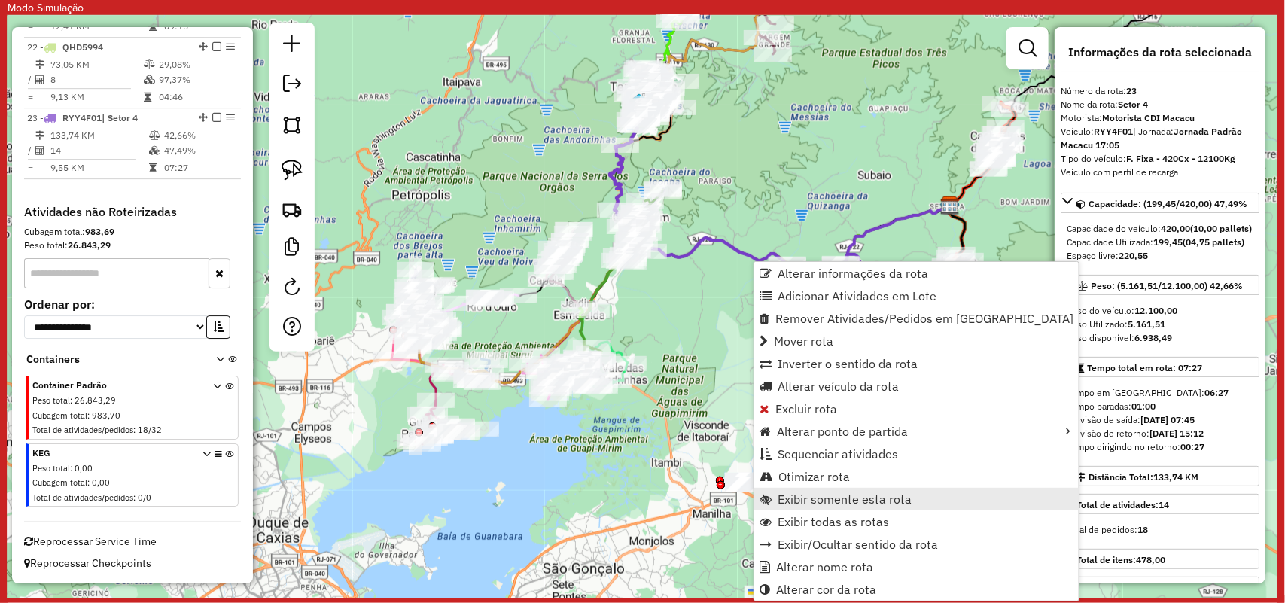
click at [816, 493] on span "Exibir somente esta rota" at bounding box center [845, 499] width 134 height 12
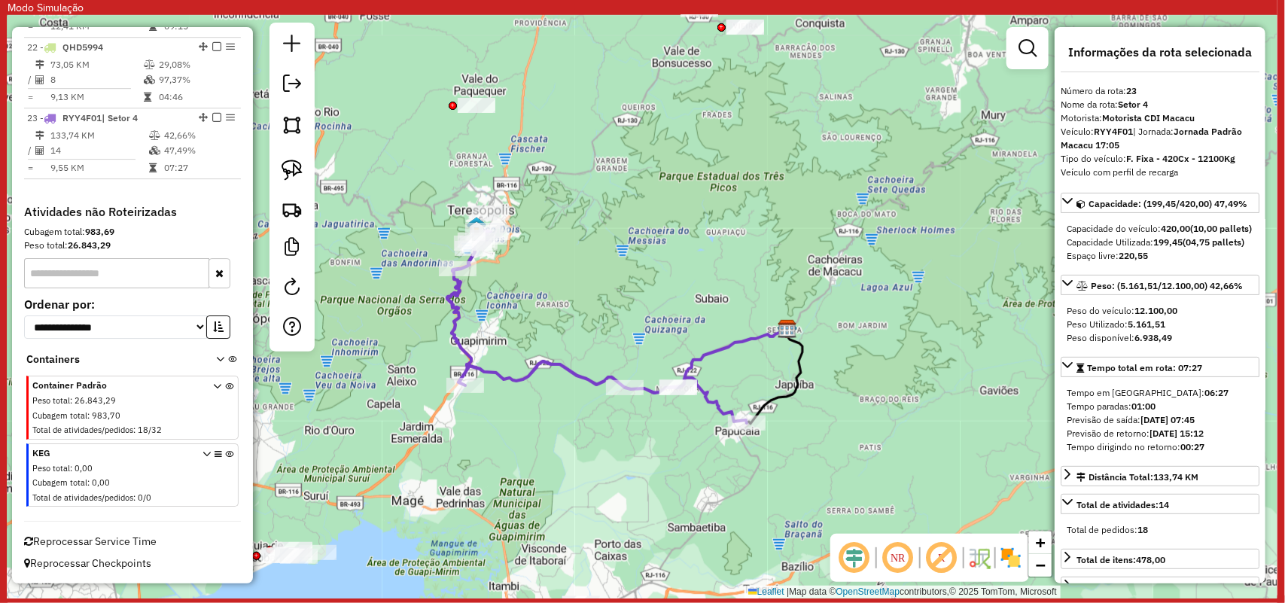
drag, startPoint x: 507, startPoint y: 528, endPoint x: 536, endPoint y: 464, distance: 70.4
click at [536, 464] on div "Janela de atendimento Grade de atendimento Capacidade Transportadoras Veículos …" at bounding box center [643, 307] width 1270 height 584
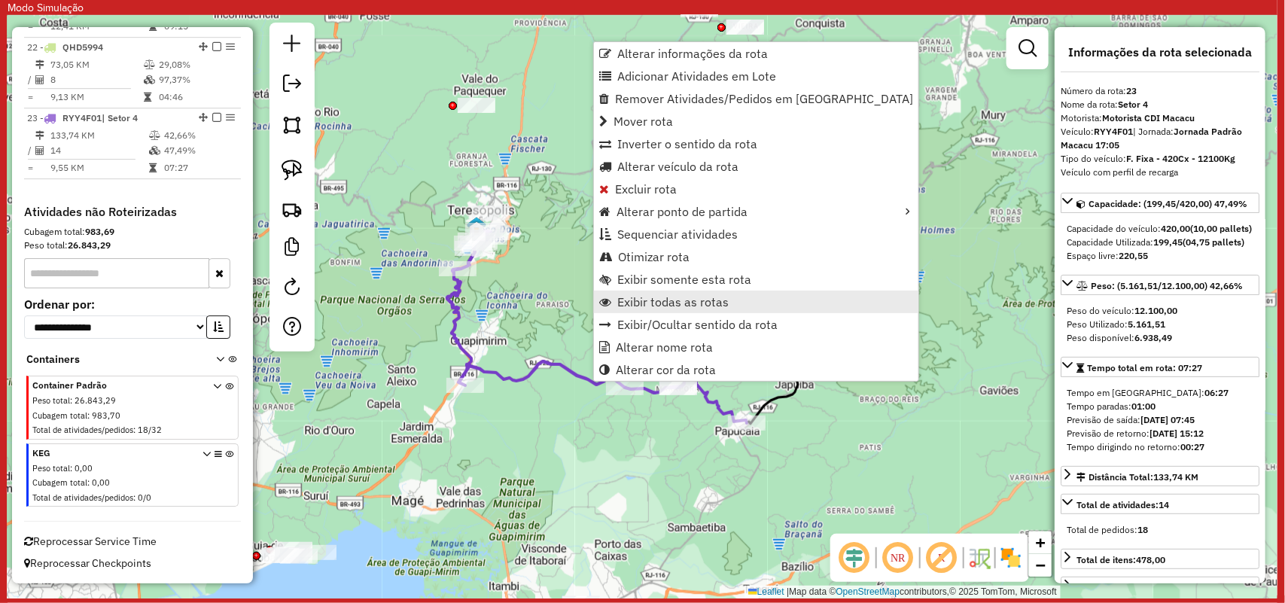
click at [661, 301] on span "Exibir todas as rotas" at bounding box center [673, 302] width 111 height 12
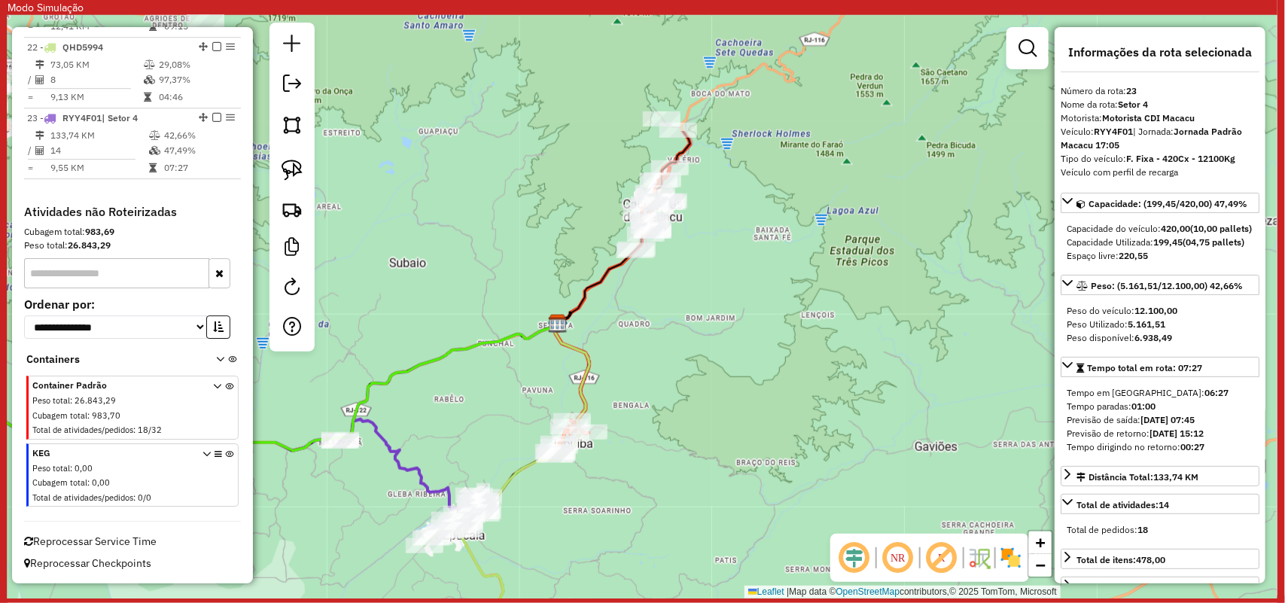
drag, startPoint x: 837, startPoint y: 310, endPoint x: 661, endPoint y: 483, distance: 247.6
click at [661, 483] on div "Janela de atendimento Grade de atendimento Capacidade Transportadoras Veículos …" at bounding box center [643, 307] width 1270 height 584
click at [581, 389] on icon at bounding box center [572, 390] width 35 height 133
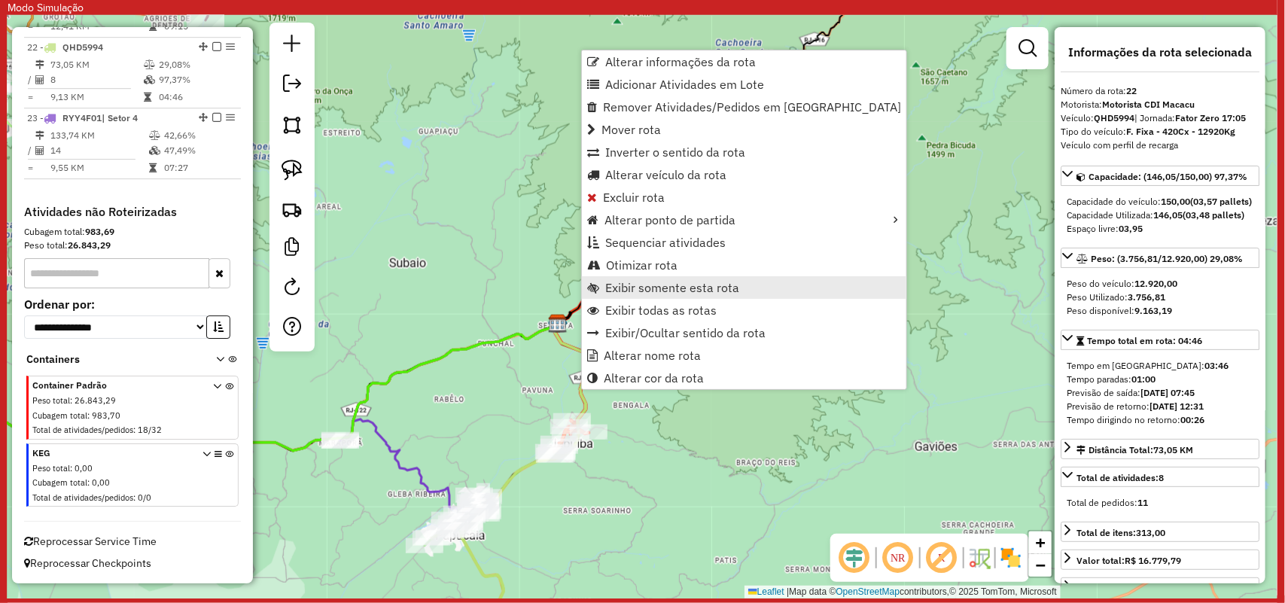
click at [668, 296] on link "Exibir somente esta rota" at bounding box center [744, 287] width 325 height 23
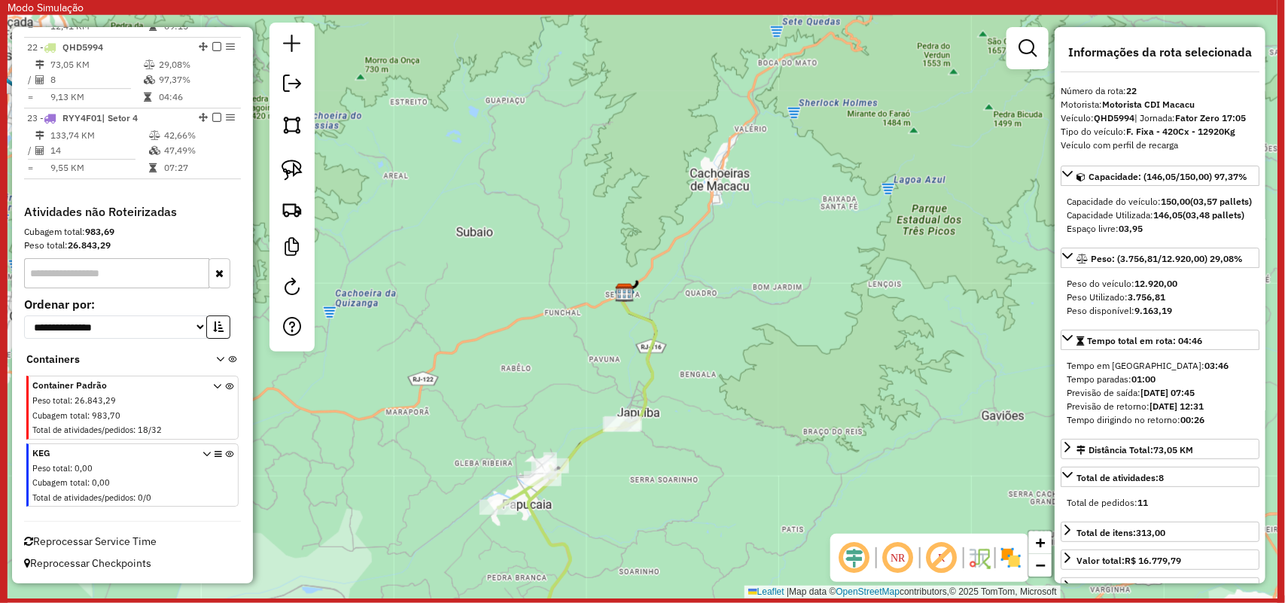
drag, startPoint x: 808, startPoint y: 267, endPoint x: 639, endPoint y: 501, distance: 288.5
click at [639, 501] on div "Janela de atendimento Grade de atendimento Capacidade Transportadoras Veículos …" at bounding box center [643, 307] width 1270 height 584
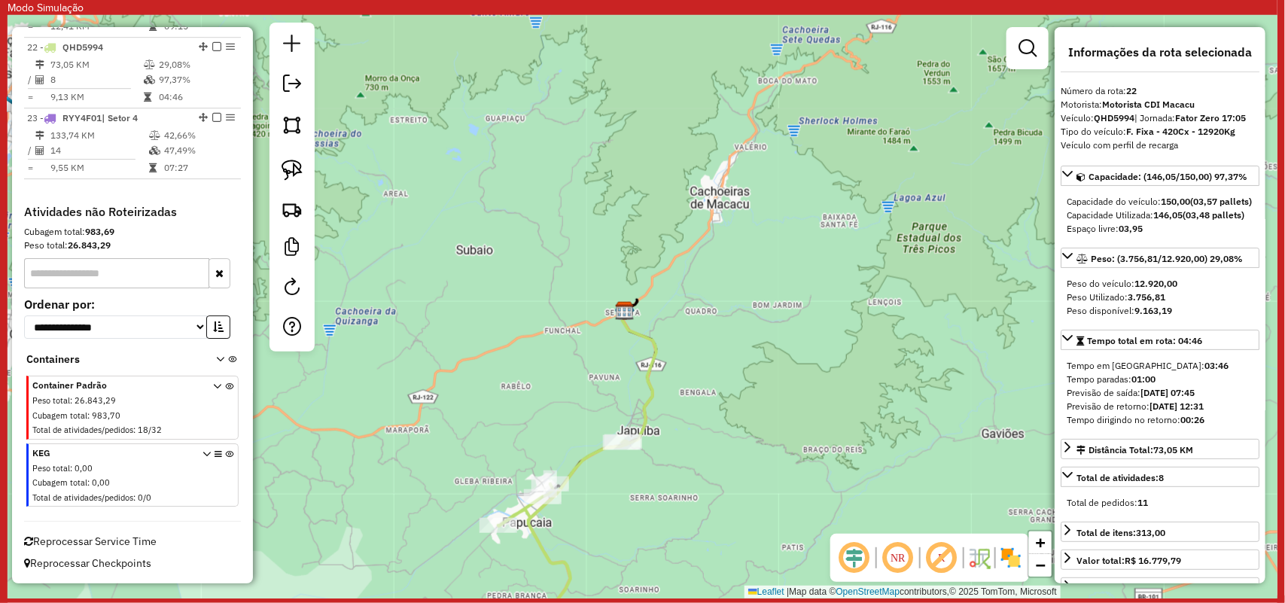
click at [648, 378] on icon at bounding box center [639, 377] width 35 height 133
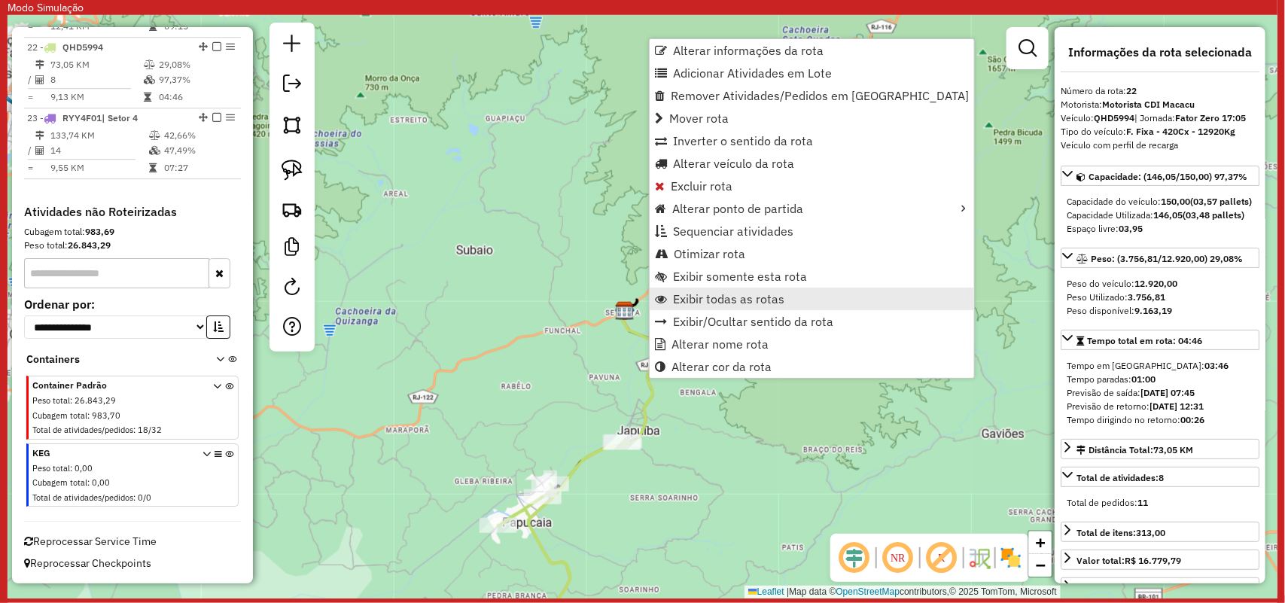
click at [727, 303] on span "Exibir todas as rotas" at bounding box center [728, 299] width 111 height 12
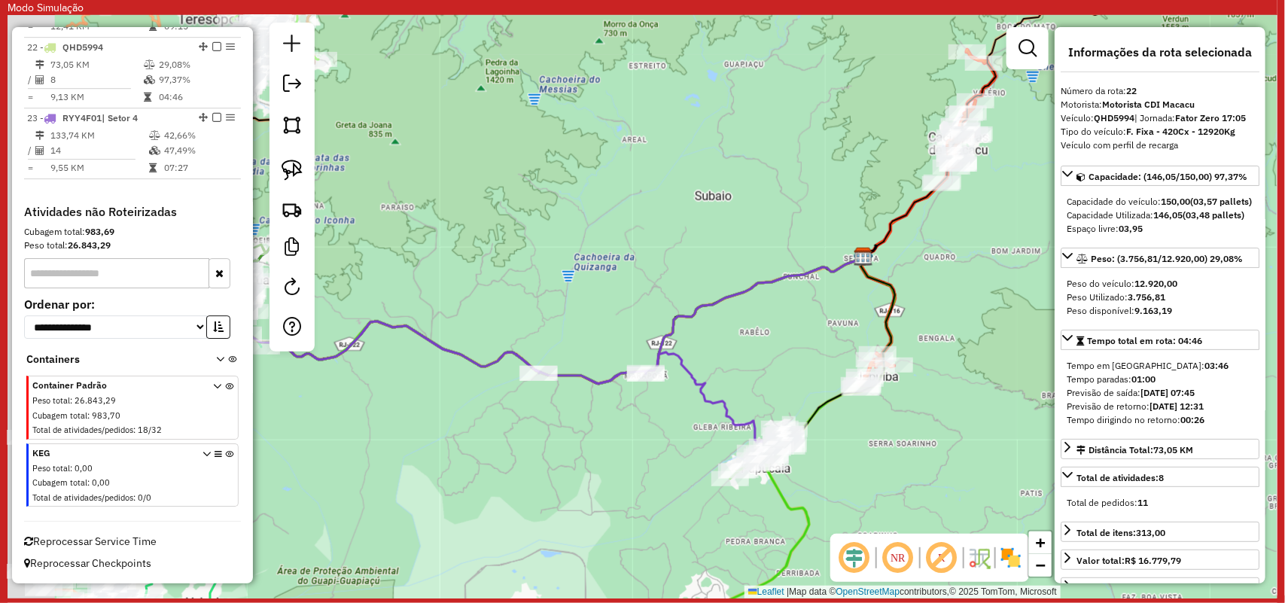
drag, startPoint x: 544, startPoint y: 389, endPoint x: 783, endPoint y: 335, distance: 244.8
click at [783, 335] on div "Janela de atendimento Grade de atendimento Capacidade Transportadoras Veículos …" at bounding box center [643, 307] width 1270 height 584
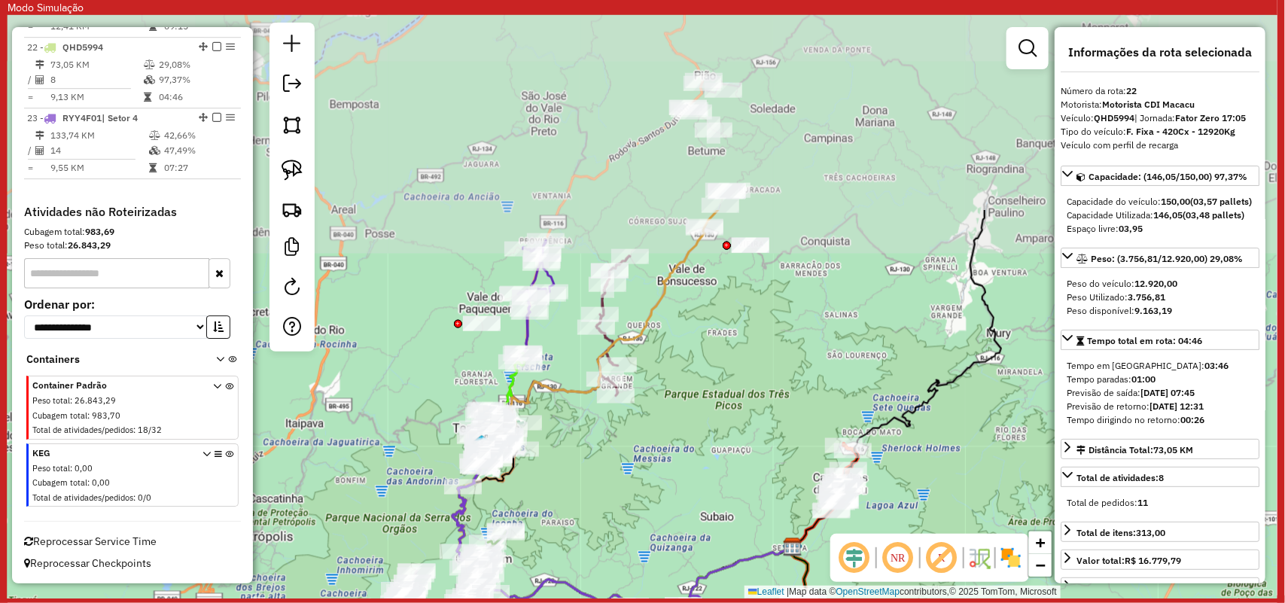
drag, startPoint x: 544, startPoint y: 276, endPoint x: 592, endPoint y: 540, distance: 268.6
click at [592, 540] on div "Janela de atendimento Grade de atendimento Capacidade Transportadoras Veículos …" at bounding box center [643, 307] width 1270 height 584
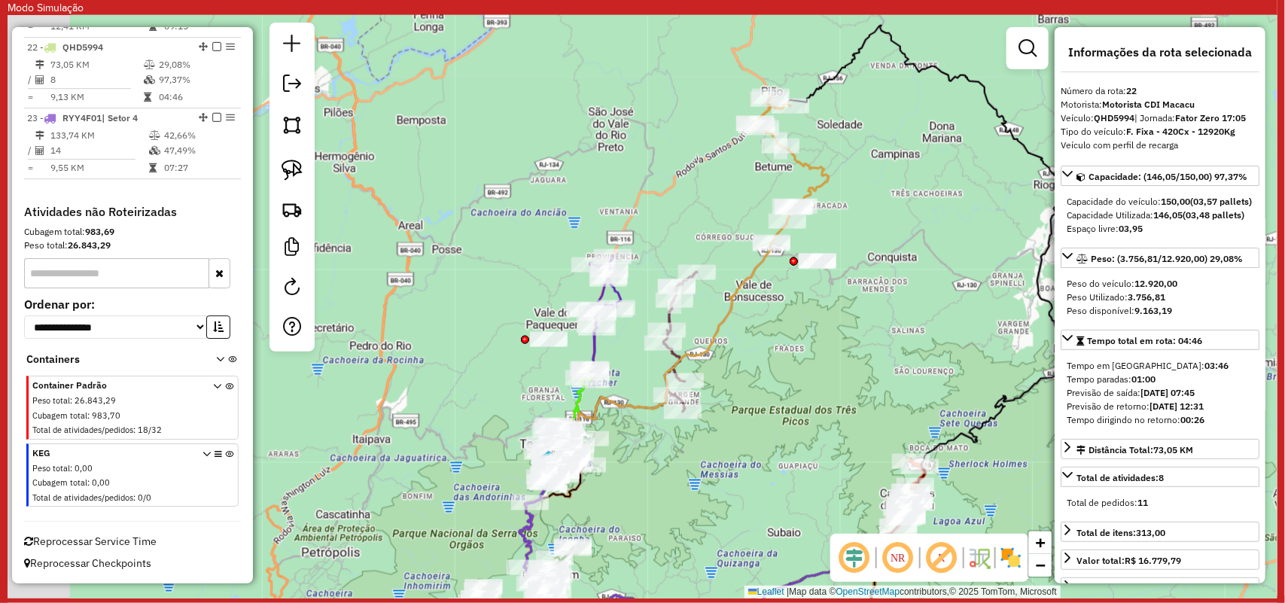
drag, startPoint x: 631, startPoint y: 343, endPoint x: 702, endPoint y: 348, distance: 70.9
click at [702, 348] on icon at bounding box center [690, 417] width 340 height 420
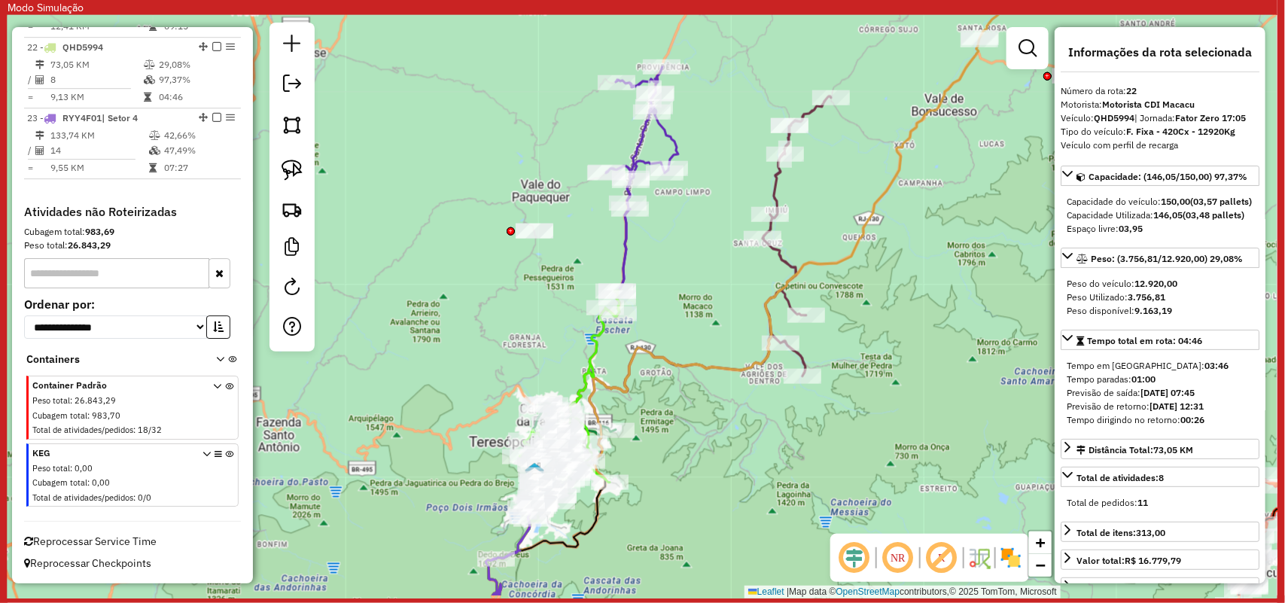
drag, startPoint x: 608, startPoint y: 449, endPoint x: 720, endPoint y: 233, distance: 242.9
click at [720, 233] on div "Janela de atendimento Grade de atendimento Capacidade Transportadoras Veículos …" at bounding box center [643, 307] width 1270 height 584
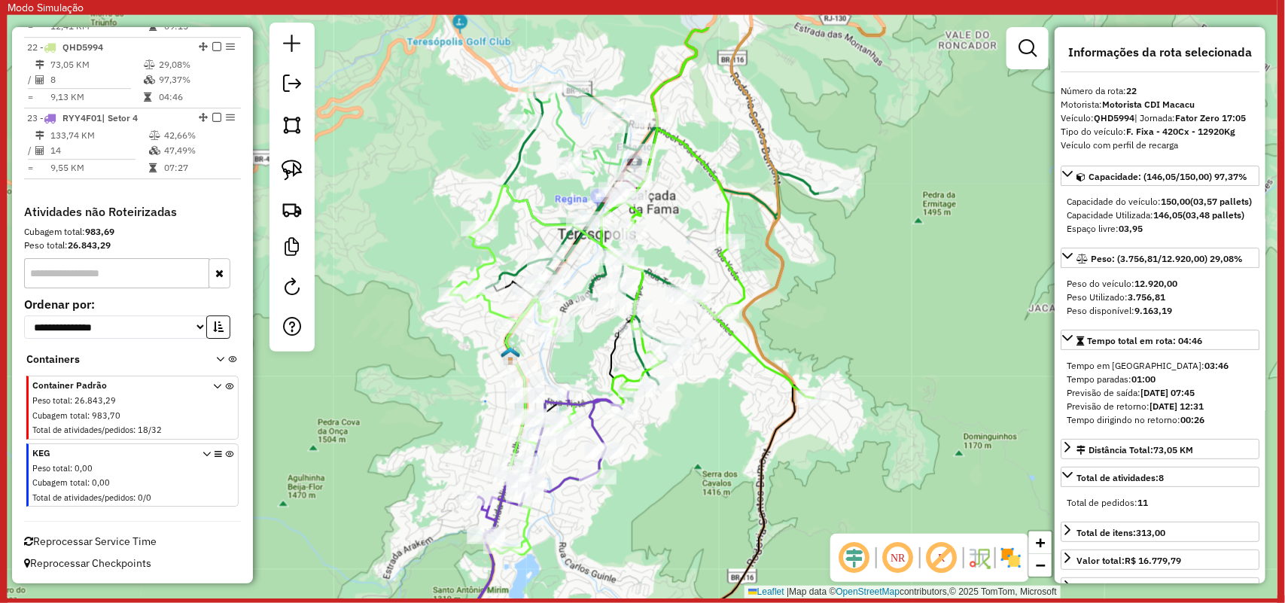
drag, startPoint x: 703, startPoint y: 303, endPoint x: 715, endPoint y: 374, distance: 71.2
click at [715, 374] on div "Janela de atendimento Grade de atendimento Capacidade Transportadoras Veículos …" at bounding box center [643, 307] width 1270 height 584
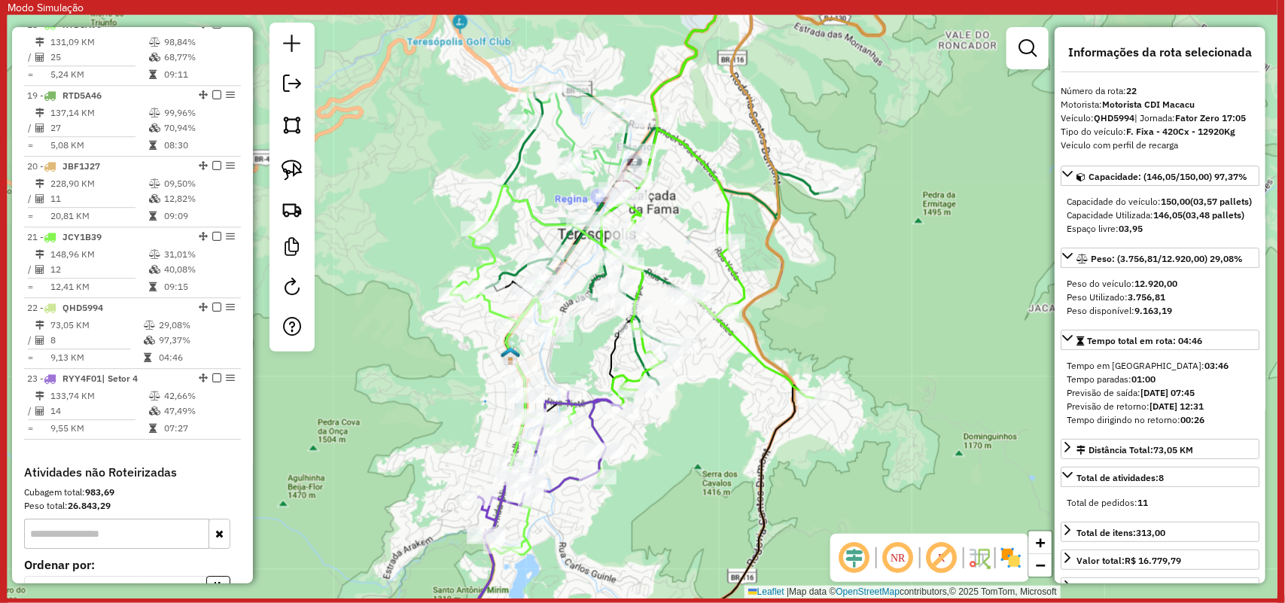
scroll to position [1767, 0]
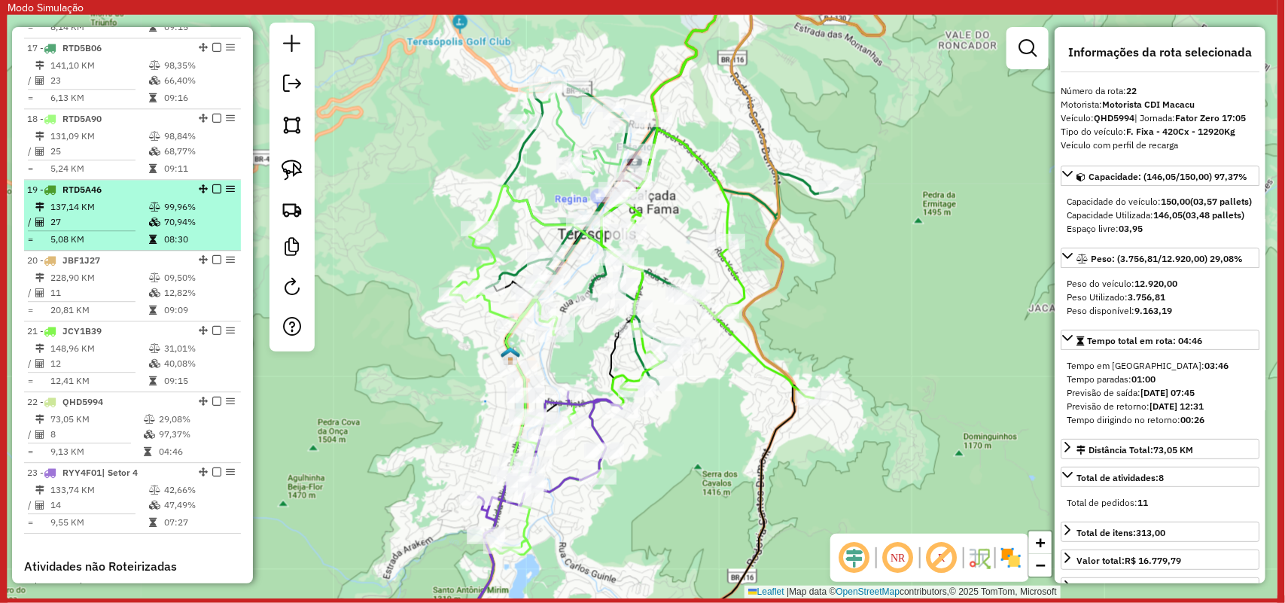
click at [110, 215] on td "137,14 KM" at bounding box center [99, 207] width 99 height 15
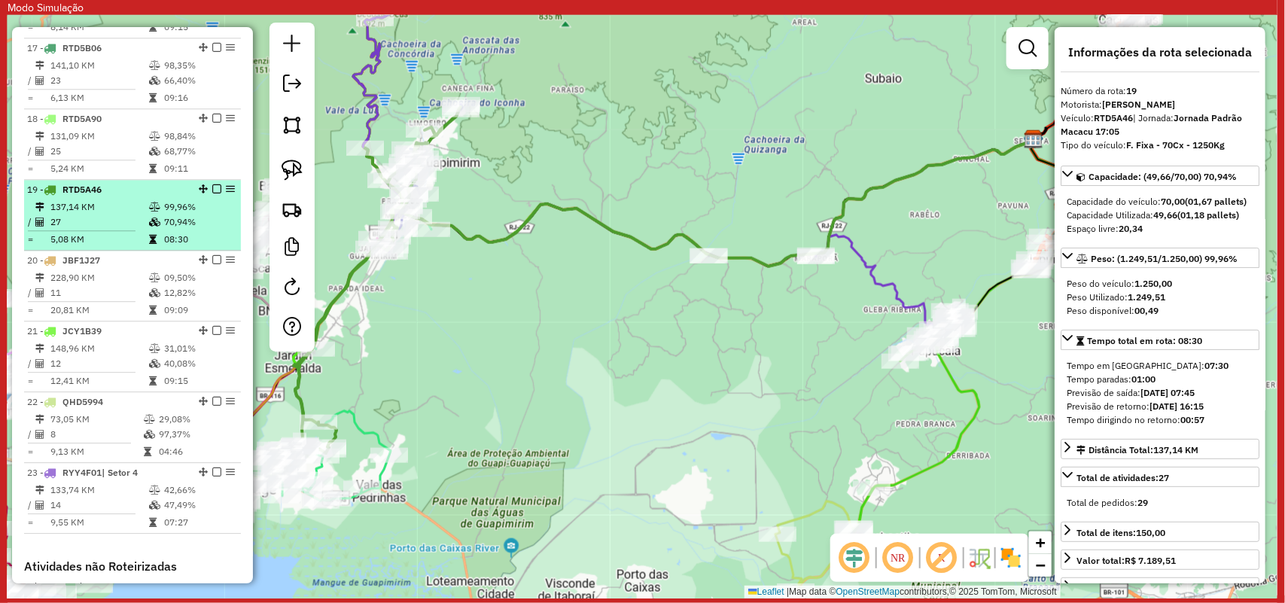
click at [212, 194] on em at bounding box center [216, 189] width 9 height 9
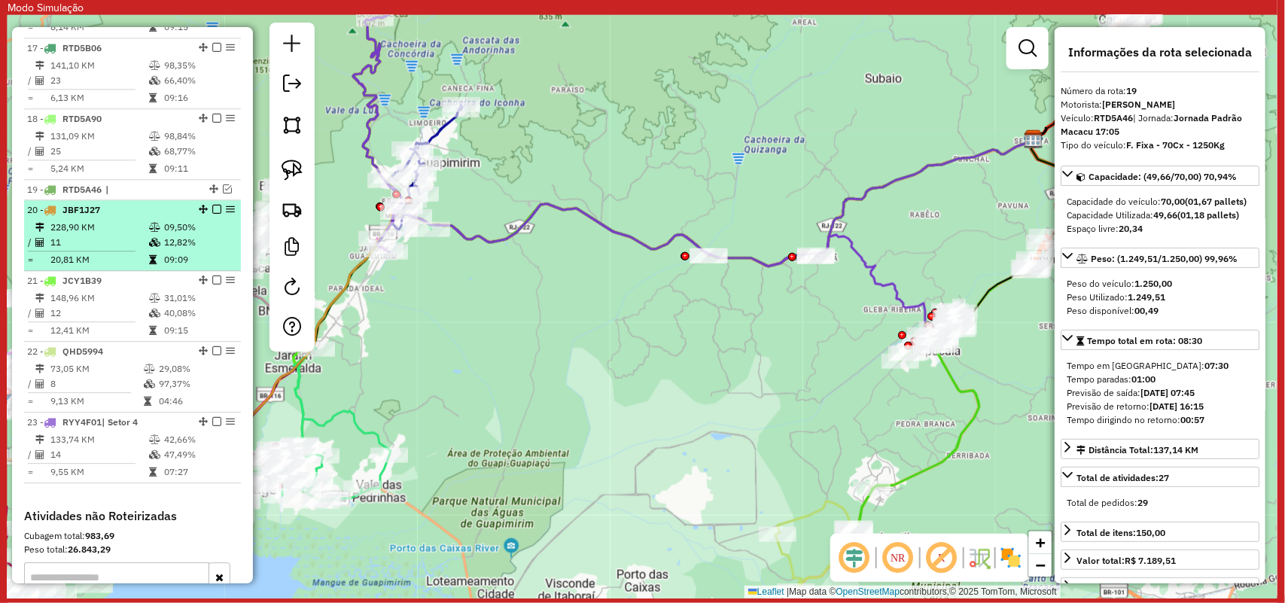
scroll to position [1673, 0]
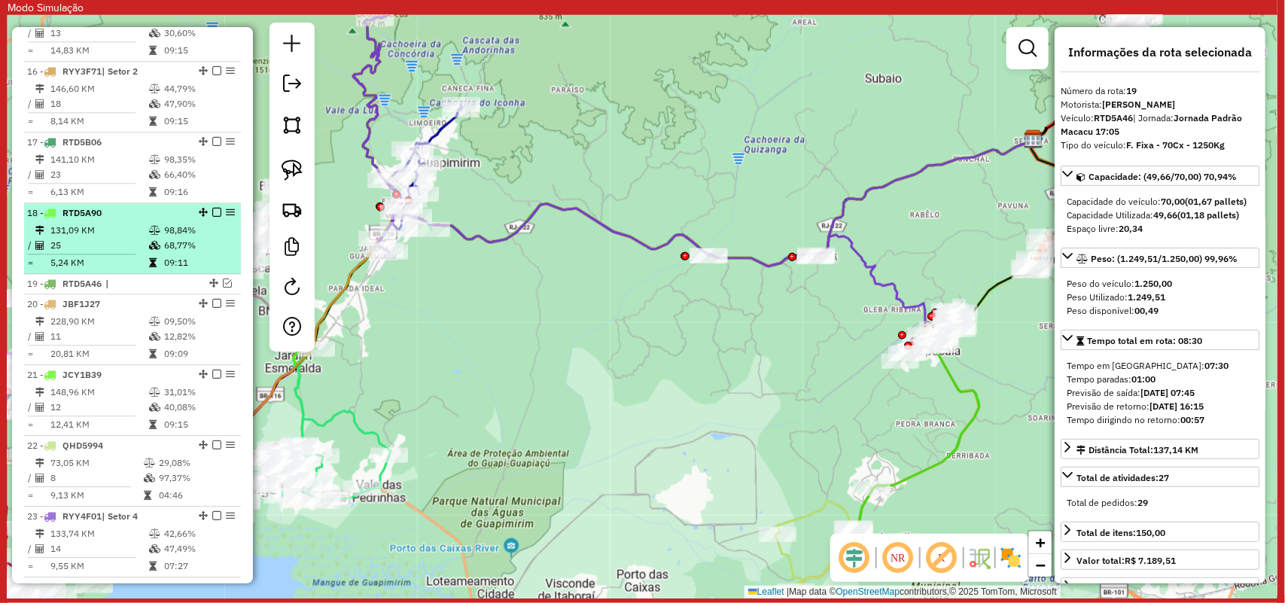
click at [212, 217] on em at bounding box center [216, 212] width 9 height 9
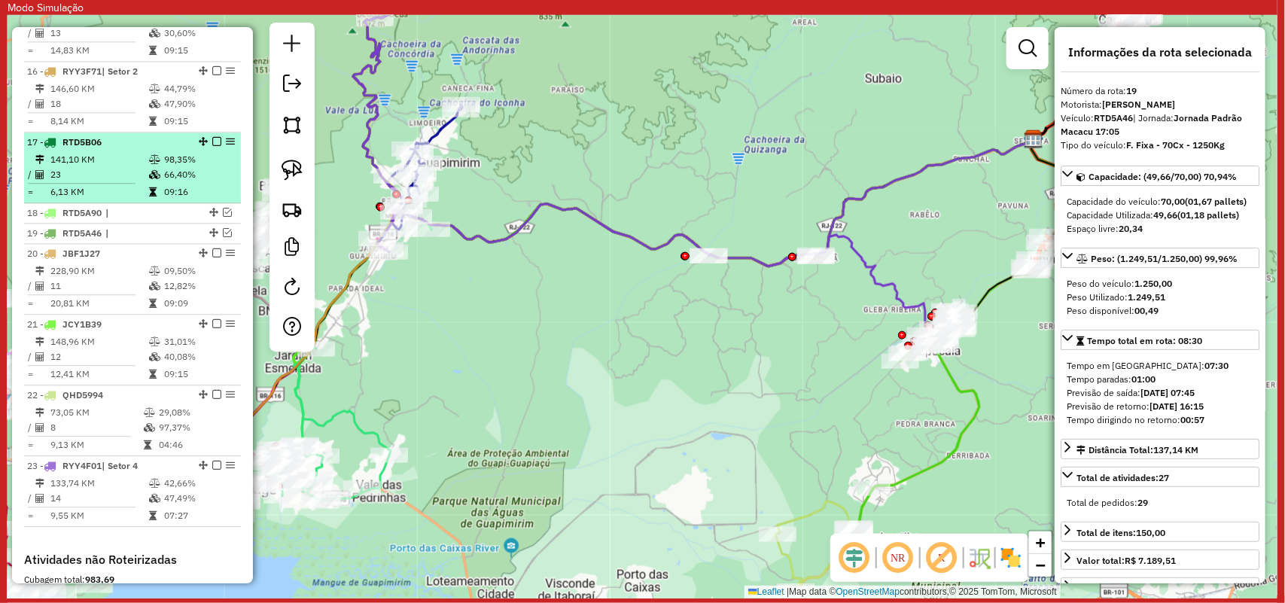
click at [212, 149] on div "17 - RTD5B06" at bounding box center [132, 143] width 211 height 14
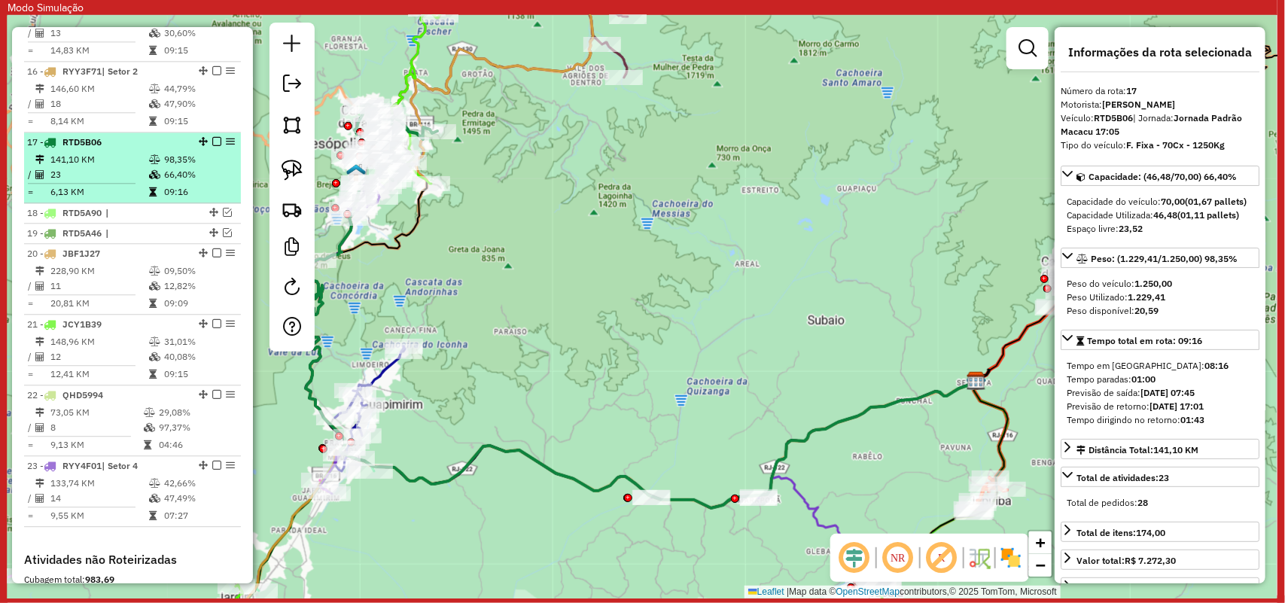
click at [212, 146] on em at bounding box center [216, 141] width 9 height 9
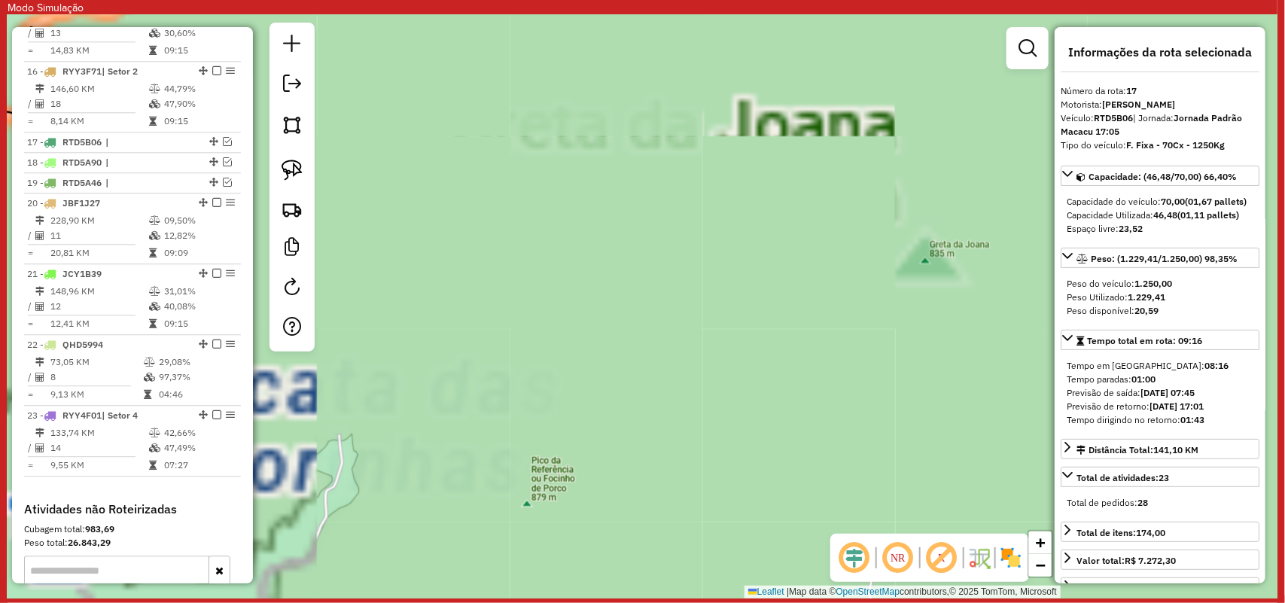
drag, startPoint x: 509, startPoint y: 222, endPoint x: 633, endPoint y: 320, distance: 158.2
click at [686, 326] on div "Janela de atendimento Grade de atendimento Capacidade Transportadoras Veículos …" at bounding box center [643, 307] width 1270 height 584
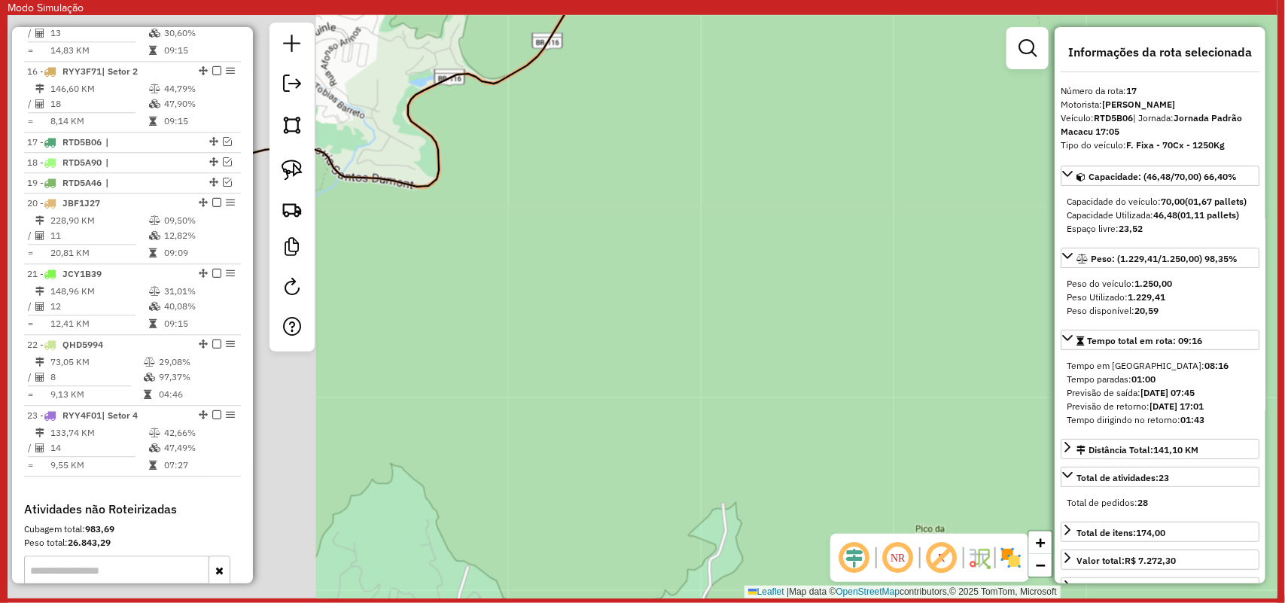
drag, startPoint x: 369, startPoint y: 307, endPoint x: 698, endPoint y: 341, distance: 330.9
click at [698, 341] on div "Janela de atendimento Grade de atendimento Capacidade Transportadoras Veículos …" at bounding box center [643, 307] width 1270 height 584
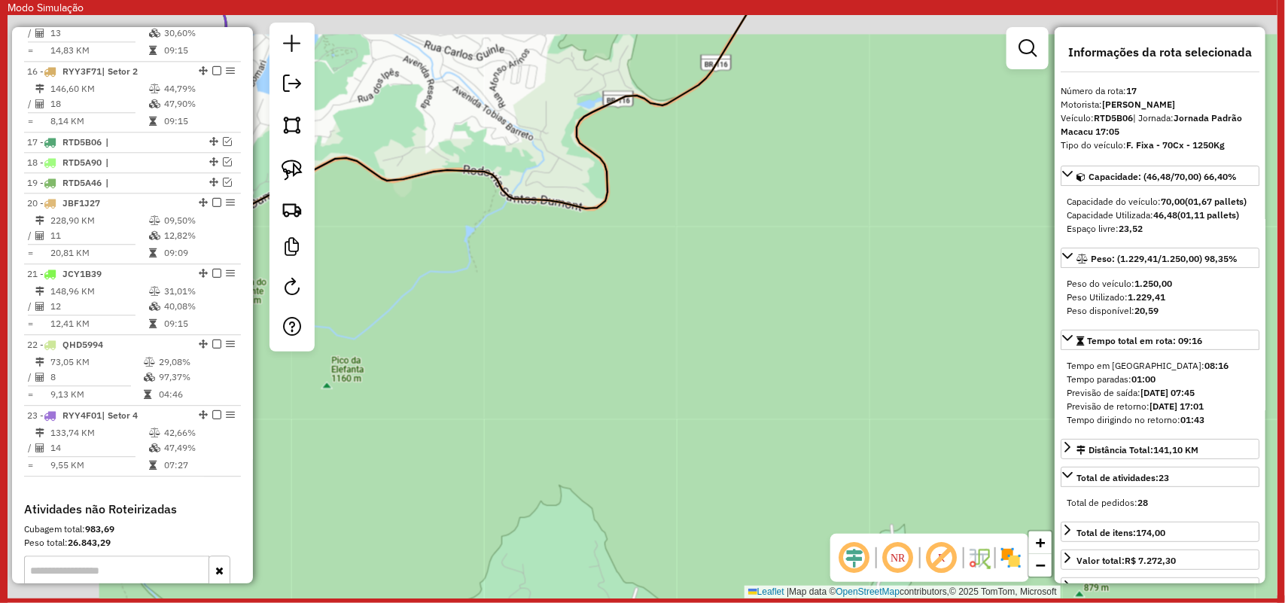
drag, startPoint x: 410, startPoint y: 288, endPoint x: 682, endPoint y: 316, distance: 273.3
click at [710, 321] on div "Janela de atendimento Grade de atendimento Capacidade Transportadoras Veículos …" at bounding box center [643, 307] width 1270 height 584
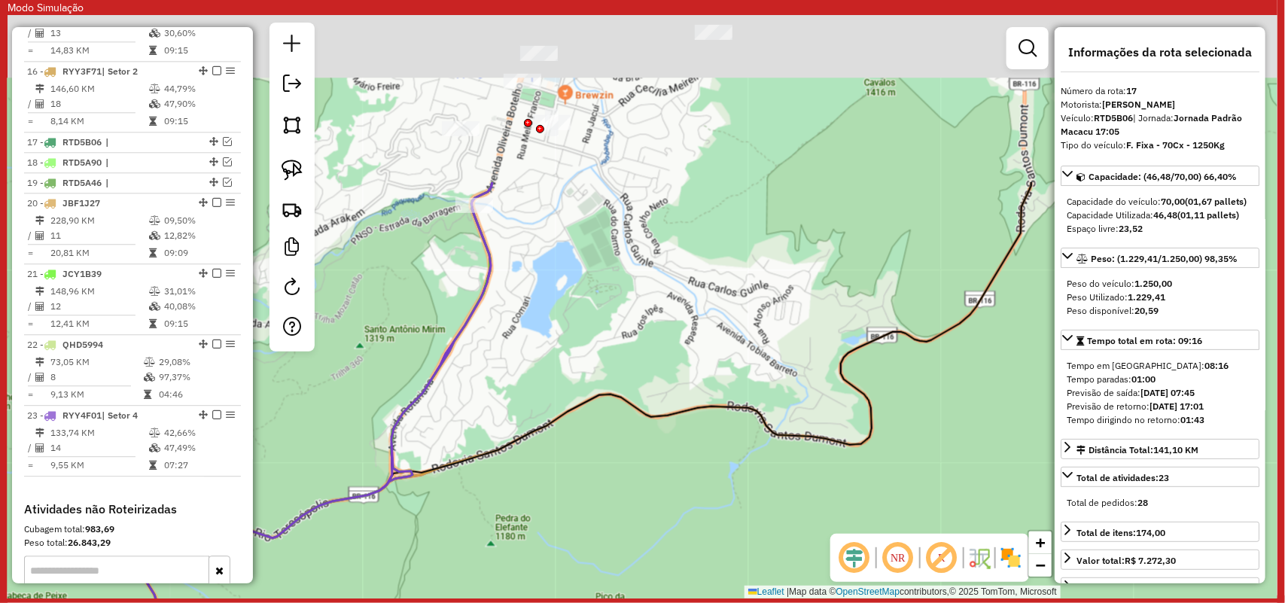
drag, startPoint x: 490, startPoint y: 269, endPoint x: 619, endPoint y: 499, distance: 264.0
click at [619, 499] on div "Janela de atendimento Grade de atendimento Capacidade Transportadoras Veículos …" at bounding box center [643, 307] width 1270 height 584
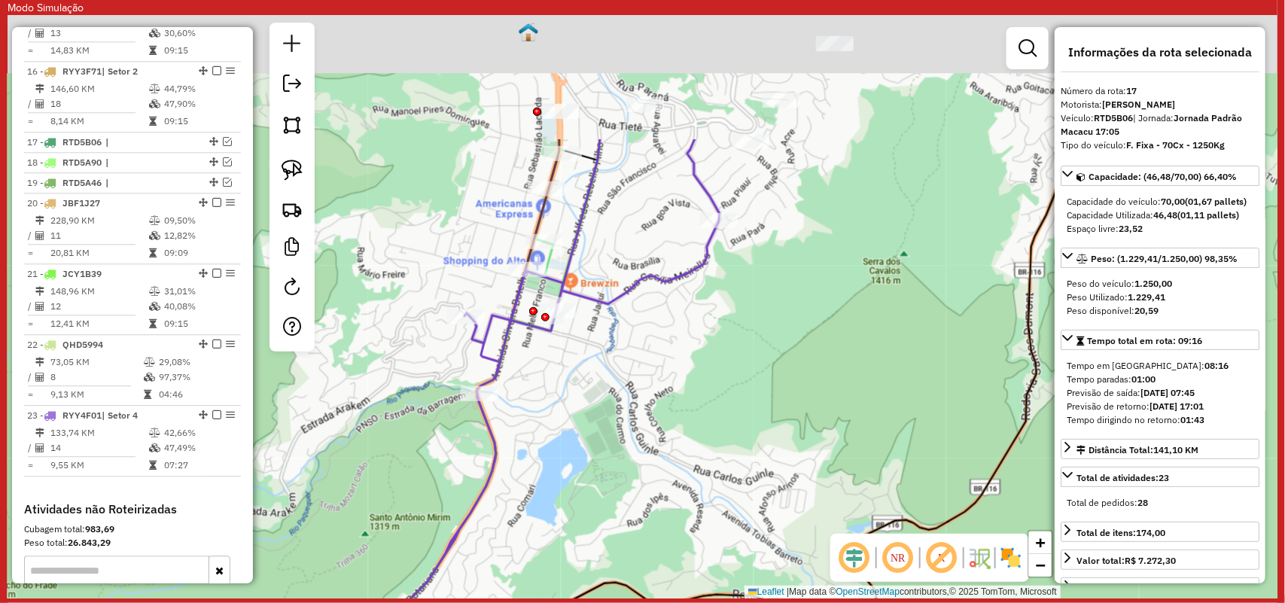
drag, startPoint x: 562, startPoint y: 331, endPoint x: 562, endPoint y: 514, distance: 182.2
click at [562, 514] on div "Janela de atendimento Grade de atendimento Capacidade Transportadoras Veículos …" at bounding box center [643, 307] width 1270 height 584
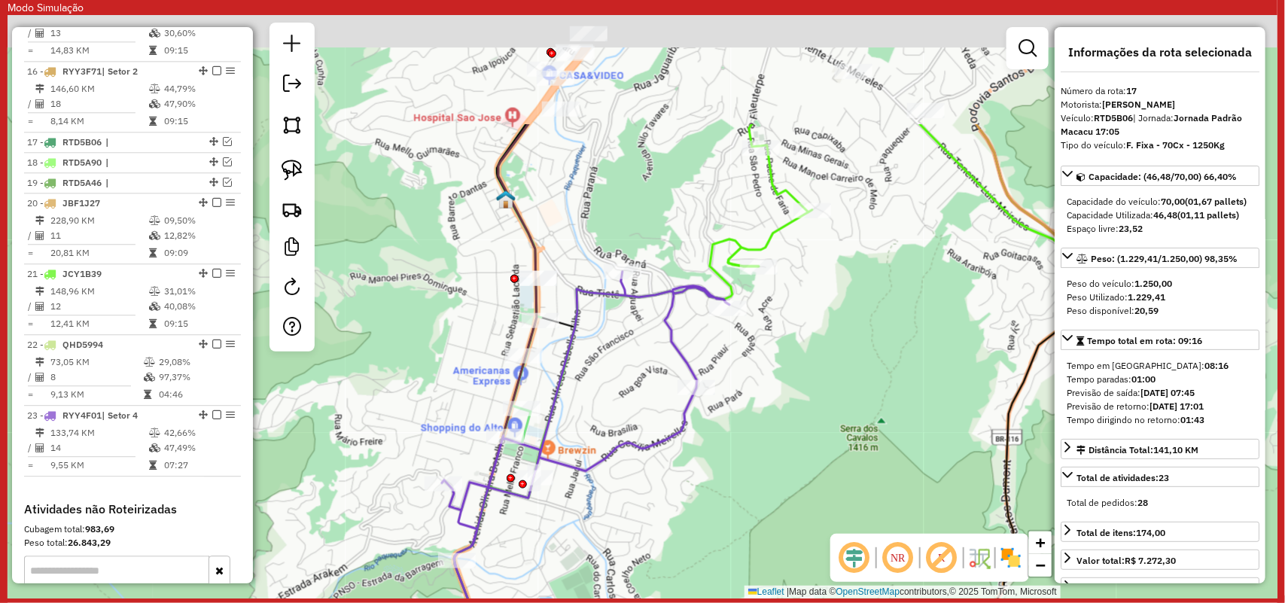
drag, startPoint x: 606, startPoint y: 398, endPoint x: 596, endPoint y: 435, distance: 38.9
click at [596, 435] on div "Janela de atendimento Grade de atendimento Capacidade Transportadoras Veículos …" at bounding box center [643, 307] width 1270 height 584
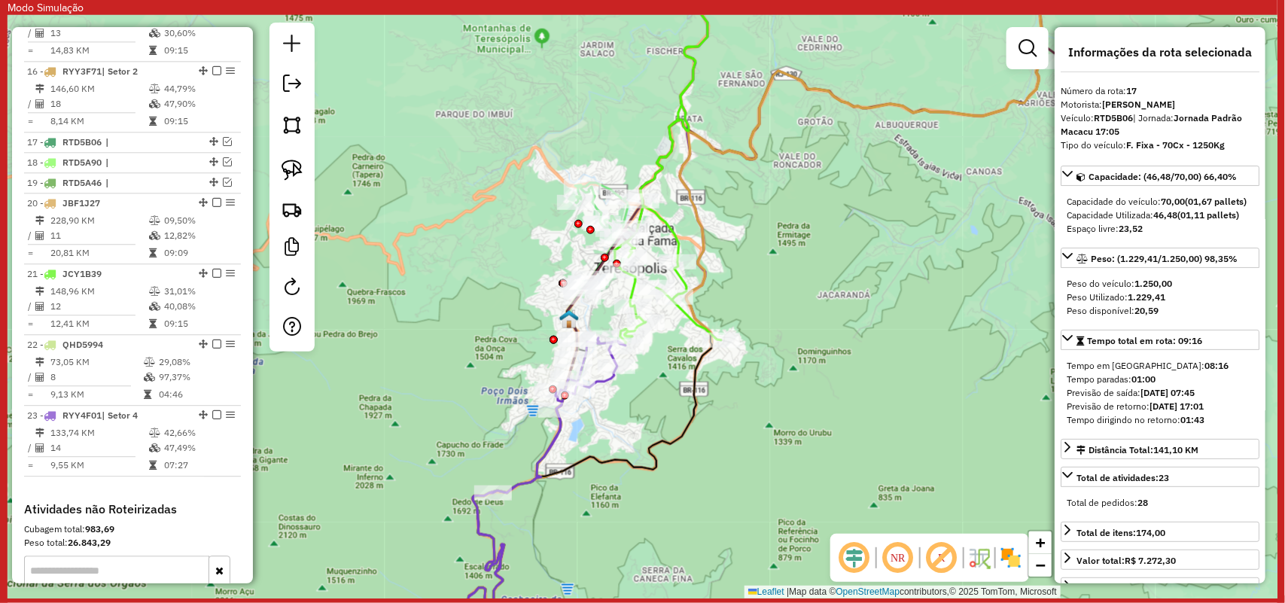
drag, startPoint x: 724, startPoint y: 329, endPoint x: 723, endPoint y: 276, distance: 53.5
click at [723, 276] on div "Janela de atendimento Grade de atendimento Capacidade Transportadoras Veículos …" at bounding box center [643, 307] width 1270 height 584
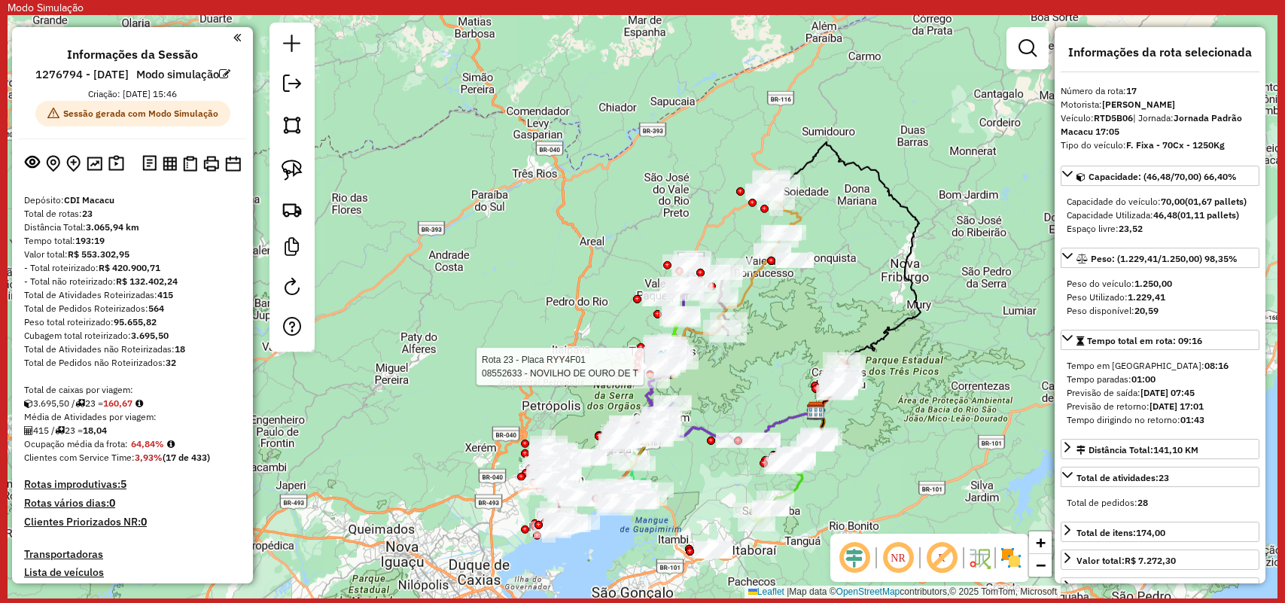
select select "**********"
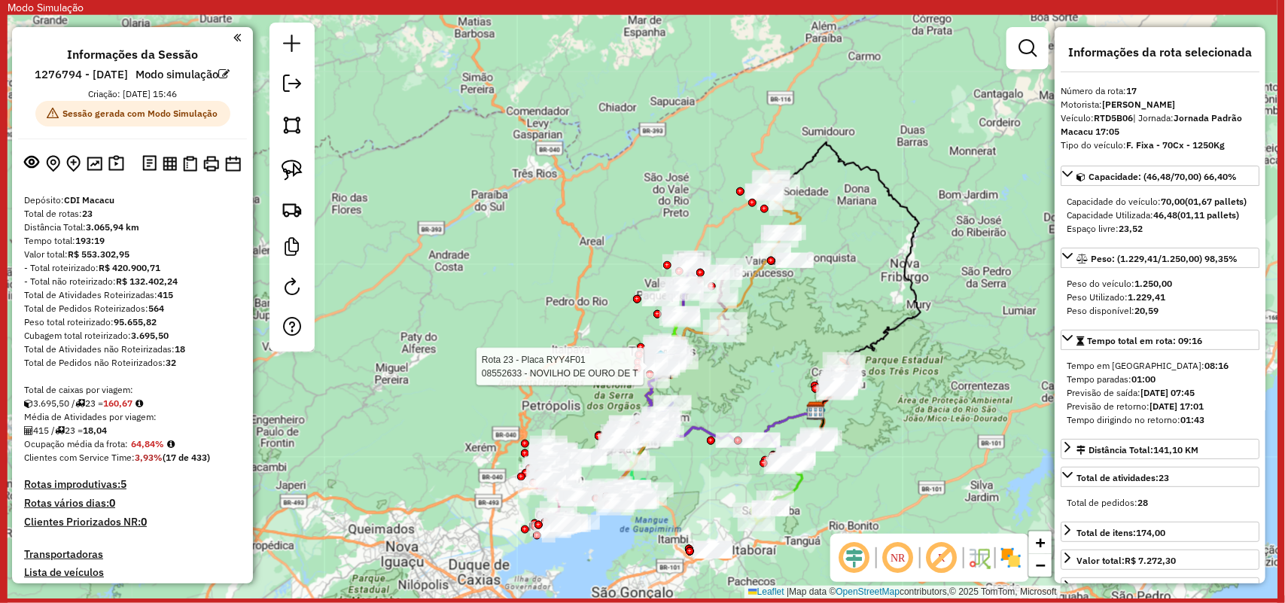
scroll to position [1673, 0]
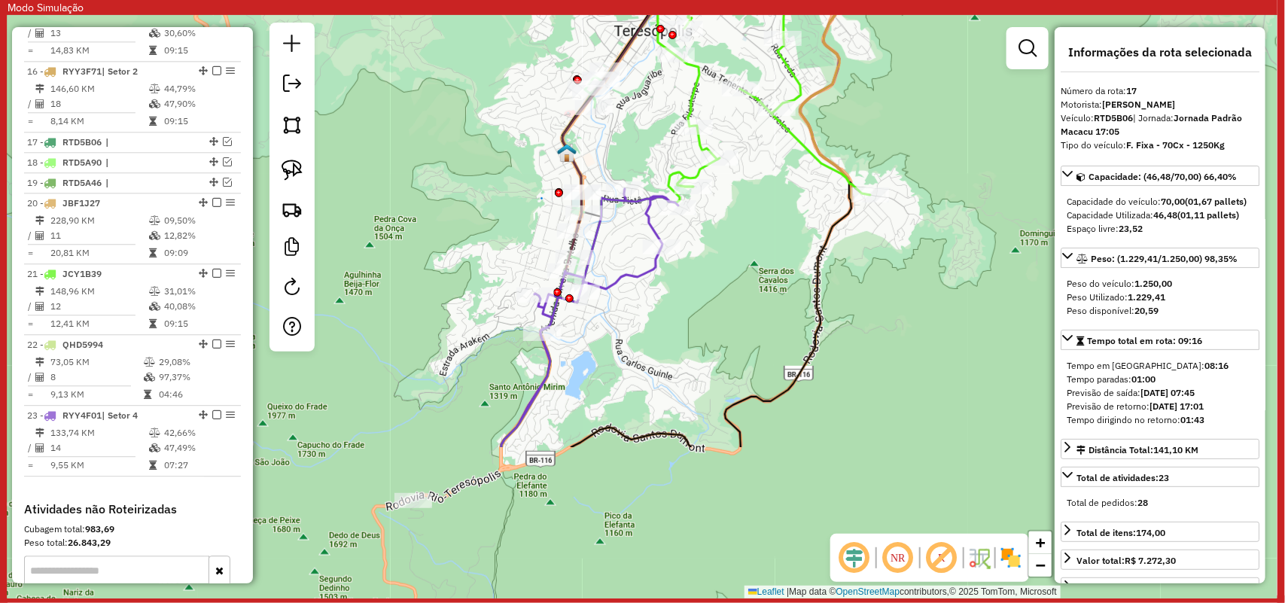
drag, startPoint x: 645, startPoint y: 404, endPoint x: 781, endPoint y: 194, distance: 250.0
click at [781, 194] on div "Janela de atendimento Grade de atendimento Capacidade Transportadoras Veículos …" at bounding box center [643, 307] width 1270 height 584
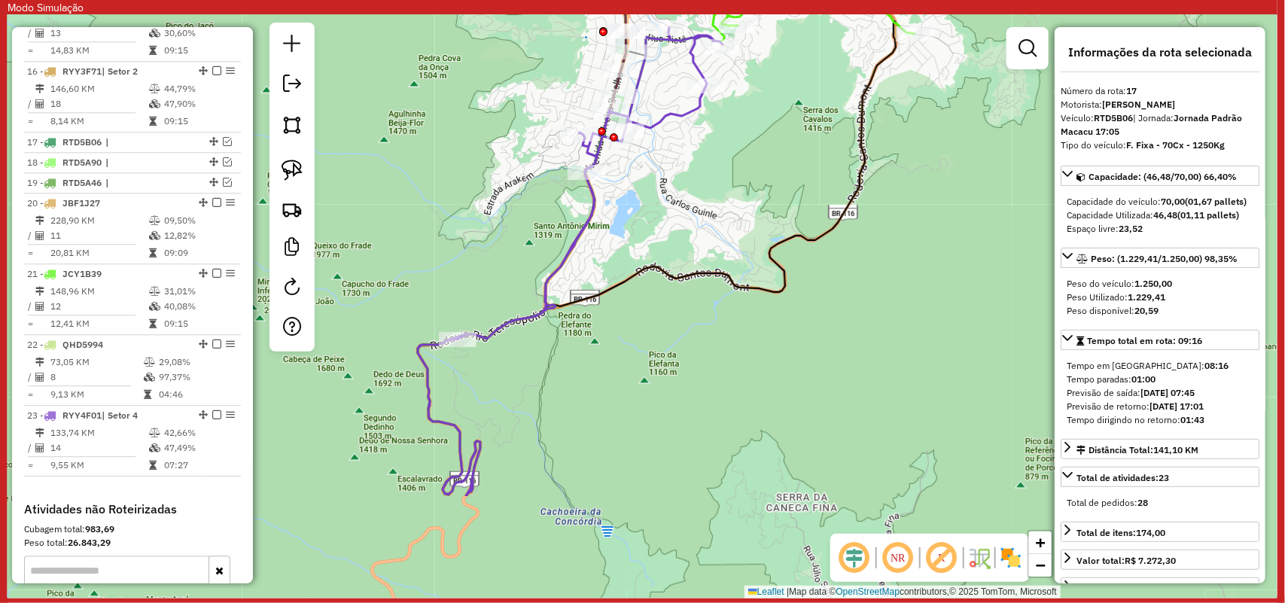
drag, startPoint x: 699, startPoint y: 415, endPoint x: 743, endPoint y: 254, distance: 167.2
click at [743, 254] on div "Janela de atendimento Grade de atendimento Capacidade Transportadoras Veículos …" at bounding box center [643, 307] width 1270 height 584
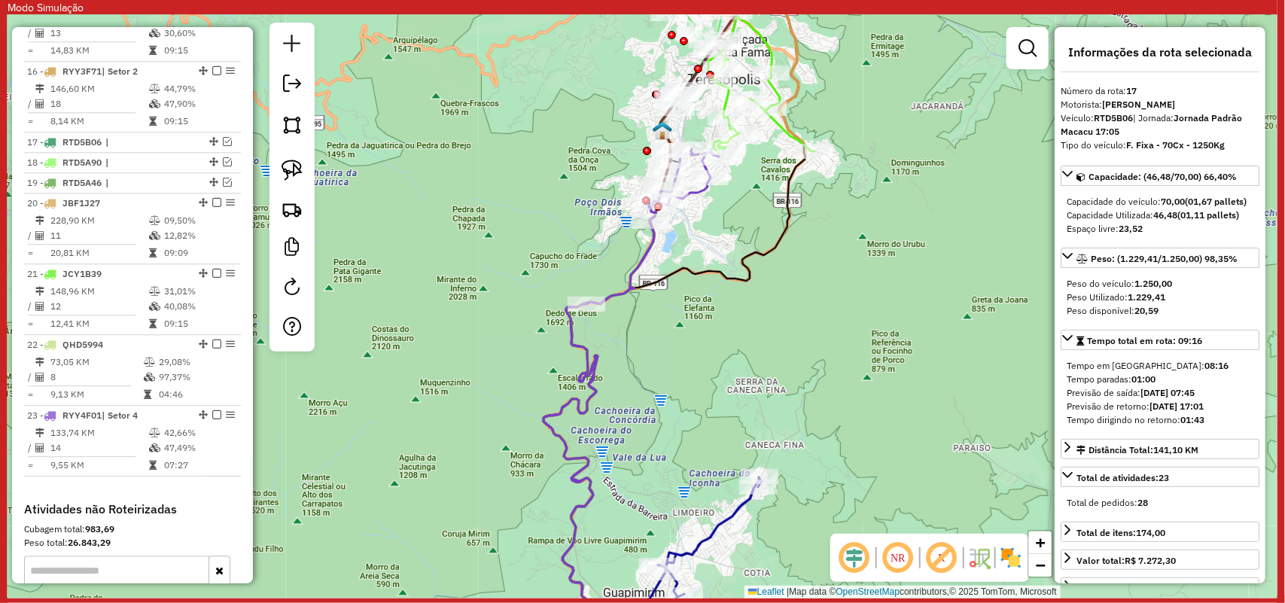
drag, startPoint x: 740, startPoint y: 393, endPoint x: 725, endPoint y: 401, distance: 16.5
click at [725, 401] on div "Janela de atendimento Grade de atendimento Capacidade Transportadoras Veículos …" at bounding box center [643, 307] width 1270 height 584
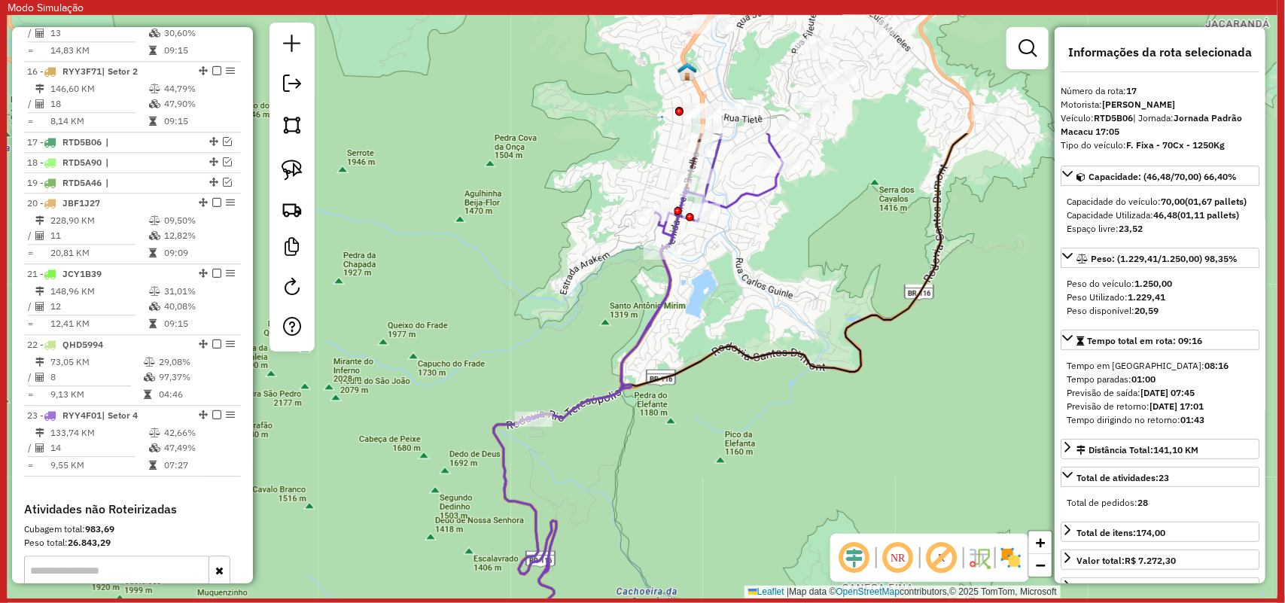
drag, startPoint x: 698, startPoint y: 282, endPoint x: 683, endPoint y: 459, distance: 177.6
click at [683, 459] on div "Janela de atendimento Grade de atendimento Capacidade Transportadoras Veículos …" at bounding box center [643, 307] width 1270 height 584
click at [664, 301] on icon at bounding box center [623, 383] width 351 height 550
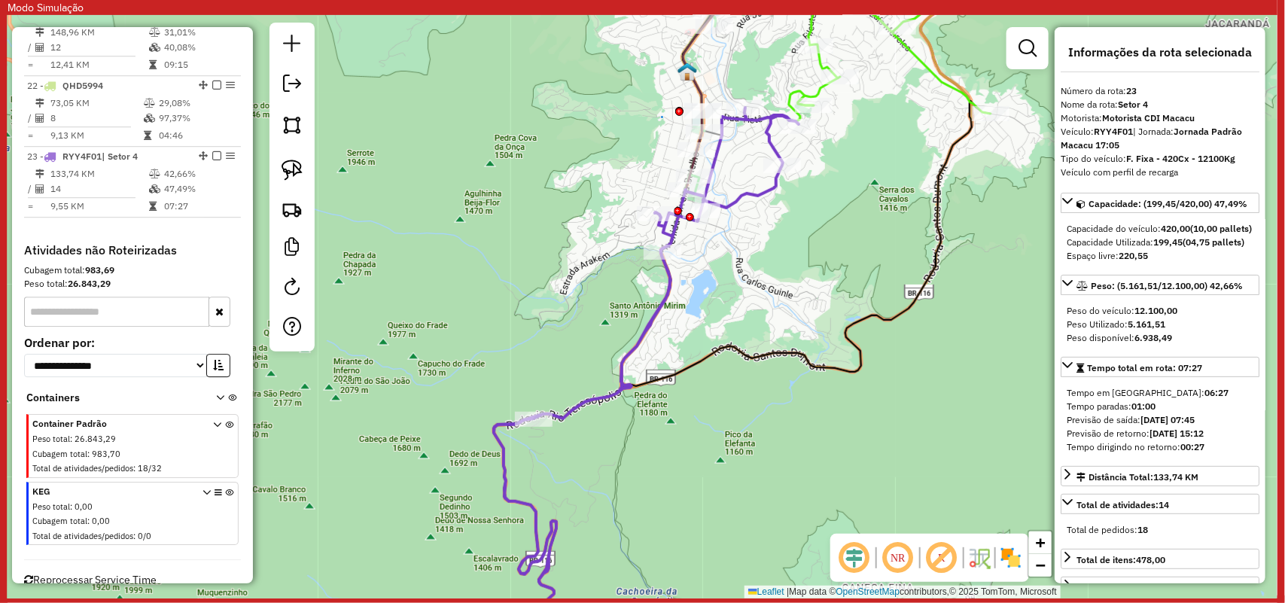
scroll to position [1993, 0]
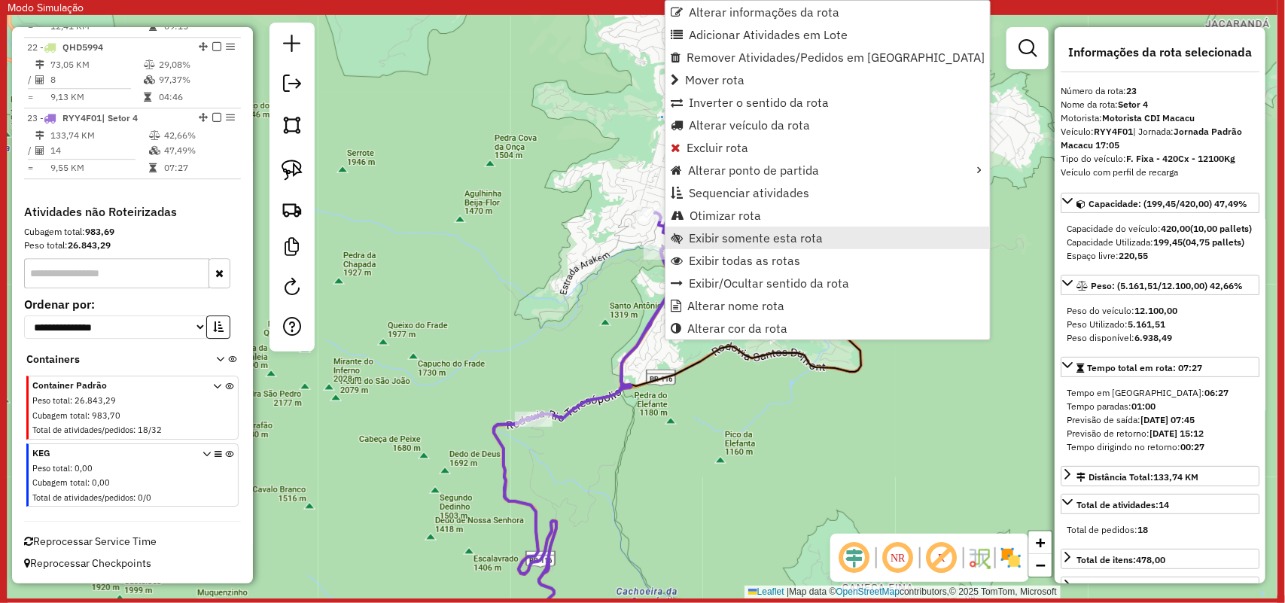
click at [734, 245] on link "Exibir somente esta rota" at bounding box center [828, 238] width 325 height 23
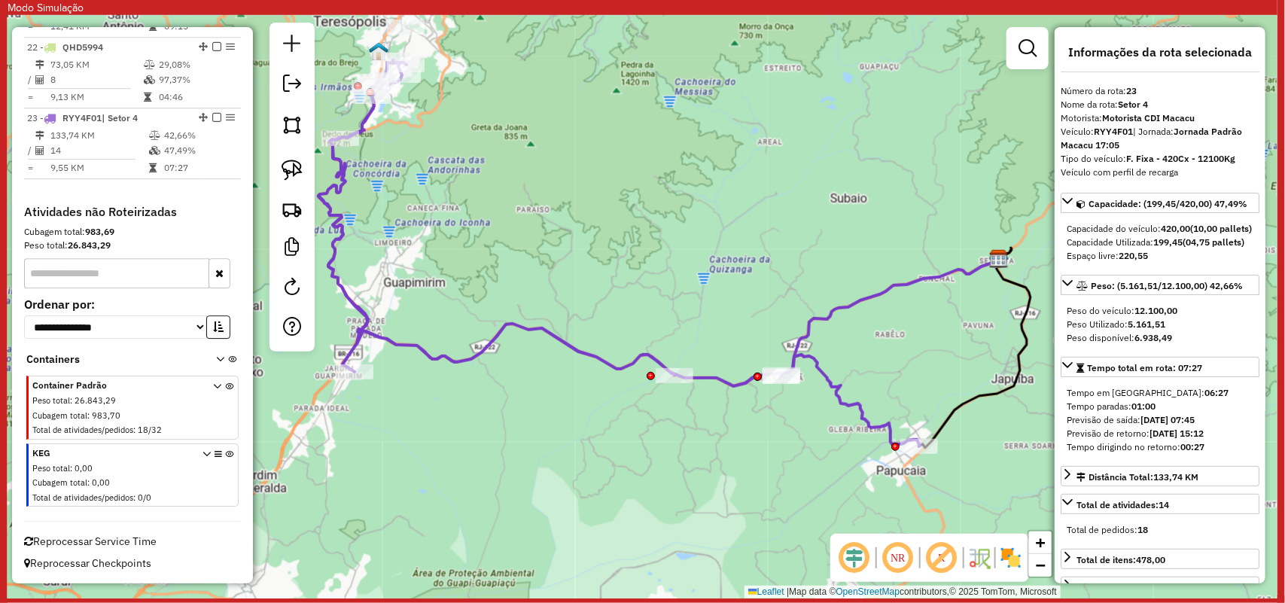
drag, startPoint x: 576, startPoint y: 291, endPoint x: 608, endPoint y: 239, distance: 61.5
click at [608, 239] on div "Janela de atendimento Grade de atendimento Capacidade Transportadoras Veículos …" at bounding box center [643, 307] width 1270 height 584
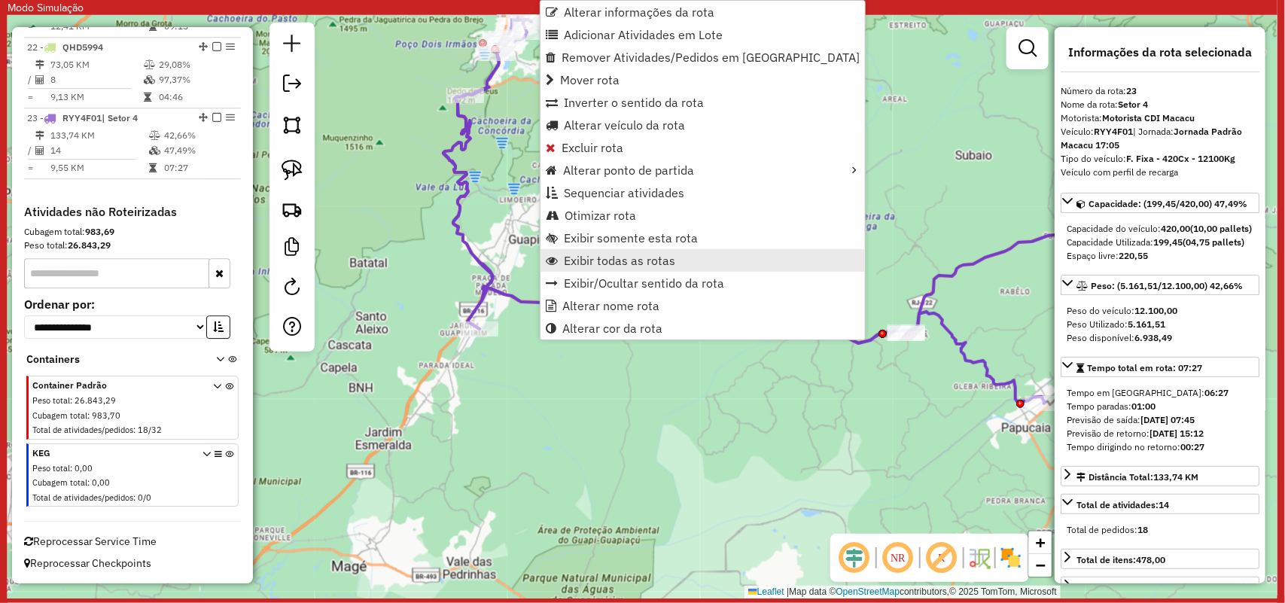
click at [664, 255] on span "Exibir todas as rotas" at bounding box center [619, 261] width 111 height 12
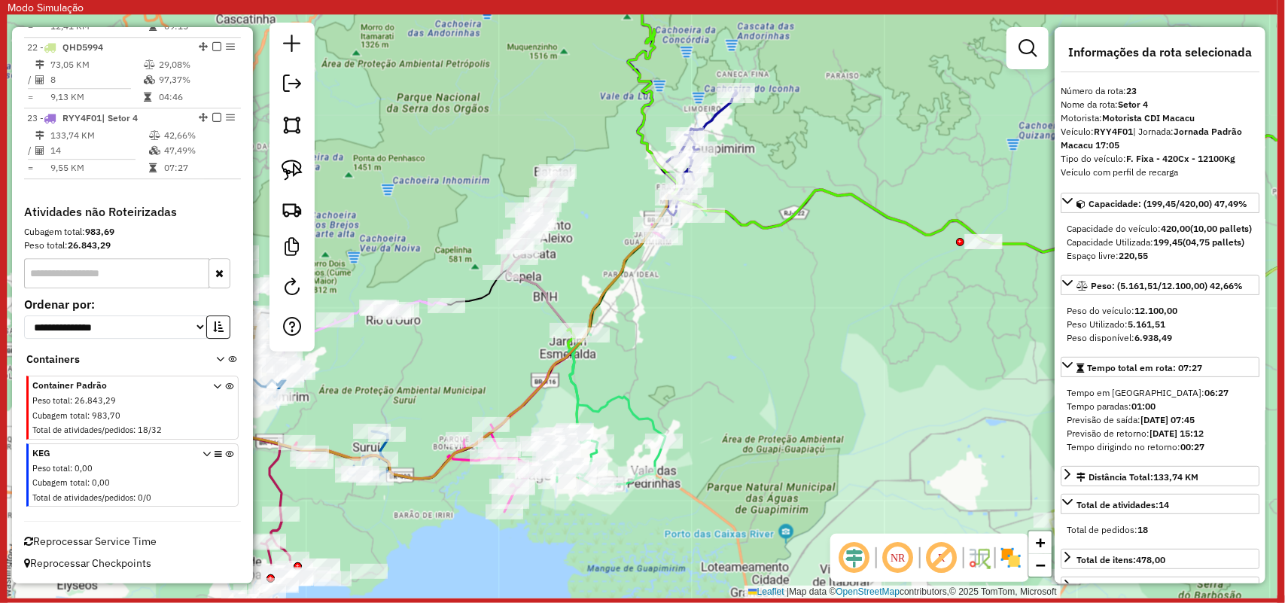
drag, startPoint x: 570, startPoint y: 441, endPoint x: 755, endPoint y: 350, distance: 205.8
click at [755, 350] on div "Janela de atendimento Grade de atendimento Capacidade Transportadoras Veículos …" at bounding box center [643, 307] width 1270 height 584
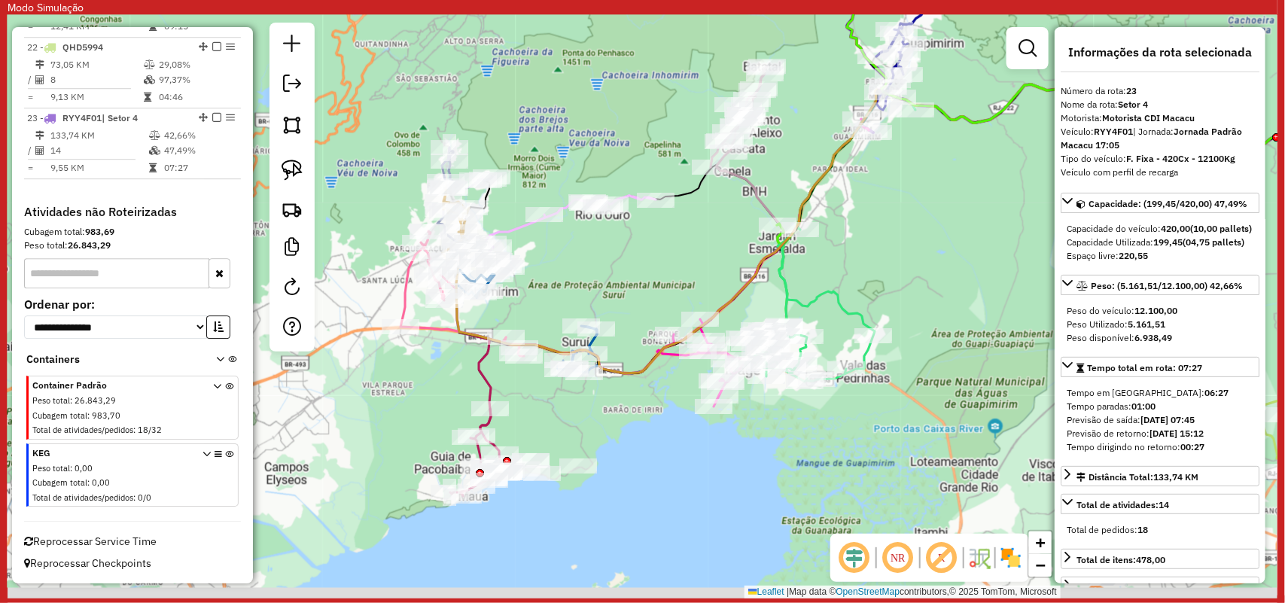
drag, startPoint x: 654, startPoint y: 393, endPoint x: 857, endPoint y: 288, distance: 229.0
click at [857, 288] on div "Janela de atendimento Grade de atendimento Capacidade Transportadoras Veículos …" at bounding box center [643, 307] width 1270 height 584
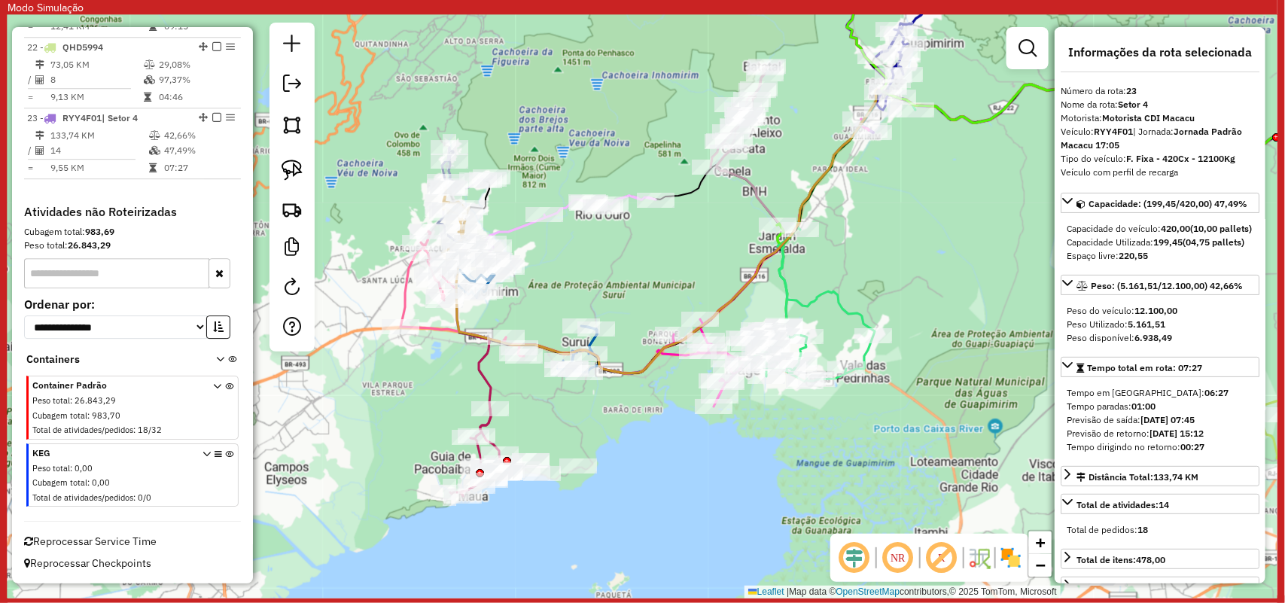
click at [129, 540] on span "Reprocessar Service Time" at bounding box center [90, 542] width 133 height 14
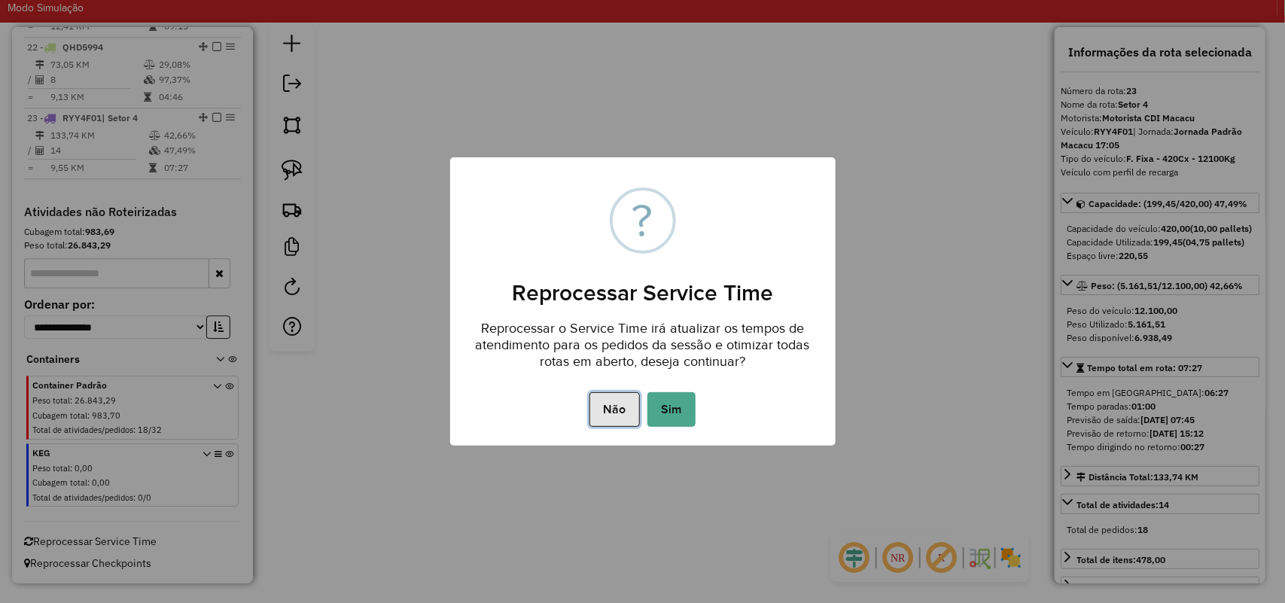
click at [614, 411] on button "Não" at bounding box center [615, 409] width 50 height 35
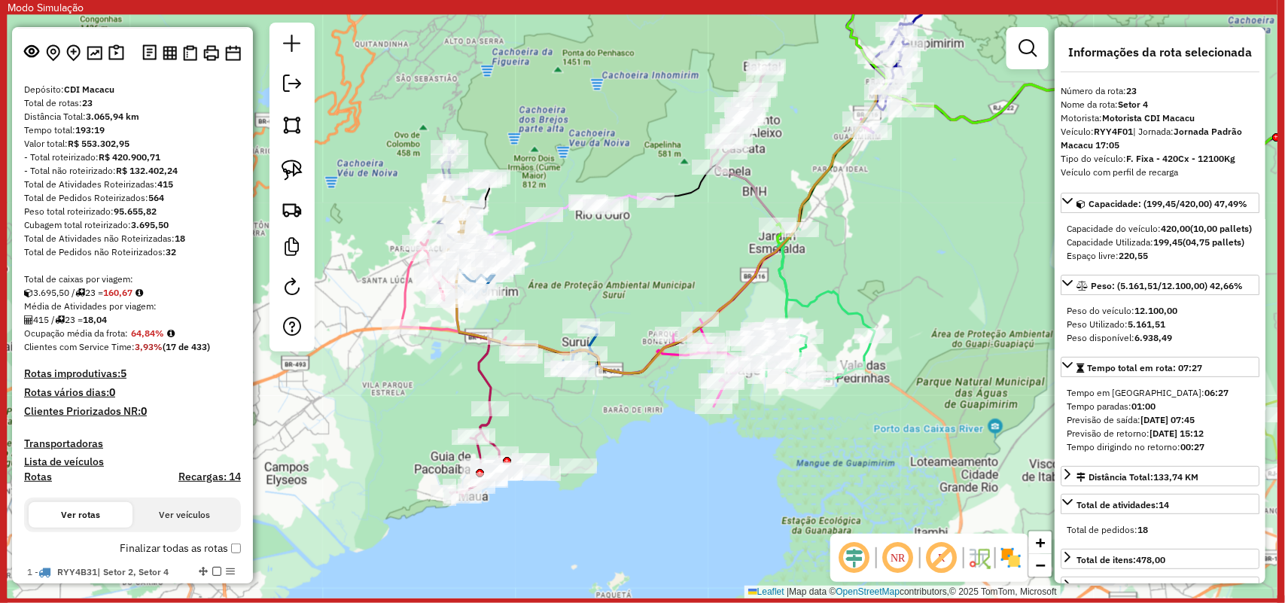
scroll to position [0, 0]
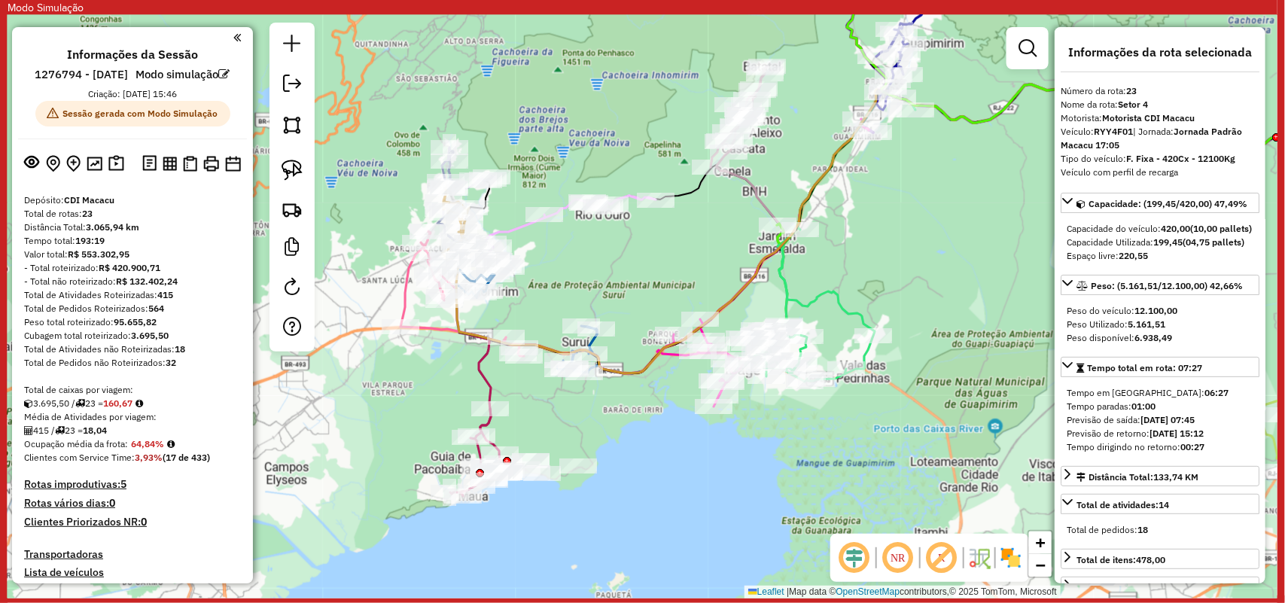
drag, startPoint x: 139, startPoint y: 473, endPoint x: 166, endPoint y: 483, distance: 28.8
click at [163, 463] on strong "3,93%" at bounding box center [149, 457] width 28 height 11
click at [175, 368] on strong "32" at bounding box center [171, 362] width 11 height 11
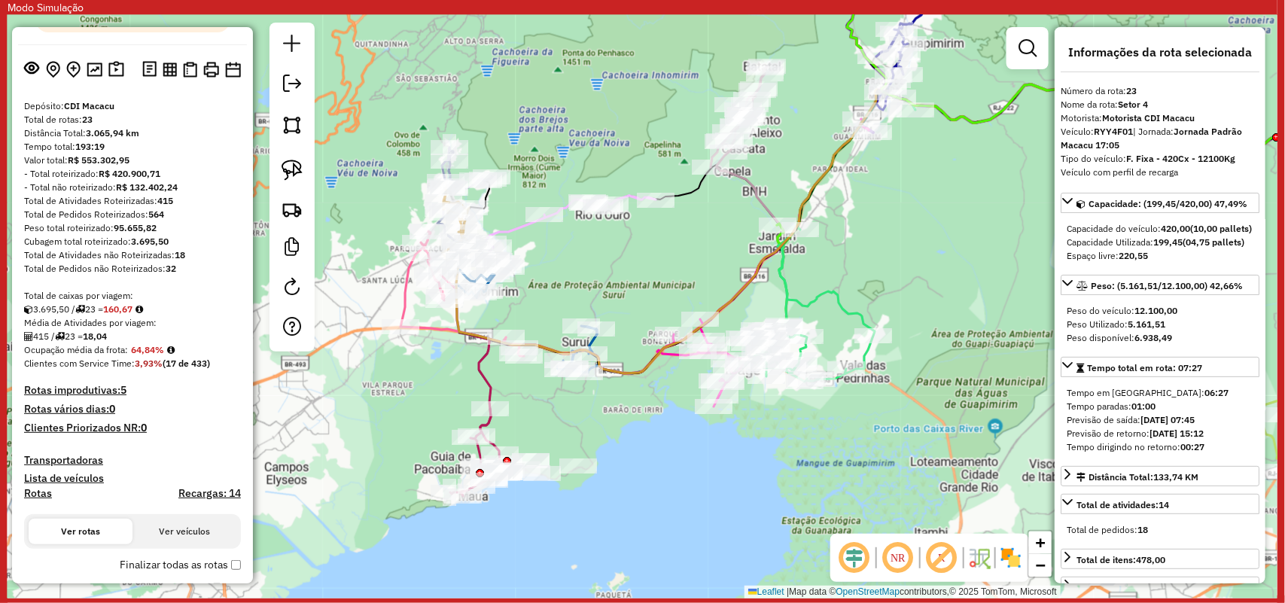
click at [113, 397] on h4 "Rotas improdutivas: 5" at bounding box center [132, 390] width 217 height 13
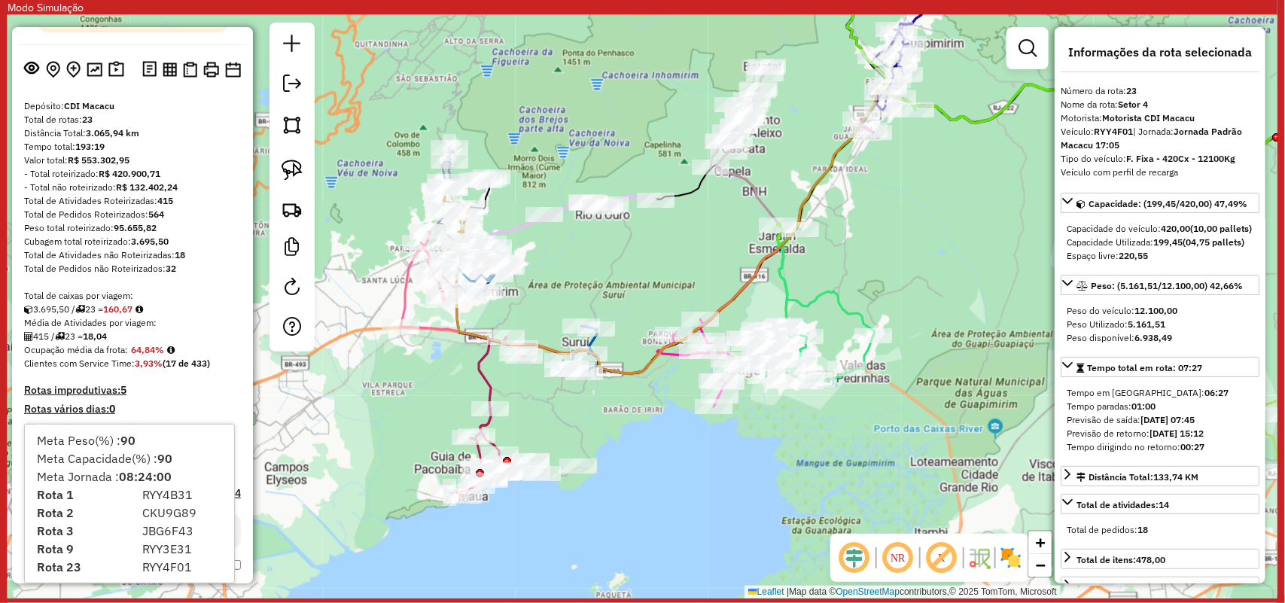
click at [226, 343] on div "415 / 23 = 18,04" at bounding box center [132, 337] width 217 height 14
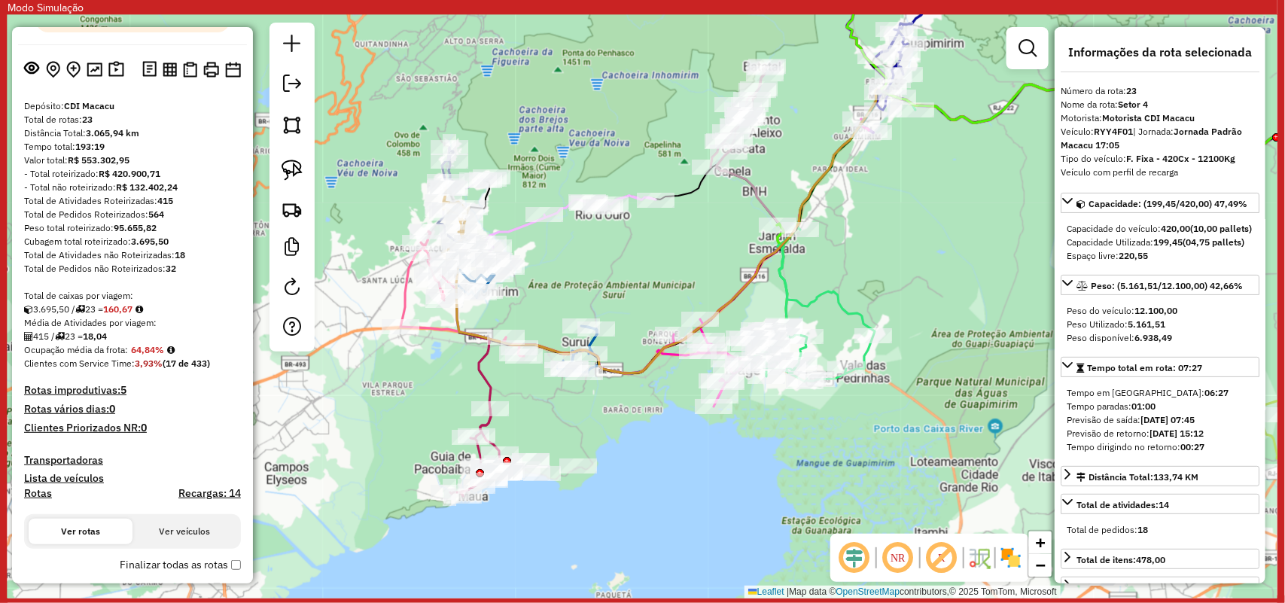
click at [176, 274] on strong "32" at bounding box center [171, 268] width 11 height 11
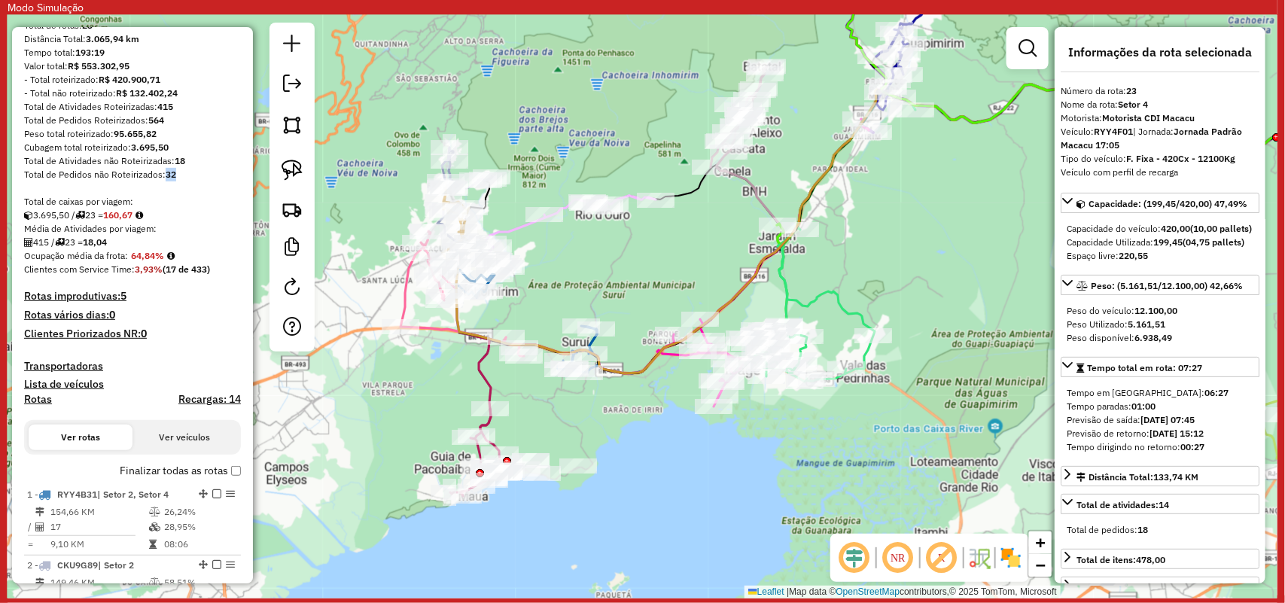
scroll to position [0, 0]
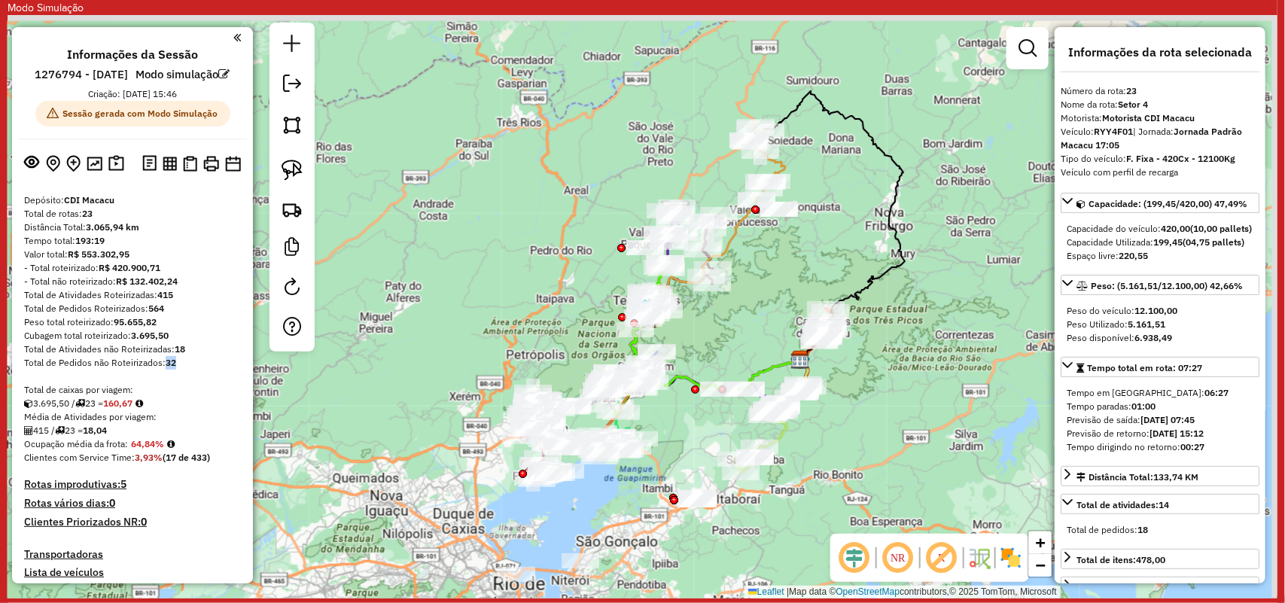
drag, startPoint x: 799, startPoint y: 179, endPoint x: 761, endPoint y: 303, distance: 129.1
click at [761, 303] on div "Janela de atendimento Grade de atendimento Capacidade Transportadoras Veículos …" at bounding box center [643, 307] width 1270 height 584
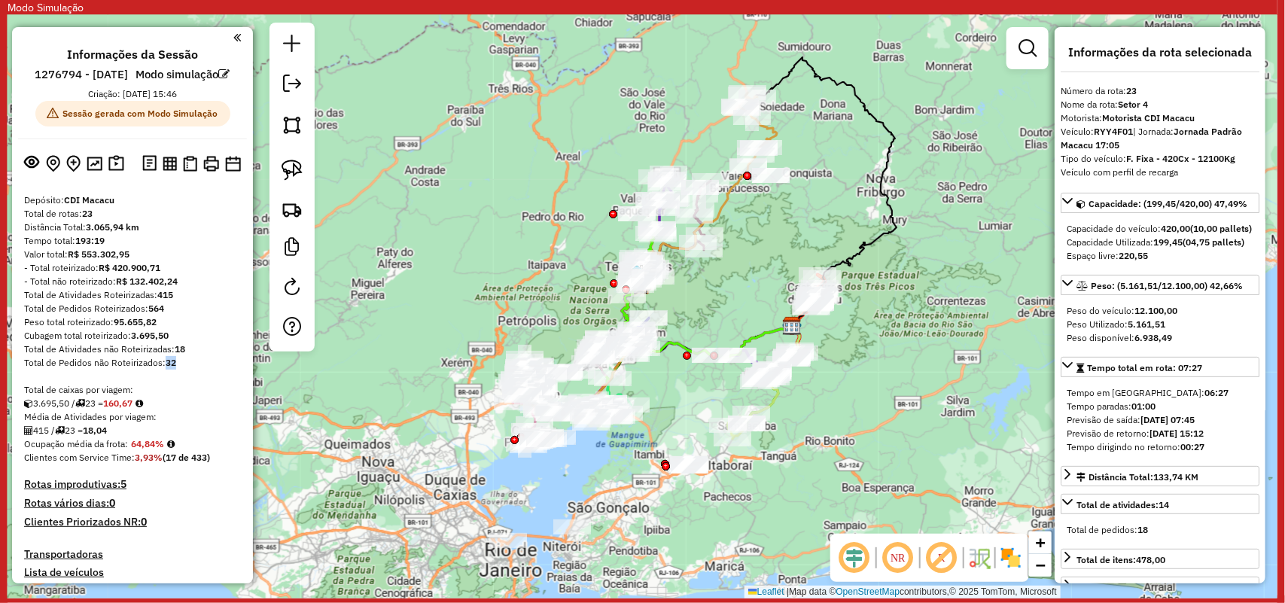
drag, startPoint x: 772, startPoint y: 340, endPoint x: 763, endPoint y: 307, distance: 34.3
click at [763, 307] on div "Janela de atendimento Grade de atendimento Capacidade Transportadoras Veículos …" at bounding box center [643, 307] width 1270 height 584
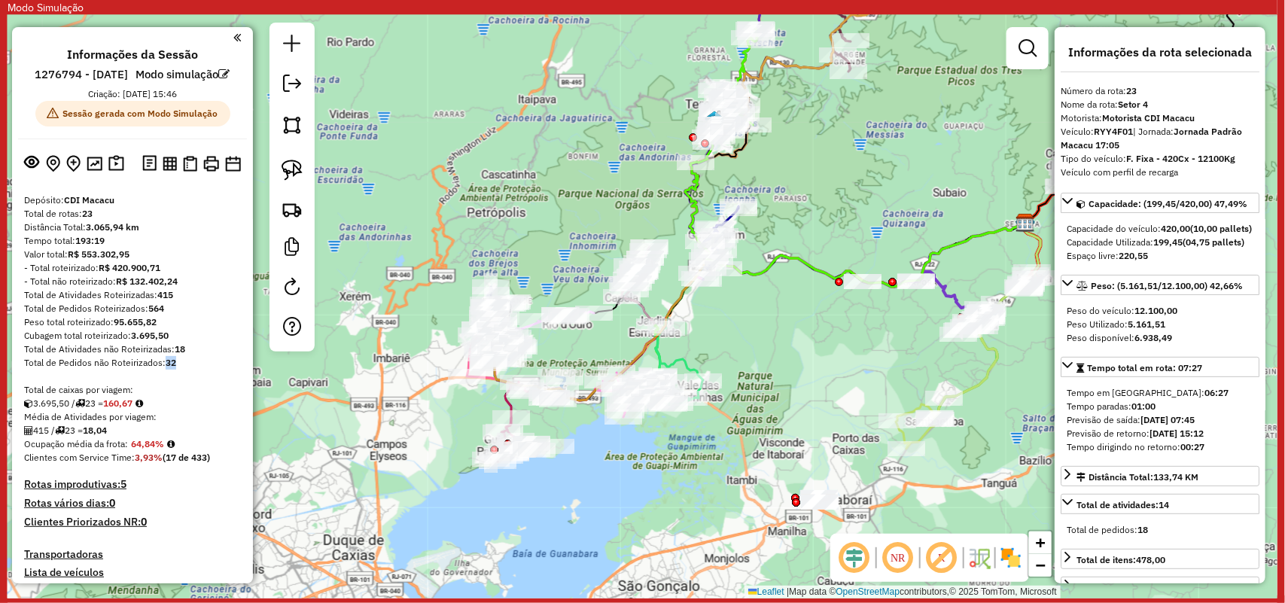
drag, startPoint x: 709, startPoint y: 435, endPoint x: 826, endPoint y: 356, distance: 140.6
click at [834, 366] on div "Janela de atendimento Grade de atendimento Capacidade Transportadoras Veículos …" at bounding box center [643, 307] width 1270 height 584
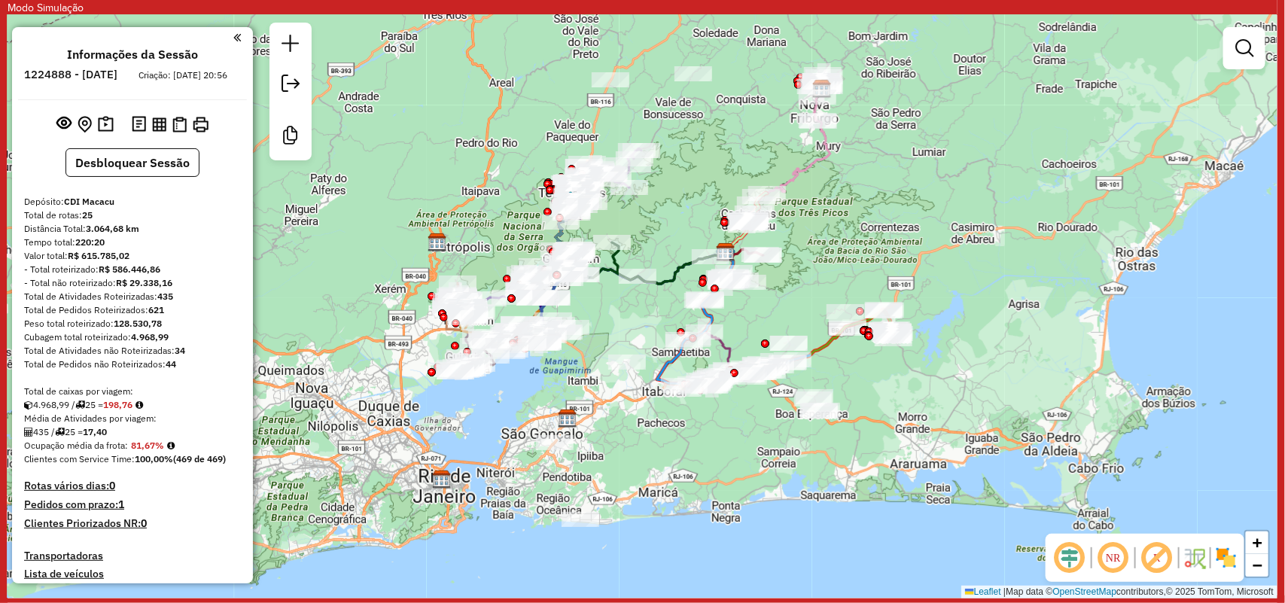
drag, startPoint x: 757, startPoint y: 335, endPoint x: 840, endPoint y: 281, distance: 99.0
click at [840, 281] on div "Janela de atendimento Grade de atendimento Capacidade Transportadoras Veículos …" at bounding box center [643, 307] width 1270 height 584
click at [657, 284] on icon at bounding box center [638, 262] width 145 height 41
select select "**********"
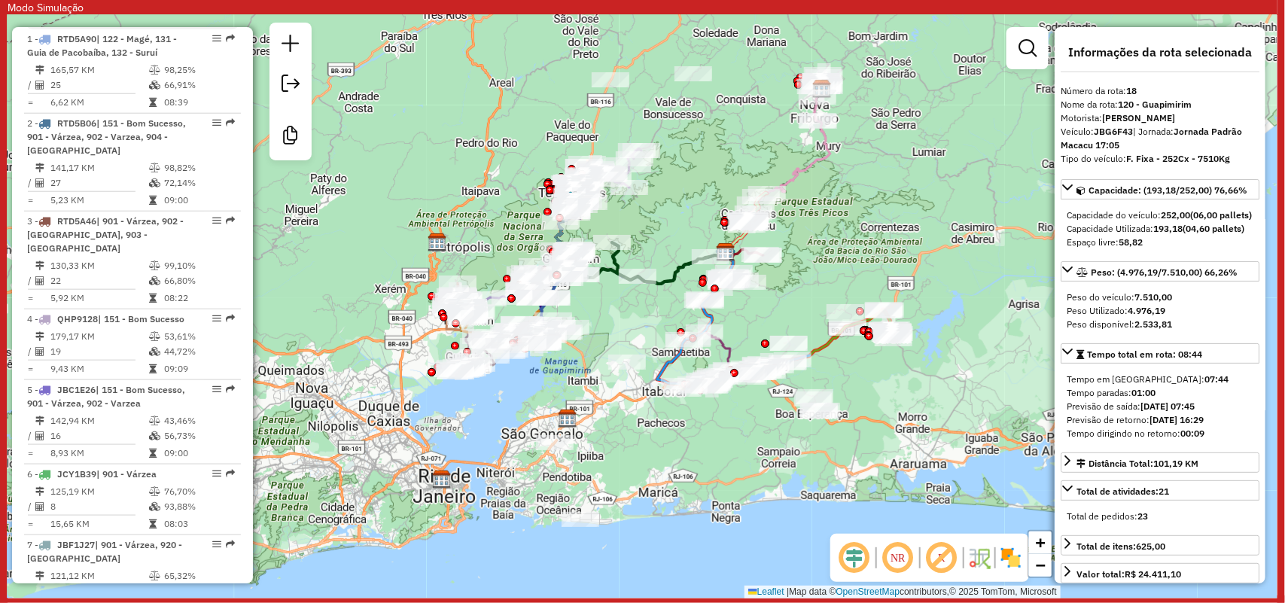
scroll to position [2053, 0]
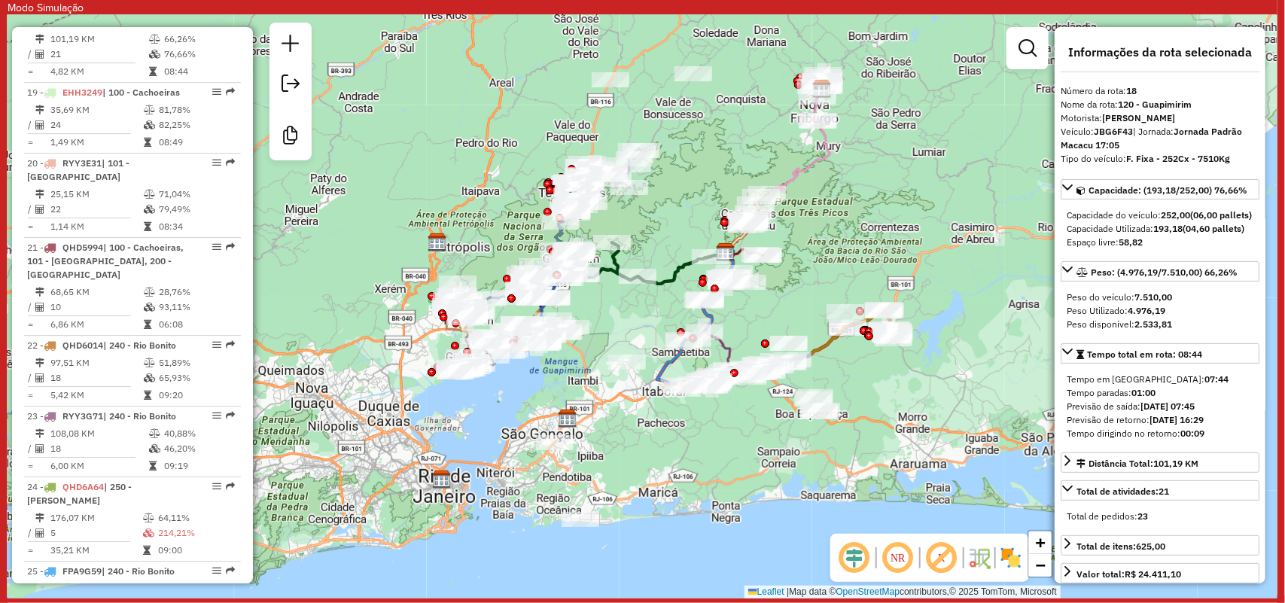
click at [953, 562] on em at bounding box center [942, 558] width 36 height 36
click at [943, 558] on em at bounding box center [942, 558] width 36 height 36
click at [1008, 555] on img at bounding box center [1011, 558] width 24 height 24
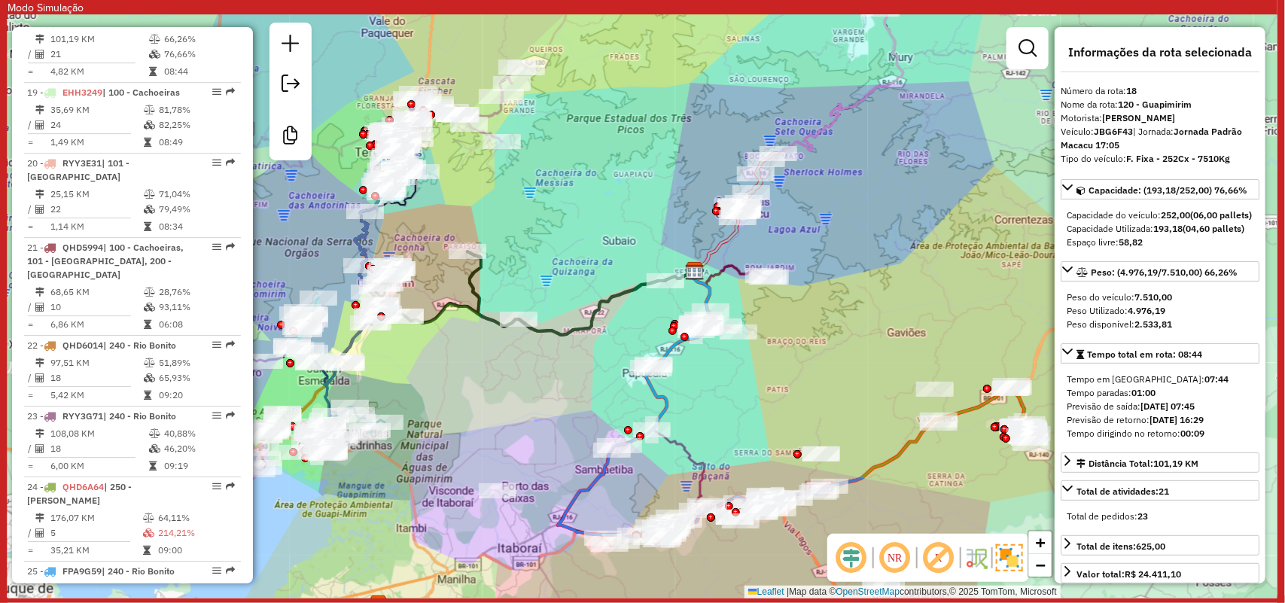
click at [945, 559] on em at bounding box center [939, 558] width 36 height 36
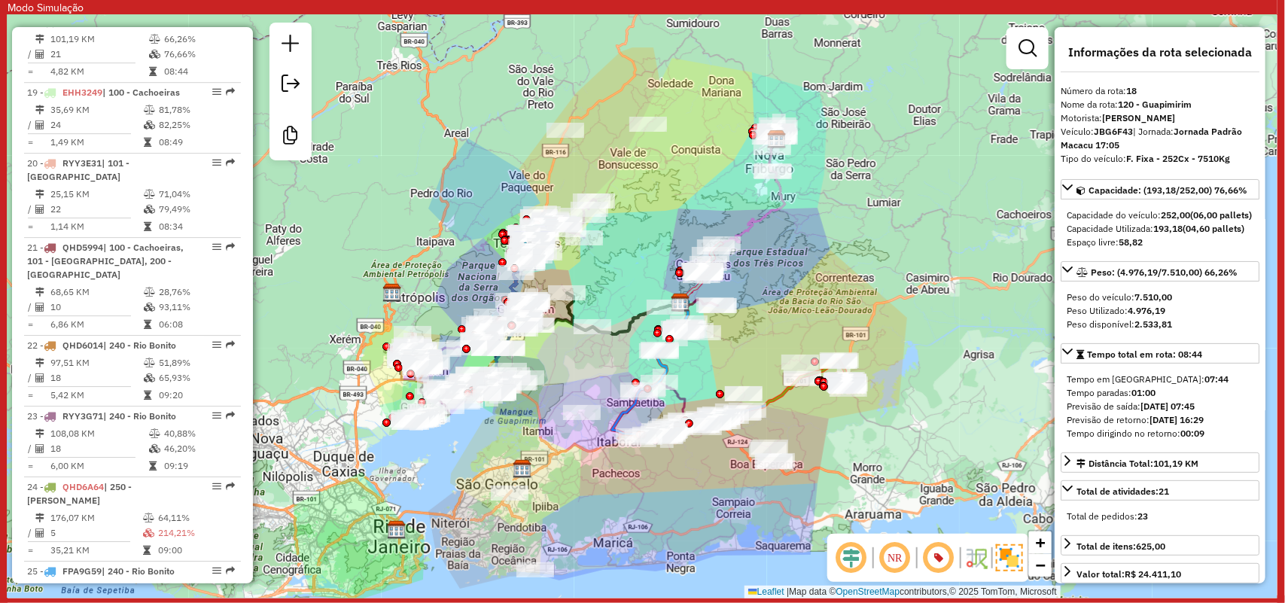
drag, startPoint x: 554, startPoint y: 514, endPoint x: 648, endPoint y: 496, distance: 95.9
click at [648, 496] on div "Janela de atendimento Grade de atendimento Capacidade Transportadoras Veículos …" at bounding box center [643, 307] width 1270 height 584
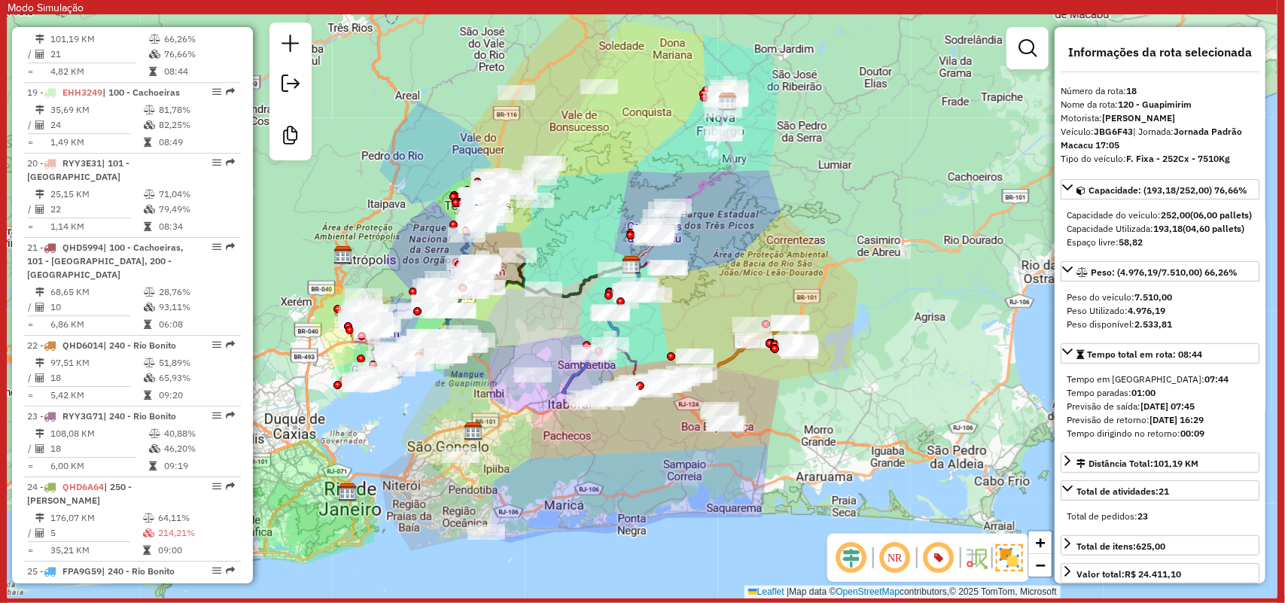
drag, startPoint x: 611, startPoint y: 506, endPoint x: 562, endPoint y: 468, distance: 61.8
click at [562, 468] on div "Janela de atendimento Grade de atendimento Capacidade Transportadoras Veículos …" at bounding box center [643, 307] width 1270 height 584
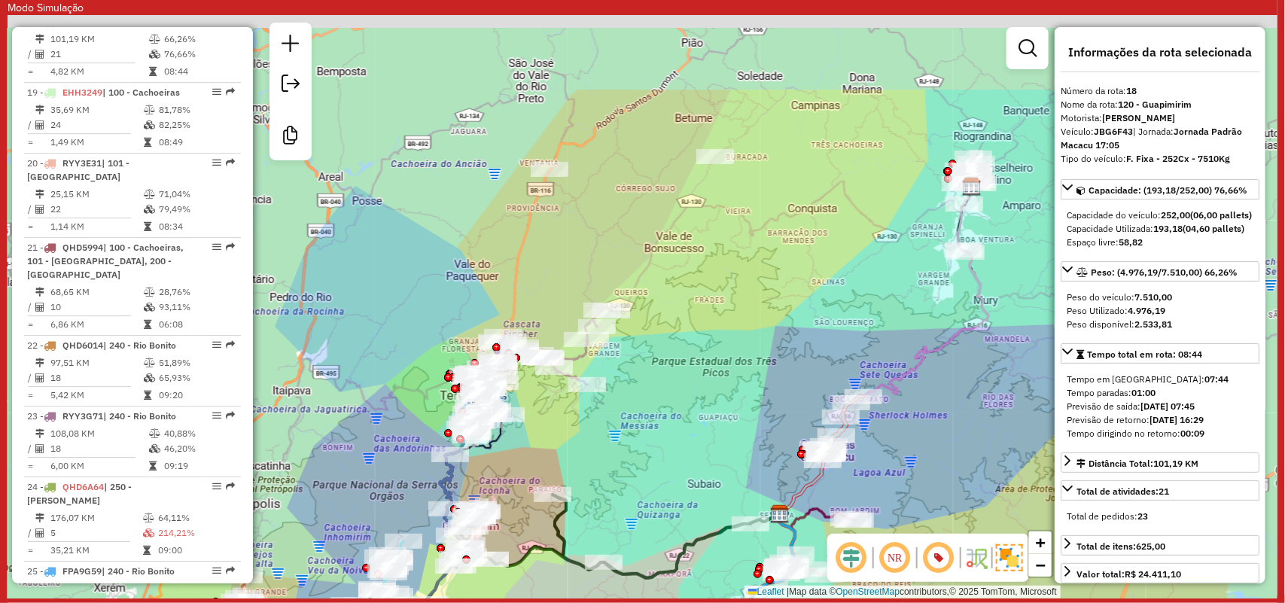
drag, startPoint x: 546, startPoint y: 224, endPoint x: 635, endPoint y: 350, distance: 154.0
click at [635, 350] on div "Janela de atendimento Grade de atendimento Capacidade Transportadoras Veículos …" at bounding box center [643, 307] width 1270 height 584
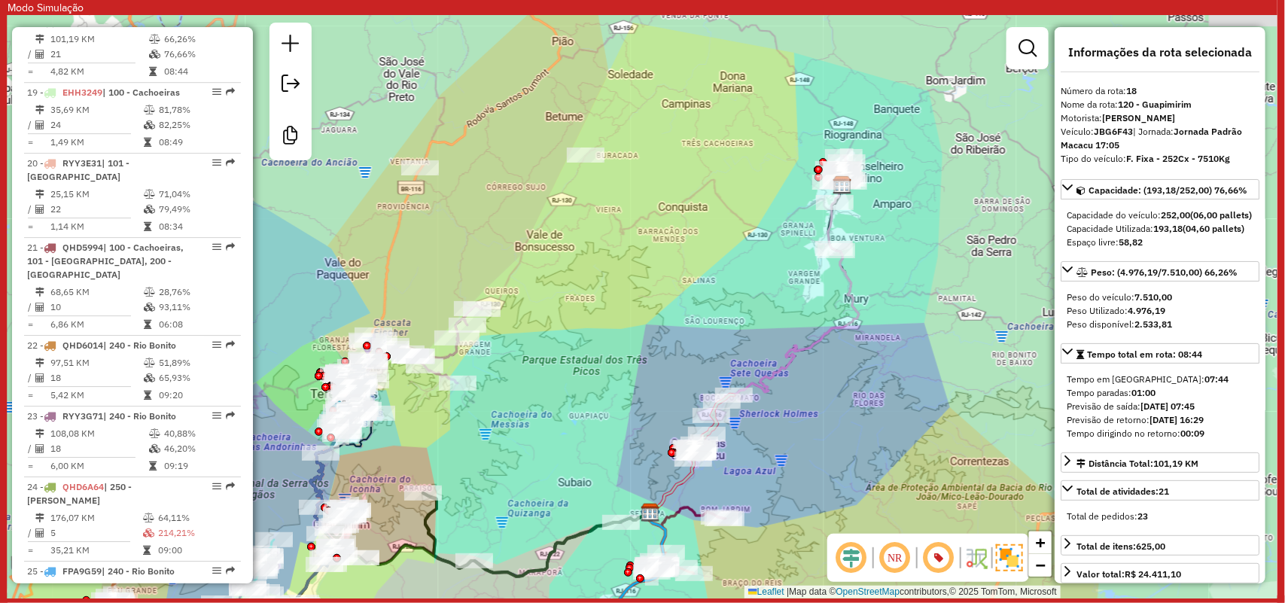
drag, startPoint x: 1023, startPoint y: 294, endPoint x: 892, endPoint y: 292, distance: 130.3
click at [892, 292] on div "Janela de atendimento Grade de atendimento Capacidade Transportadoras Veículos …" at bounding box center [643, 307] width 1270 height 584
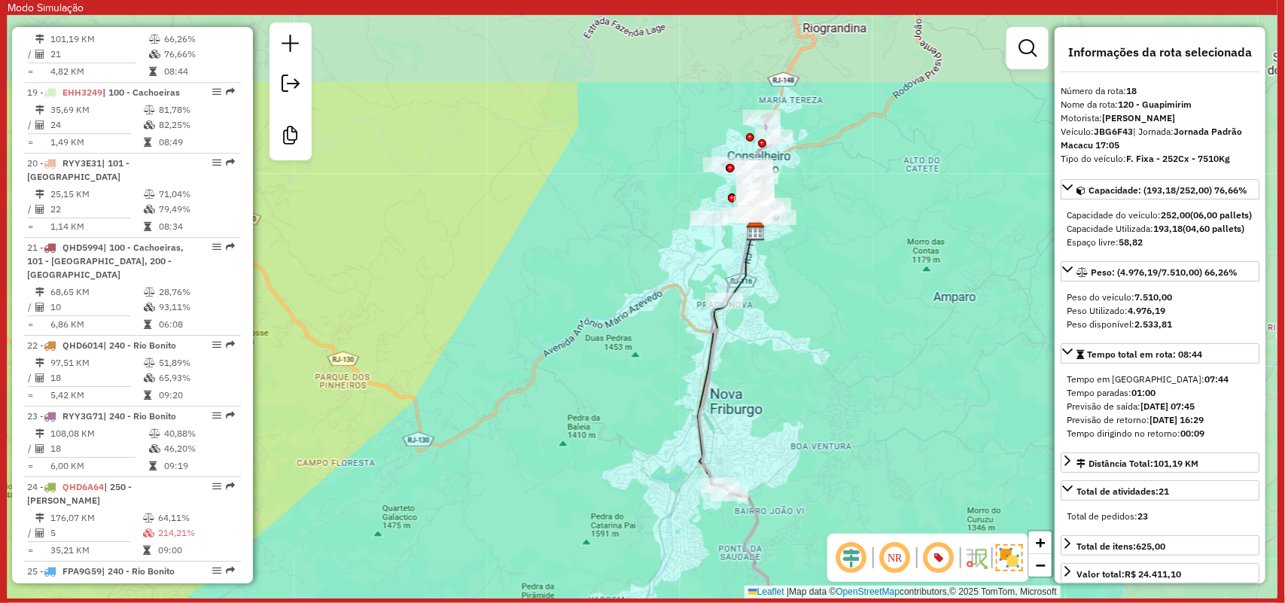
drag, startPoint x: 845, startPoint y: 156, endPoint x: 830, endPoint y: 284, distance: 128.9
click at [830, 284] on div "Janela de atendimento Grade de atendimento Capacidade Transportadoras Veículos …" at bounding box center [643, 307] width 1270 height 584
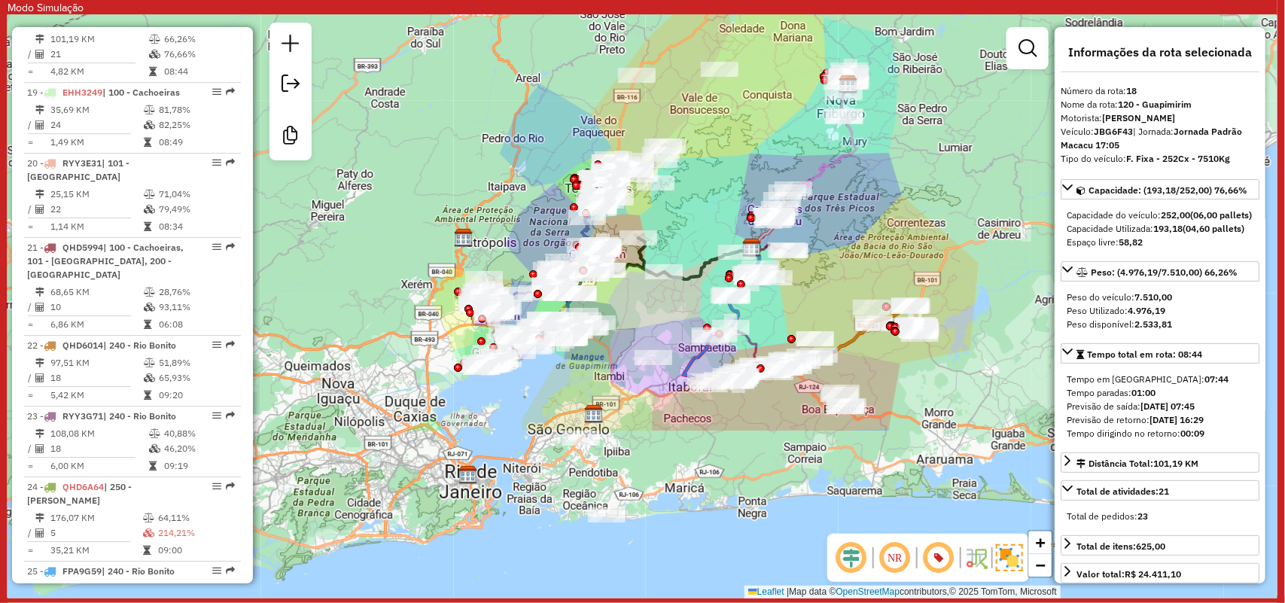
drag, startPoint x: 876, startPoint y: 469, endPoint x: 881, endPoint y: 242, distance: 226.7
click at [881, 242] on div "Janela de atendimento Grade de atendimento Capacidade Transportadoras Veículos …" at bounding box center [643, 307] width 1270 height 584
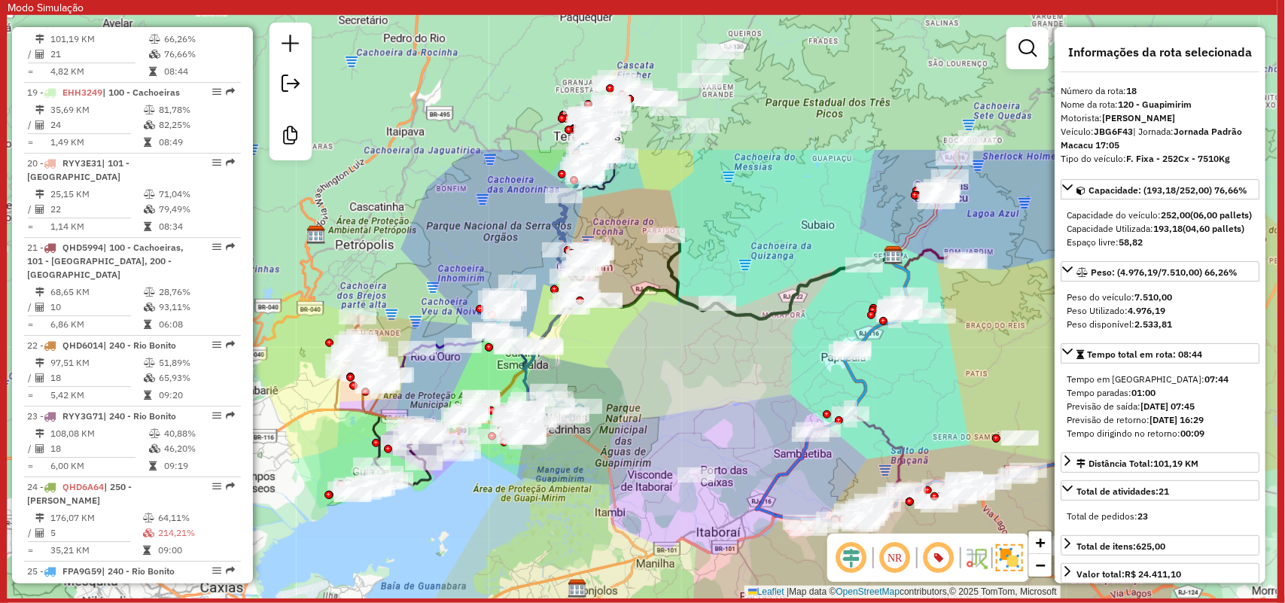
drag, startPoint x: 591, startPoint y: 179, endPoint x: 758, endPoint y: 373, distance: 255.3
click at [758, 373] on div "Janela de atendimento Grade de atendimento Capacidade Transportadoras Veículos …" at bounding box center [643, 307] width 1270 height 584
